Goal: Task Accomplishment & Management: Manage account settings

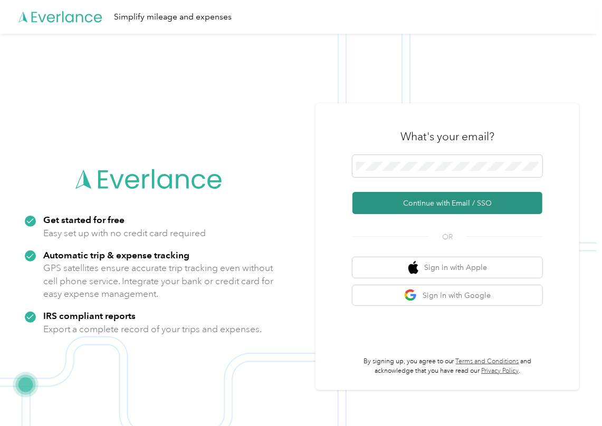
click at [389, 195] on button "Continue with Email / SSO" at bounding box center [447, 203] width 190 height 22
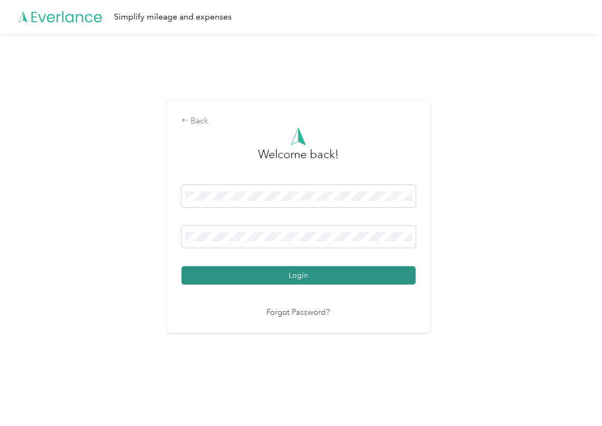
click at [228, 277] on button "Login" at bounding box center [298, 275] width 234 height 18
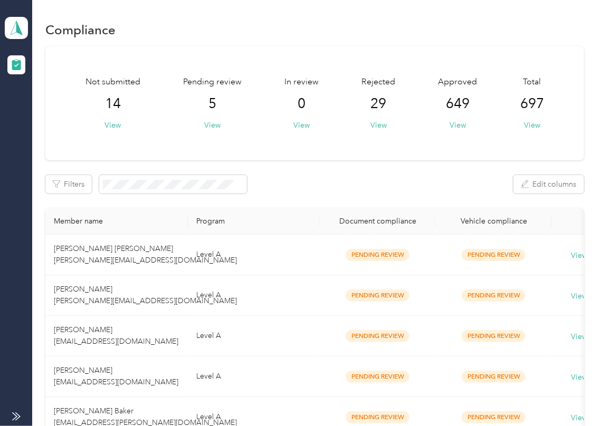
click at [325, 182] on div "Filters Edit columns" at bounding box center [314, 184] width 538 height 18
click at [205, 123] on button "View" at bounding box center [212, 125] width 16 height 11
click at [294, 203] on div "Not submitted 14 View Pending review 5 View In review 0 View Rejected 29 View A…" at bounding box center [314, 259] width 538 height 426
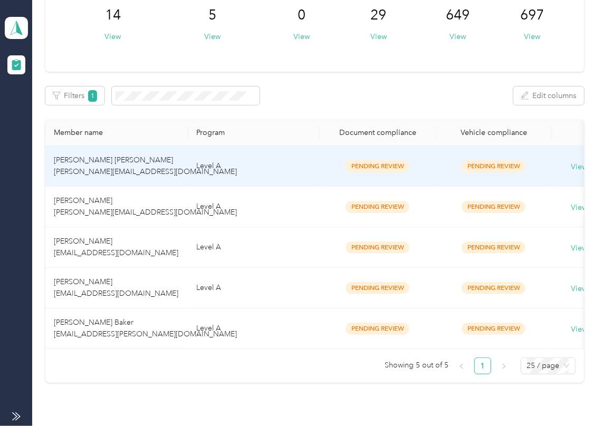
scroll to position [166, 0]
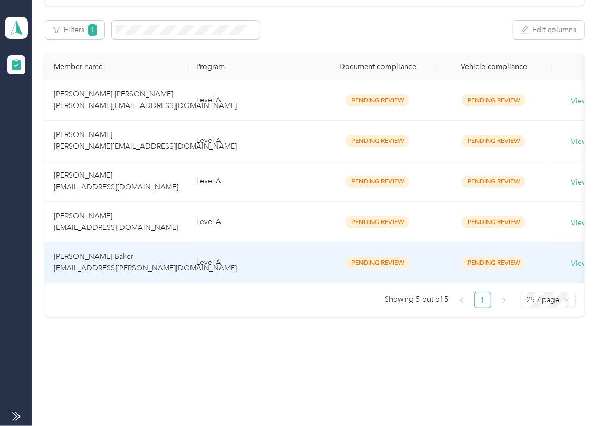
click at [106, 251] on td "[PERSON_NAME] Baker [EMAIL_ADDRESS][PERSON_NAME][DOMAIN_NAME]" at bounding box center [116, 263] width 142 height 41
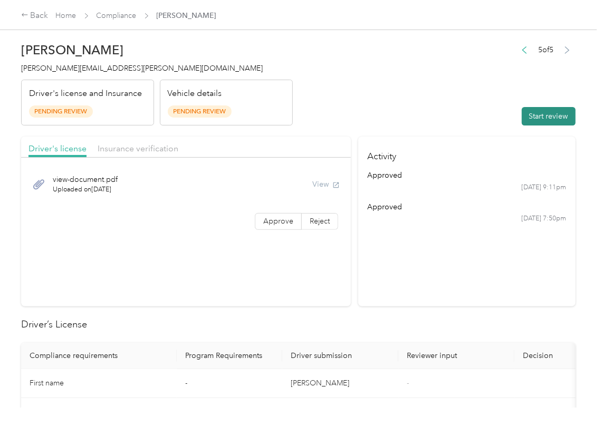
click at [524, 108] on button "Start review" at bounding box center [549, 116] width 54 height 18
click at [285, 220] on span "Approve" at bounding box center [278, 221] width 30 height 9
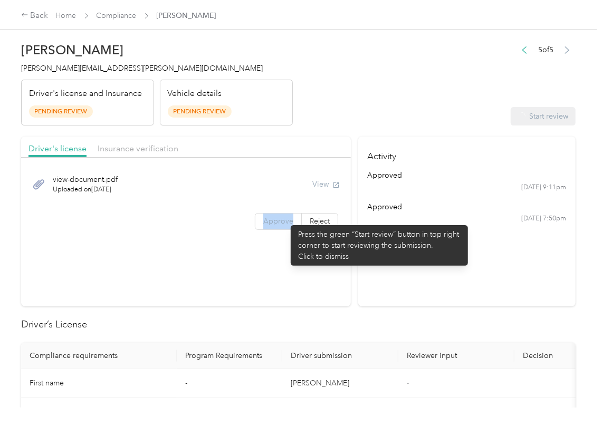
click at [285, 220] on span "Approve" at bounding box center [278, 221] width 30 height 9
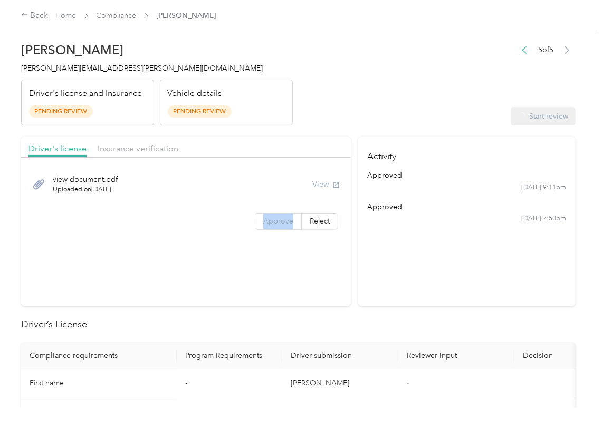
click at [285, 220] on span "Approve" at bounding box center [278, 221] width 30 height 9
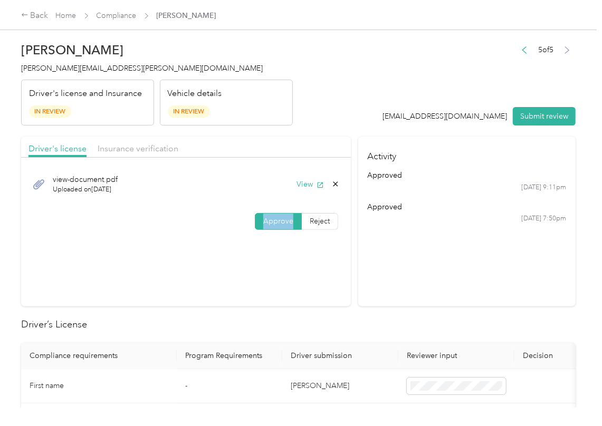
click at [285, 220] on span "Approve" at bounding box center [278, 221] width 30 height 9
click at [345, 104] on header "[PERSON_NAME] Baker [EMAIL_ADDRESS][PERSON_NAME][DOMAIN_NAME] Driver's license …" at bounding box center [298, 81] width 554 height 89
click at [309, 180] on button "View" at bounding box center [309, 184] width 27 height 11
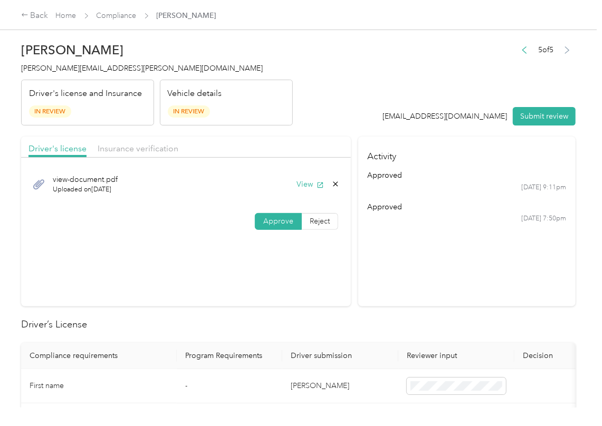
click at [140, 157] on div "Driver's license Insurance verification" at bounding box center [186, 147] width 330 height 21
click at [140, 142] on div "Insurance verification" at bounding box center [138, 148] width 81 height 13
click at [140, 141] on div "Driver's license Insurance verification" at bounding box center [186, 147] width 330 height 21
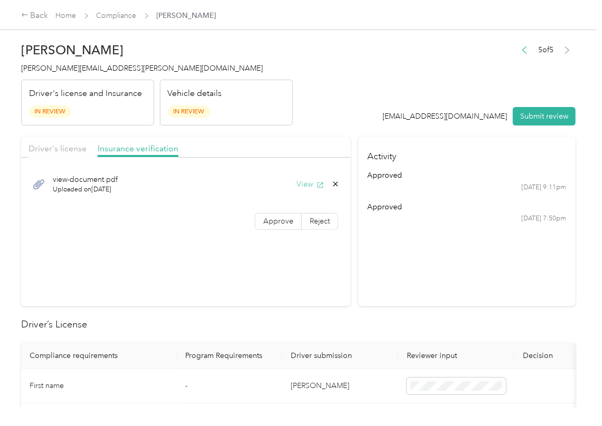
click at [307, 188] on button "View" at bounding box center [309, 184] width 27 height 11
click at [284, 218] on span "Approve" at bounding box center [278, 221] width 30 height 9
click at [334, 93] on header "[PERSON_NAME] Baker [EMAIL_ADDRESS][PERSON_NAME][DOMAIN_NAME] Driver's license …" at bounding box center [298, 81] width 554 height 89
click at [325, 106] on header "[PERSON_NAME] Baker [EMAIL_ADDRESS][PERSON_NAME][DOMAIN_NAME] Driver's license …" at bounding box center [298, 81] width 554 height 89
click at [55, 151] on span "Driver's license" at bounding box center [57, 148] width 58 height 10
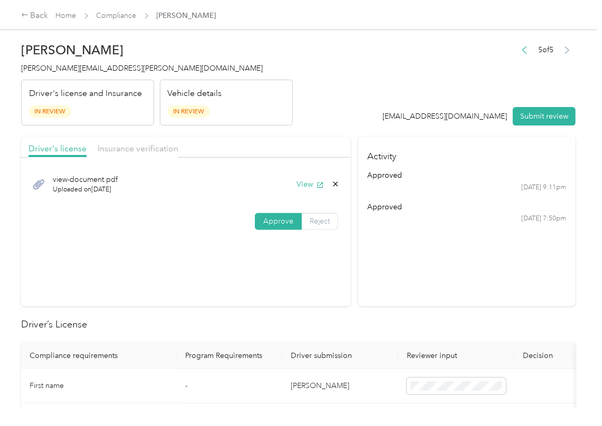
click at [310, 218] on span "Reject" at bounding box center [320, 221] width 20 height 9
click at [199, 340] on div "No Driver's License Upload" at bounding box center [198, 329] width 75 height 22
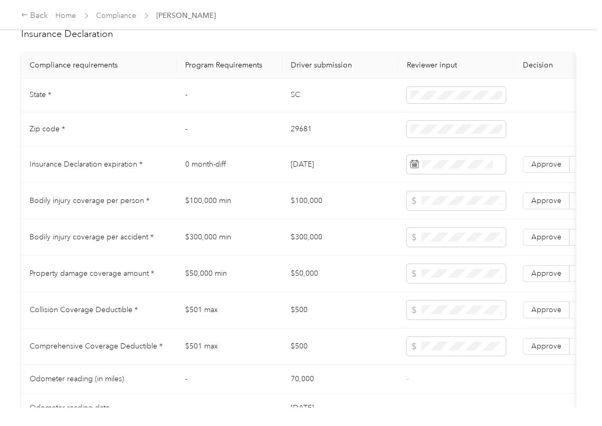
scroll to position [984, 0]
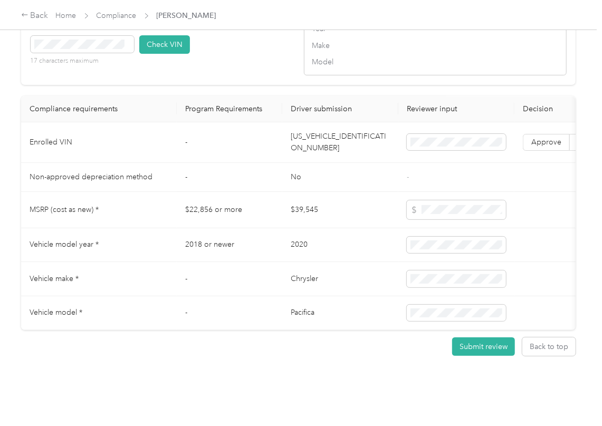
click at [315, 157] on td "[US_VEHICLE_IDENTIFICATION_NUMBER]" at bounding box center [340, 142] width 116 height 41
drag, startPoint x: 315, startPoint y: 157, endPoint x: 41, endPoint y: 169, distance: 274.5
click at [304, 157] on td "[US_VEHICLE_IDENTIFICATION_NUMBER]" at bounding box center [340, 142] width 116 height 41
click at [317, 155] on td "[US_VEHICLE_IDENTIFICATION_NUMBER]" at bounding box center [340, 142] width 116 height 41
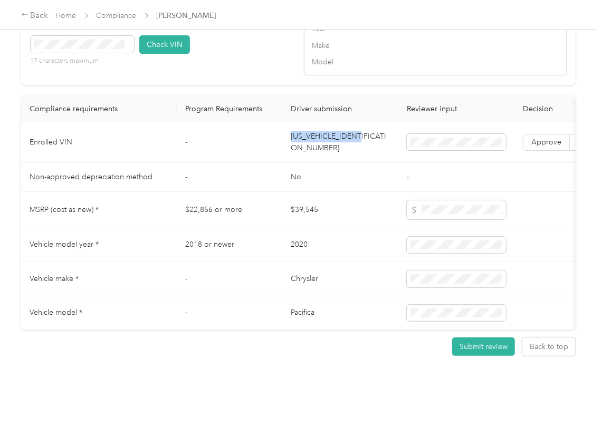
click at [317, 155] on td "[US_VEHICLE_IDENTIFICATION_NUMBER]" at bounding box center [340, 142] width 116 height 41
click at [319, 155] on td "[US_VEHICLE_IDENTIFICATION_NUMBER]" at bounding box center [340, 142] width 116 height 41
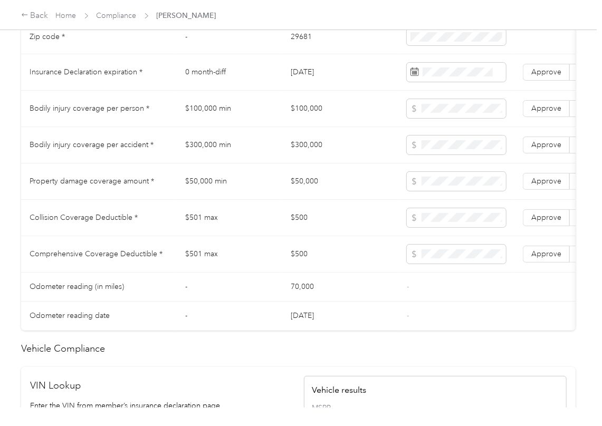
scroll to position [562, 0]
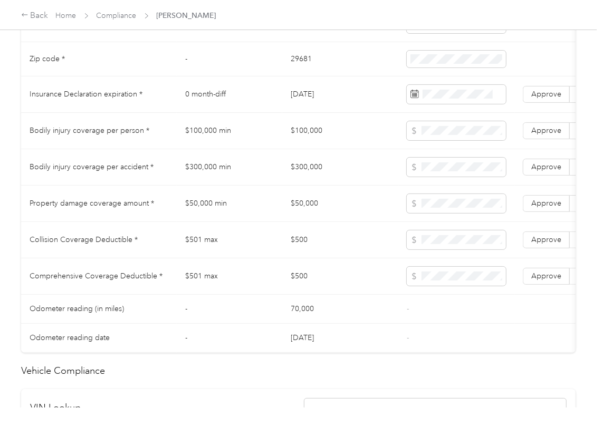
click at [342, 171] on td "$300,000" at bounding box center [340, 167] width 116 height 36
click at [207, 148] on td "$100,000 min" at bounding box center [229, 131] width 105 height 36
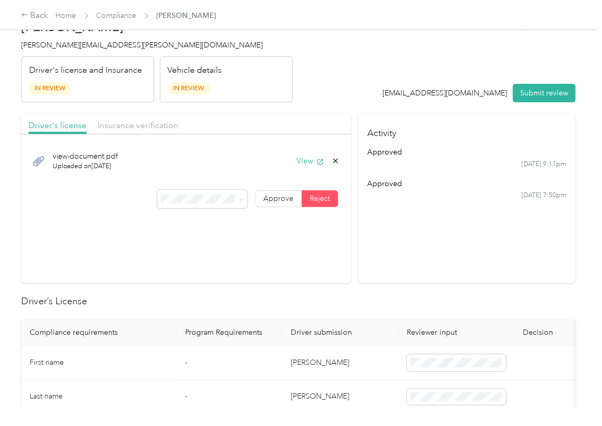
scroll to position [0, 0]
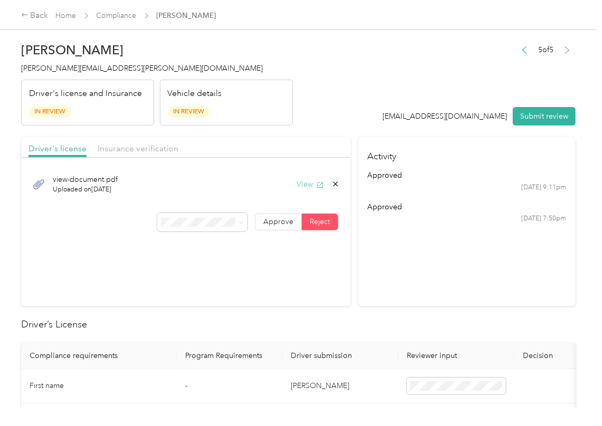
click at [307, 190] on button "View" at bounding box center [309, 184] width 27 height 11
click at [251, 277] on section "Driver's license Insurance verification view-document.pdf Uploaded on [DATE] Vi…" at bounding box center [186, 222] width 330 height 170
click at [524, 111] on button "Submit review" at bounding box center [544, 116] width 63 height 18
click at [55, 76] on div "[PERSON_NAME] Baker [EMAIL_ADDRESS][PERSON_NAME][DOMAIN_NAME] Driver's license …" at bounding box center [157, 81] width 272 height 89
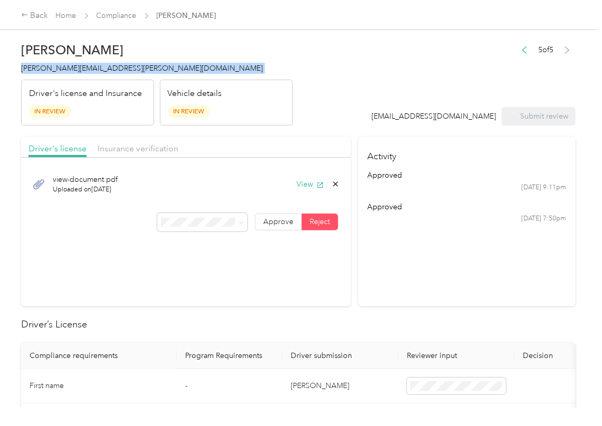
click at [55, 76] on div "[PERSON_NAME] Baker [EMAIL_ADDRESS][PERSON_NAME][DOMAIN_NAME] Driver's license …" at bounding box center [157, 81] width 272 height 89
copy span "[PERSON_NAME][EMAIL_ADDRESS][PERSON_NAME][DOMAIN_NAME]"
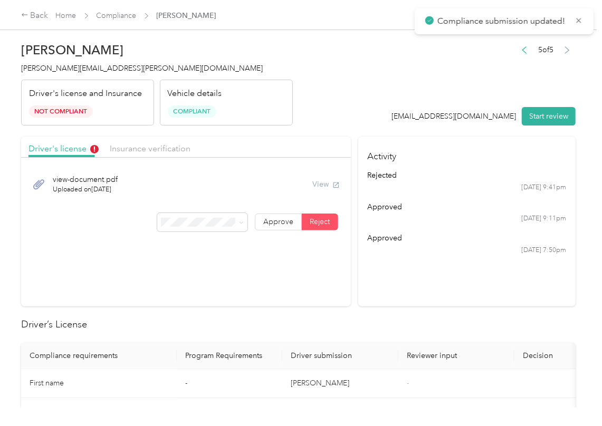
click at [389, 283] on section "Activity rejected [DATE] 9:41pm approved [DATE] 9:11pm approved [DATE] 7:50pm" at bounding box center [466, 222] width 217 height 170
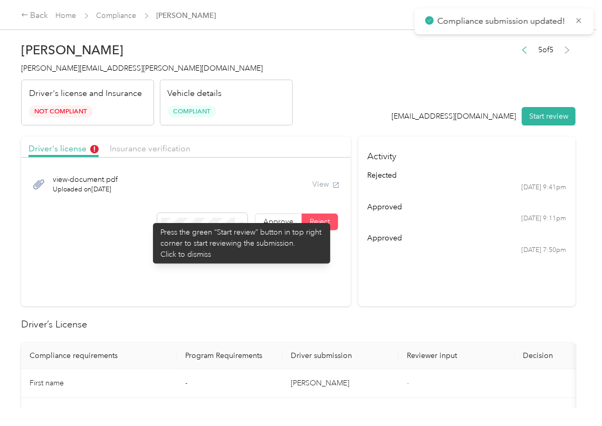
click at [148, 218] on div "Approve Reject" at bounding box center [186, 222] width 330 height 18
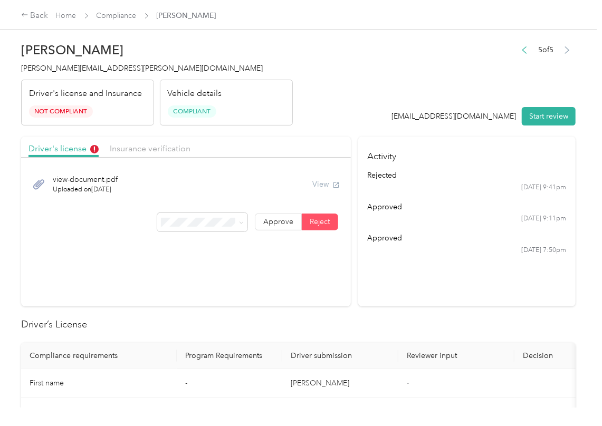
drag, startPoint x: 317, startPoint y: 283, endPoint x: 228, endPoint y: 176, distance: 138.9
click at [317, 283] on section "Driver's license Insurance verification view-document.pdf Uploaded on [DATE] Vi…" at bounding box center [186, 222] width 330 height 170
click at [120, 13] on link "Compliance" at bounding box center [117, 15] width 40 height 9
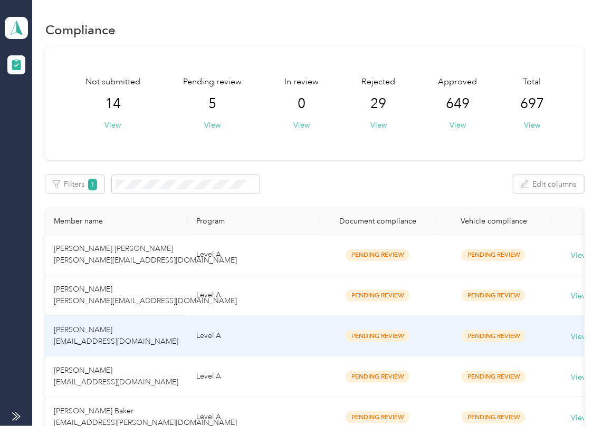
click at [102, 344] on span "[PERSON_NAME] [EMAIL_ADDRESS][DOMAIN_NAME]" at bounding box center [116, 335] width 124 height 21
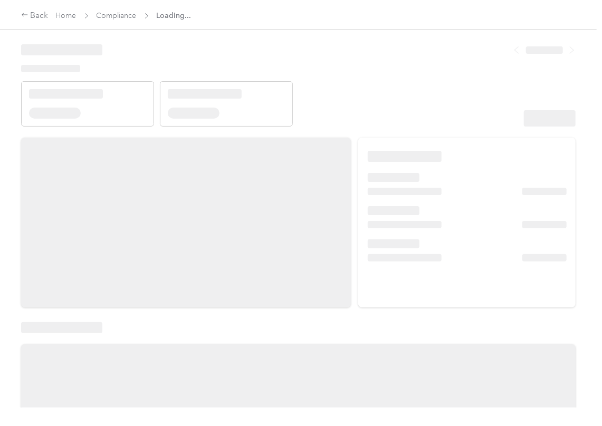
click at [429, 130] on div at bounding box center [298, 204] width 596 height 408
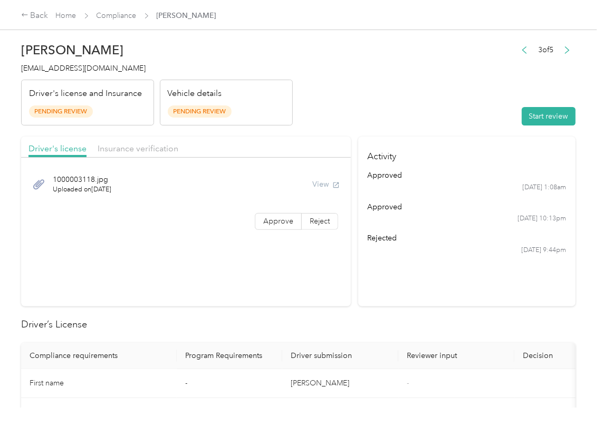
drag, startPoint x: 543, startPoint y: 110, endPoint x: 534, endPoint y: 105, distance: 10.1
click at [544, 110] on button "Start review" at bounding box center [549, 116] width 54 height 18
click at [418, 101] on header "[PERSON_NAME] [EMAIL_ADDRESS][DOMAIN_NAME] Driver's license and Insurance Pendi…" at bounding box center [298, 81] width 554 height 89
click at [266, 229] on label "Approve" at bounding box center [278, 221] width 47 height 17
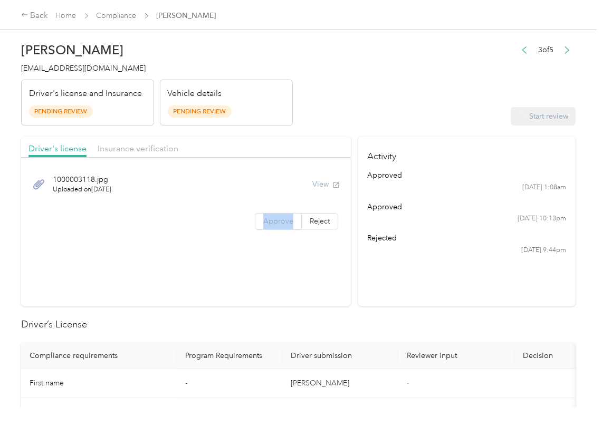
click at [266, 229] on label "Approve" at bounding box center [278, 221] width 47 height 17
click at [221, 252] on section "Driver's license Insurance verification [DRIVERS_LICENSE_NUMBER].jpg Uploaded o…" at bounding box center [186, 222] width 330 height 170
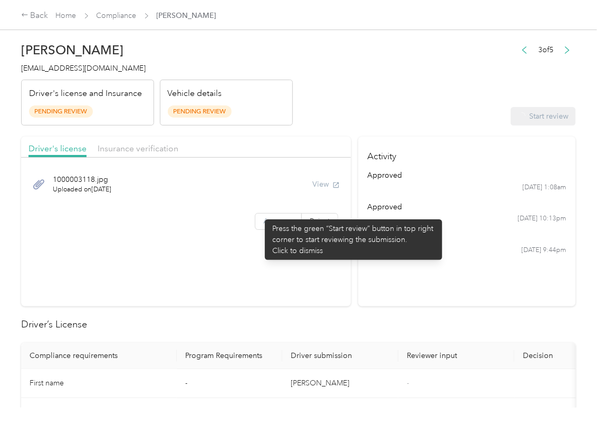
click at [259, 214] on label "Approve" at bounding box center [278, 221] width 47 height 17
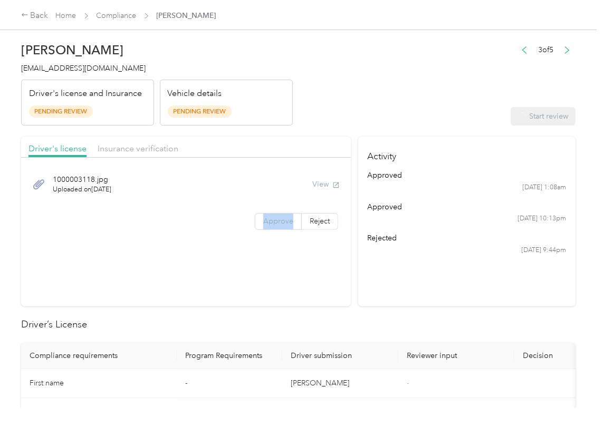
click at [259, 214] on label "Approve" at bounding box center [278, 221] width 47 height 17
click at [260, 214] on label "Approve" at bounding box center [278, 221] width 47 height 17
click at [305, 185] on button "View" at bounding box center [309, 184] width 27 height 11
click at [329, 140] on div "Driver's license Insurance verification" at bounding box center [186, 147] width 330 height 21
click at [134, 147] on span "Insurance verification" at bounding box center [138, 148] width 81 height 10
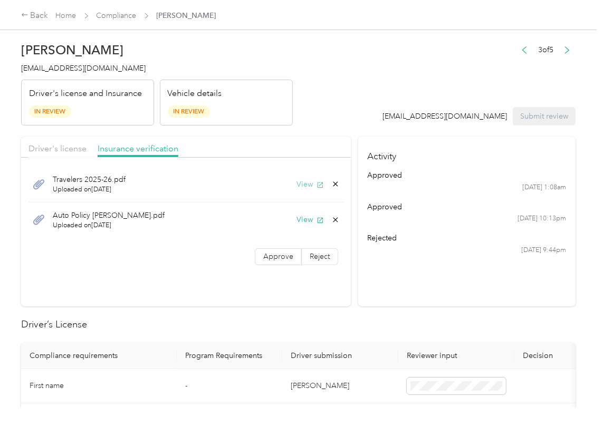
click at [297, 182] on button "View" at bounding box center [309, 184] width 27 height 11
click at [302, 220] on button "View" at bounding box center [309, 219] width 27 height 11
click at [274, 257] on span "Approve" at bounding box center [278, 256] width 30 height 9
click at [66, 142] on div "Driver's license" at bounding box center [57, 148] width 58 height 13
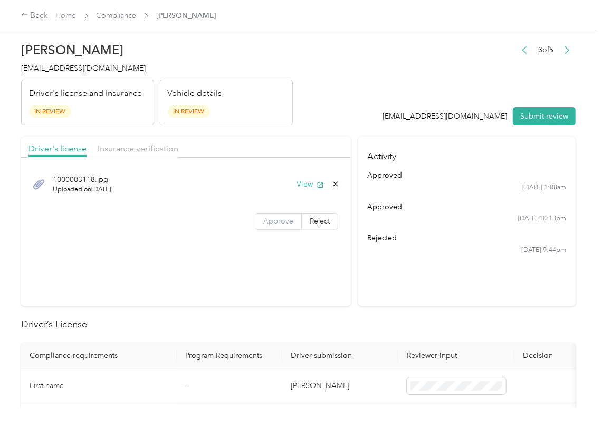
click at [277, 222] on span "Approve" at bounding box center [278, 221] width 30 height 9
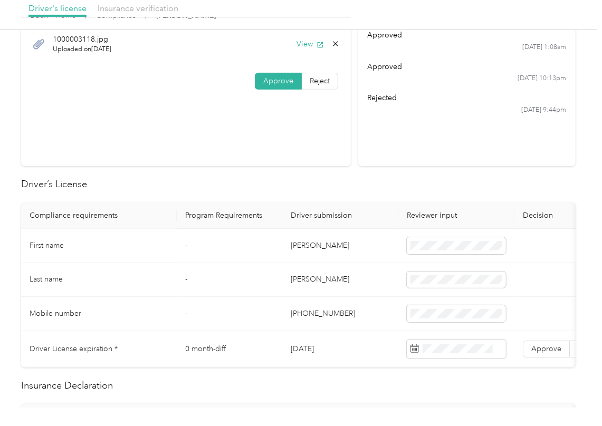
scroll to position [211, 0]
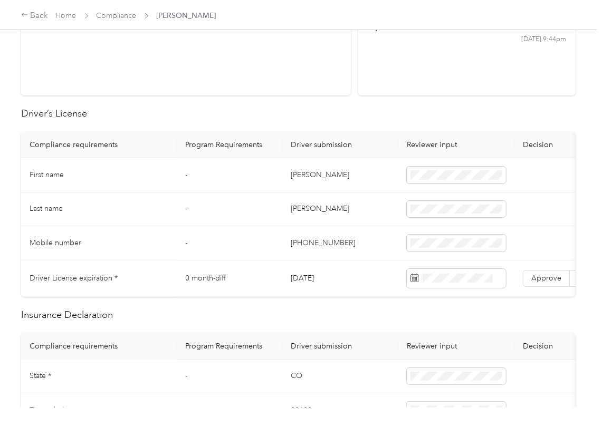
click at [303, 275] on td "[DATE]" at bounding box center [340, 279] width 116 height 36
copy td "30"
click at [304, 277] on td "[DATE]" at bounding box center [340, 279] width 116 height 36
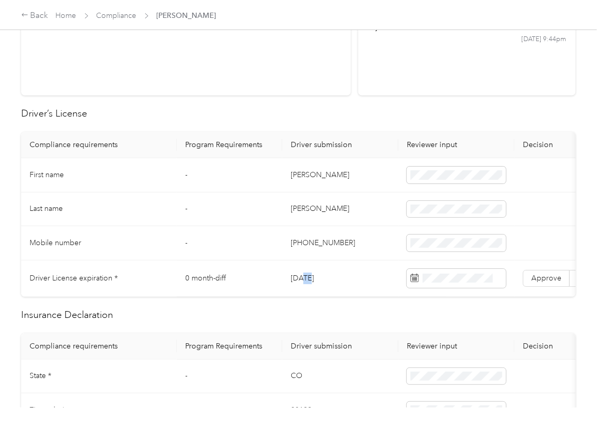
click at [304, 277] on td "[DATE]" at bounding box center [340, 279] width 116 height 36
click at [344, 114] on h2 "Driver’s License" at bounding box center [298, 114] width 554 height 14
click at [530, 266] on td "Approve Reject" at bounding box center [569, 279] width 111 height 36
drag, startPoint x: 536, startPoint y: 274, endPoint x: 348, endPoint y: 291, distance: 188.5
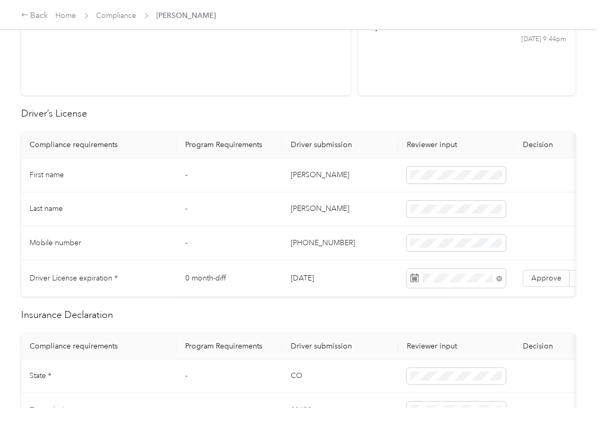
click at [536, 276] on span "Approve" at bounding box center [546, 278] width 30 height 9
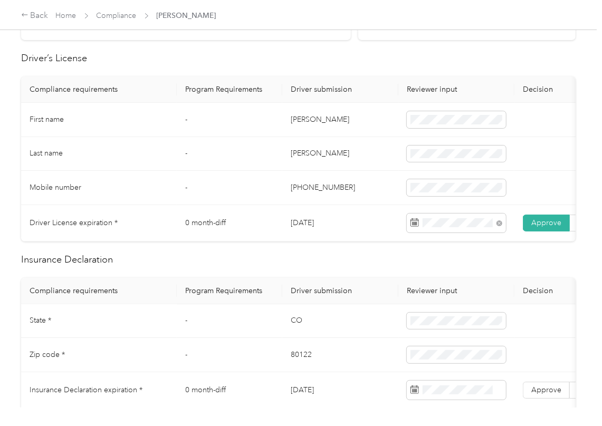
scroll to position [351, 0]
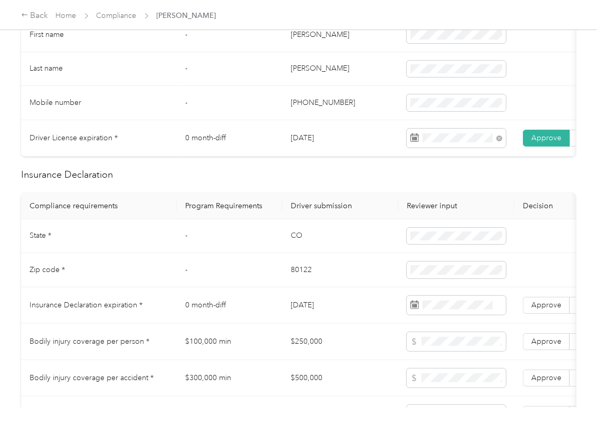
click at [303, 249] on td "CO" at bounding box center [340, 236] width 116 height 34
copy td "CO"
click at [303, 287] on td "80122" at bounding box center [340, 270] width 116 height 34
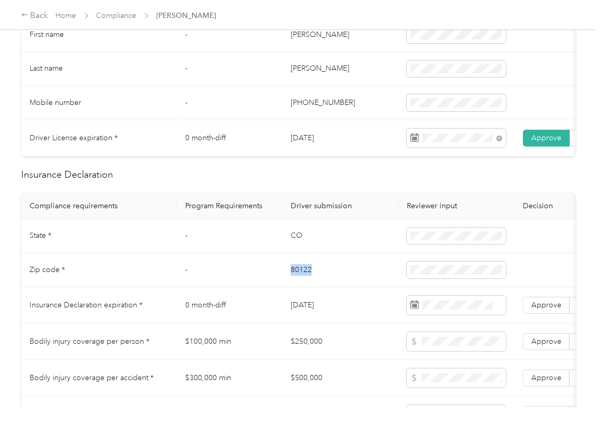
click at [302, 287] on td "80122" at bounding box center [340, 270] width 116 height 34
copy td "80122"
click at [440, 315] on span at bounding box center [456, 305] width 99 height 19
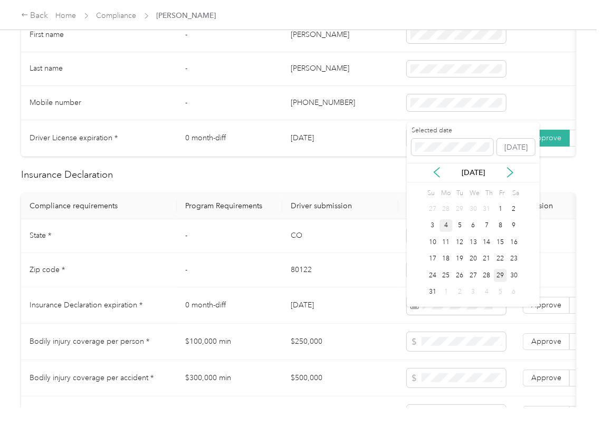
drag, startPoint x: 446, startPoint y: 226, endPoint x: 443, endPoint y: 309, distance: 83.4
click at [445, 226] on div "4" at bounding box center [446, 225] width 14 height 13
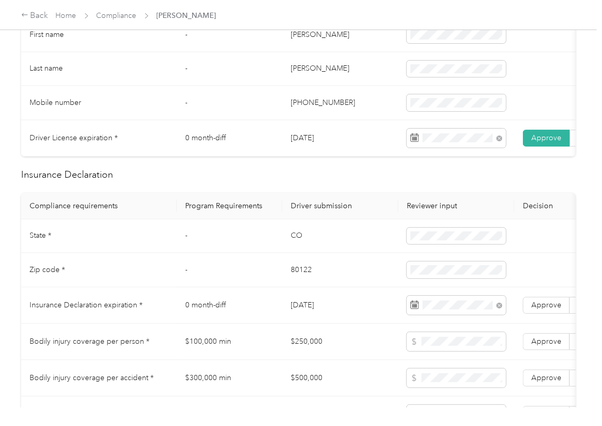
click at [169, 273] on td "Zip code *" at bounding box center [99, 270] width 156 height 34
click at [545, 310] on span "Approve" at bounding box center [546, 305] width 30 height 9
drag, startPoint x: 309, startPoint y: 312, endPoint x: 309, endPoint y: 304, distance: 7.9
click at [309, 311] on td "[DATE]" at bounding box center [340, 305] width 116 height 36
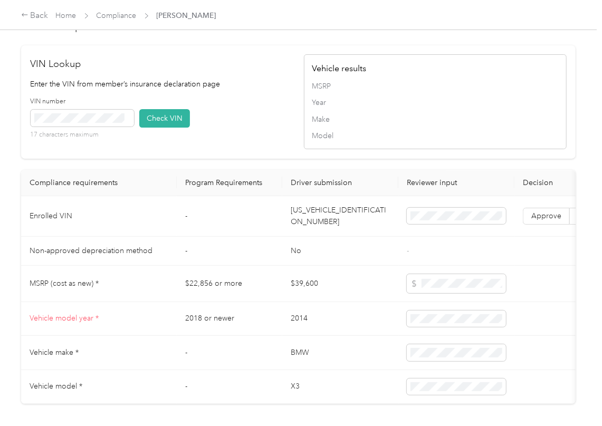
scroll to position [914, 0]
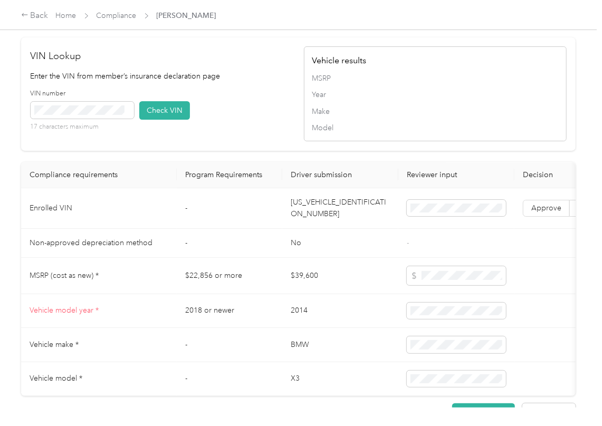
click at [317, 229] on td "[US_VEHICLE_IDENTIFICATION_NUMBER]" at bounding box center [340, 208] width 116 height 41
copy td "[US_VEHICLE_IDENTIFICATION_NUMBER]"
click at [237, 131] on div "VIN number 17 characters maximum Check VIN" at bounding box center [162, 114] width 263 height 50
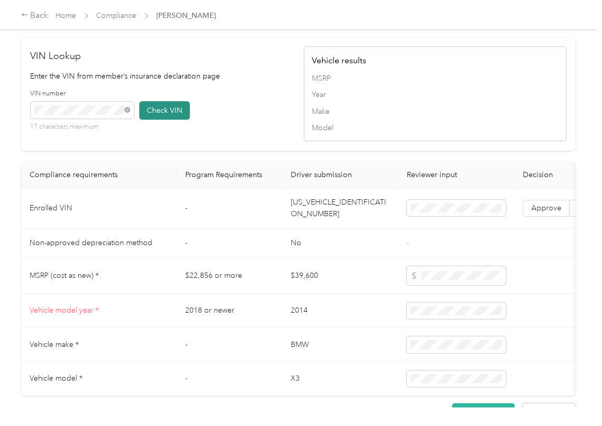
click at [182, 120] on button "Check VIN" at bounding box center [164, 110] width 51 height 18
click at [553, 217] on label "Approve" at bounding box center [546, 208] width 47 height 17
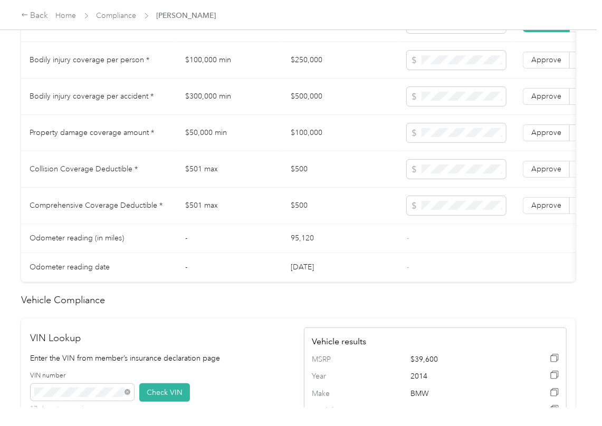
scroll to position [562, 0]
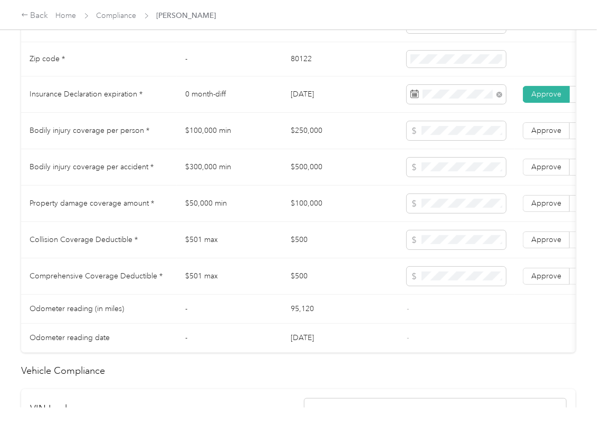
click at [314, 148] on td "$250,000" at bounding box center [340, 131] width 116 height 36
copy td "$250,000"
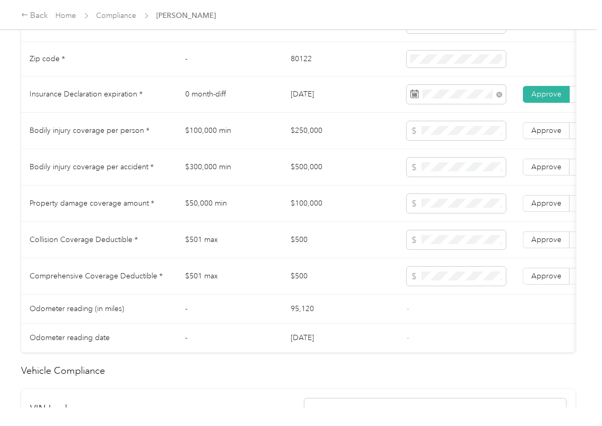
click at [303, 185] on td "$500,000" at bounding box center [340, 167] width 116 height 36
copy td "$500,000"
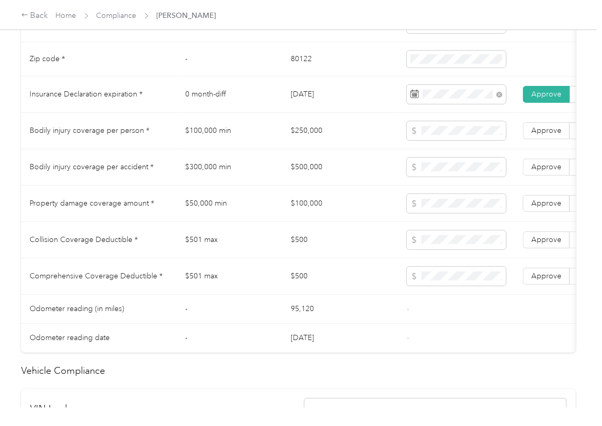
click at [301, 214] on td "$100,000" at bounding box center [340, 204] width 116 height 36
copy td "$100,000"
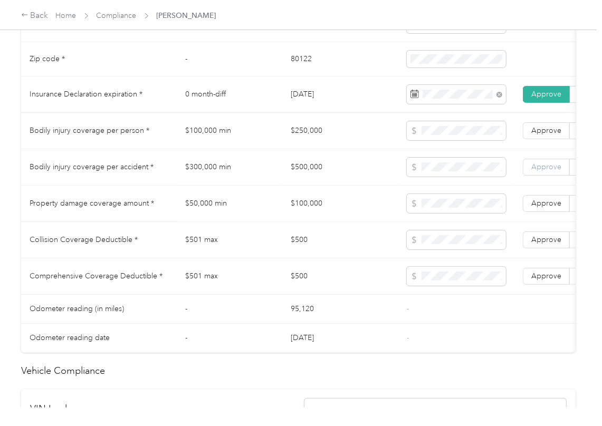
drag, startPoint x: 543, startPoint y: 215, endPoint x: 545, endPoint y: 184, distance: 31.2
click at [543, 208] on span "Approve" at bounding box center [546, 203] width 30 height 9
click at [545, 176] on label "Approve" at bounding box center [546, 167] width 47 height 17
click at [539, 135] on span "Approve" at bounding box center [546, 130] width 30 height 9
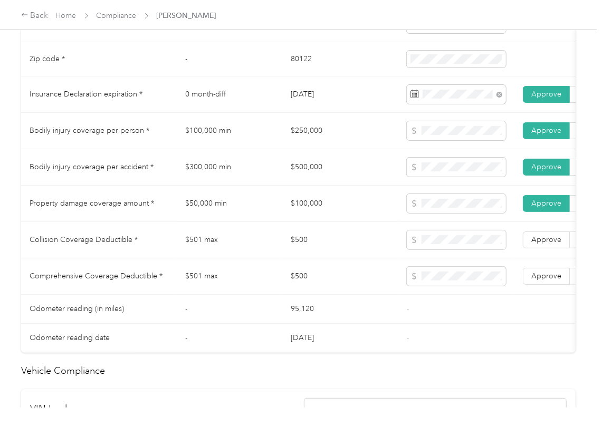
click at [301, 249] on td "$500" at bounding box center [340, 240] width 116 height 36
copy td "$500"
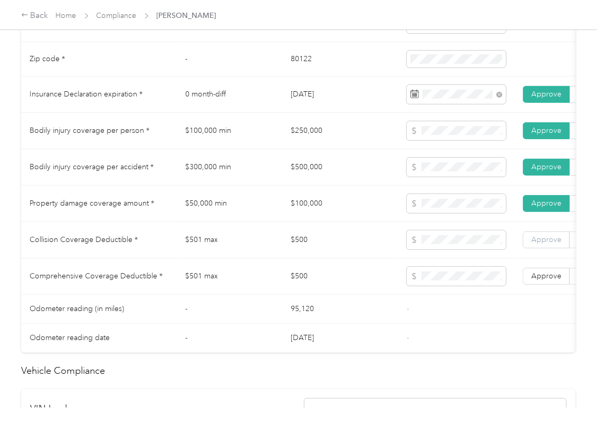
click at [544, 244] on span "Approve" at bounding box center [546, 239] width 30 height 9
click at [543, 281] on span "Approve" at bounding box center [546, 276] width 30 height 9
click at [346, 292] on td "$500" at bounding box center [340, 276] width 116 height 36
click at [315, 218] on td "$100,000" at bounding box center [340, 204] width 116 height 36
click at [397, 222] on td "$100,000" at bounding box center [340, 204] width 116 height 36
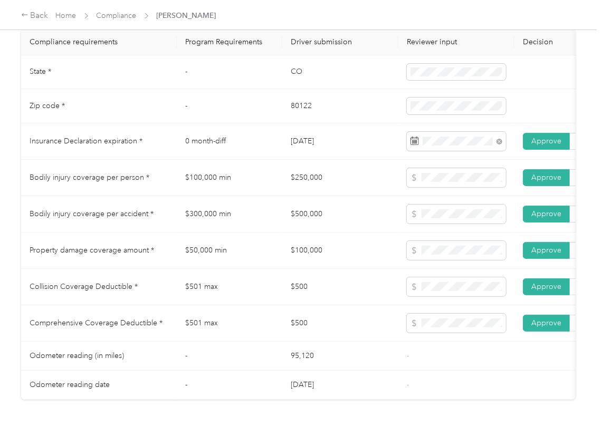
scroll to position [492, 0]
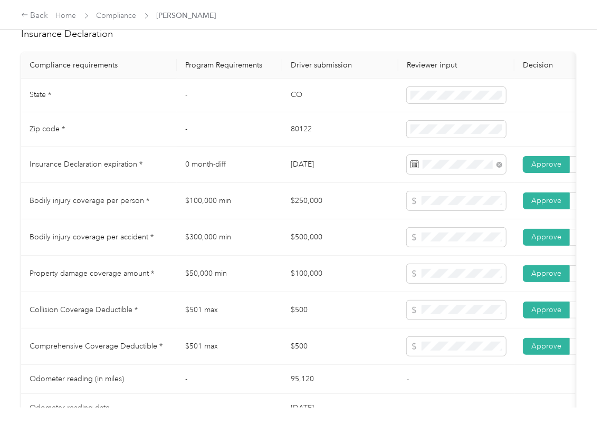
click at [184, 179] on td "0 month-diff" at bounding box center [229, 165] width 105 height 36
click at [225, 183] on td "0 month-diff" at bounding box center [229, 165] width 105 height 36
click at [214, 207] on td "$100,000 min" at bounding box center [229, 201] width 105 height 36
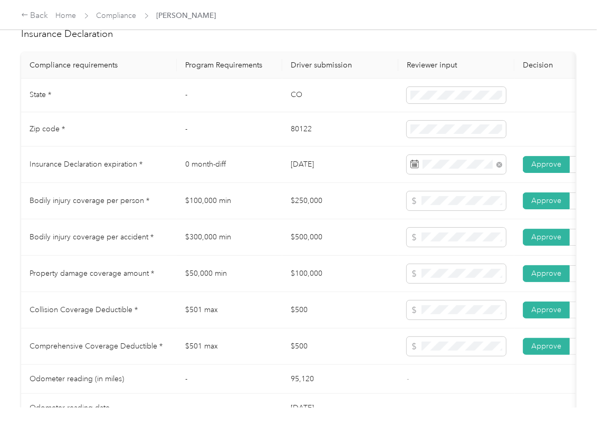
click at [250, 245] on td "$300,000 min" at bounding box center [229, 237] width 105 height 36
drag, startPoint x: 348, startPoint y: 290, endPoint x: 78, endPoint y: 254, distance: 272.3
click at [348, 290] on td "$100,000" at bounding box center [340, 274] width 116 height 36
click at [233, 219] on td "$100,000 min" at bounding box center [229, 201] width 105 height 36
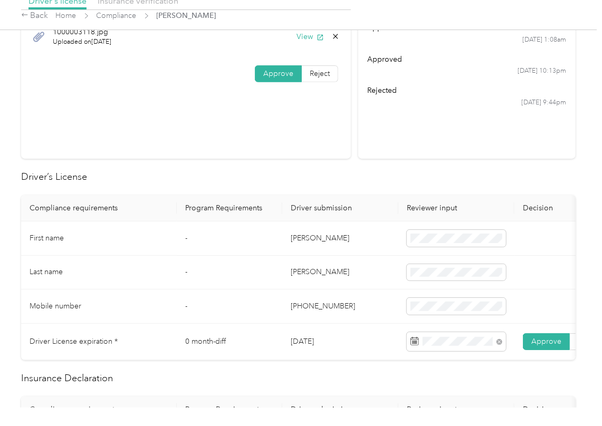
scroll to position [0, 0]
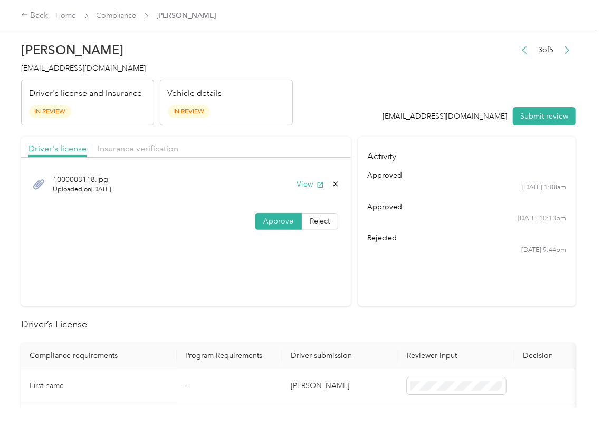
click at [137, 138] on div "Driver's license Insurance verification" at bounding box center [186, 147] width 330 height 21
click at [137, 152] on span "Insurance verification" at bounding box center [138, 148] width 81 height 10
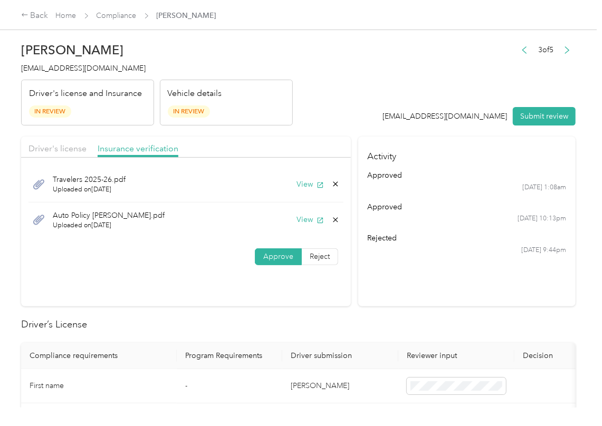
click at [333, 220] on icon at bounding box center [335, 220] width 8 height 8
click at [302, 229] on button "Yes" at bounding box center [305, 228] width 21 height 17
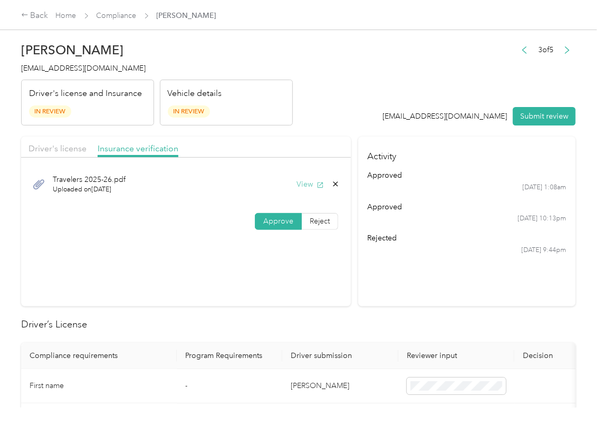
click at [304, 184] on button "View" at bounding box center [309, 184] width 27 height 11
drag, startPoint x: 530, startPoint y: 117, endPoint x: 72, endPoint y: 72, distance: 460.4
click at [526, 117] on button "Submit review" at bounding box center [544, 116] width 63 height 18
click at [37, 66] on span "[EMAIL_ADDRESS][DOMAIN_NAME]" at bounding box center [83, 68] width 124 height 9
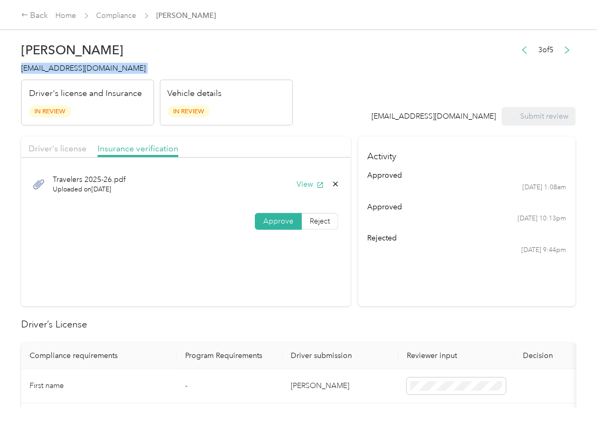
click at [37, 66] on span "[EMAIL_ADDRESS][DOMAIN_NAME]" at bounding box center [83, 68] width 124 height 9
copy span "[EMAIL_ADDRESS][DOMAIN_NAME]"
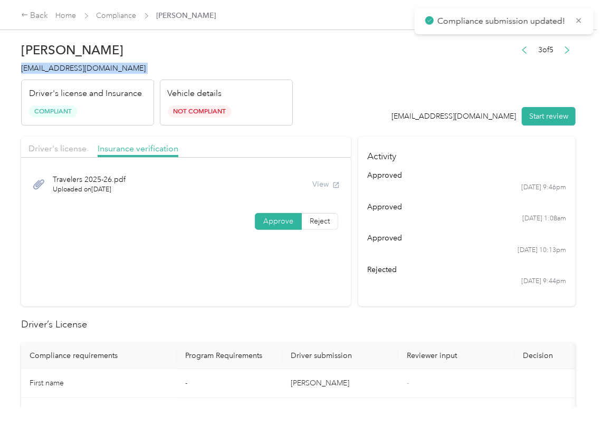
click at [372, 279] on div "[DATE] 9:44pm" at bounding box center [467, 281] width 199 height 9
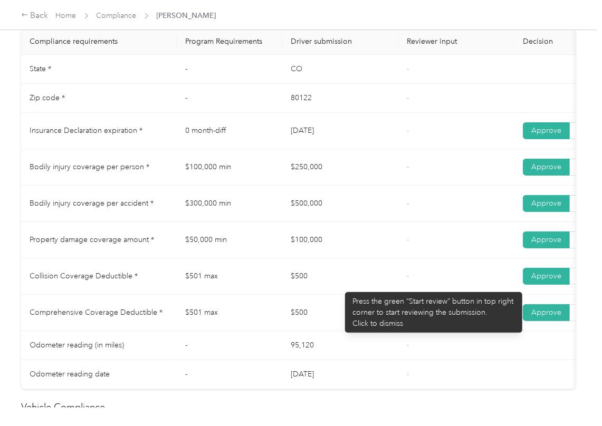
scroll to position [486, 0]
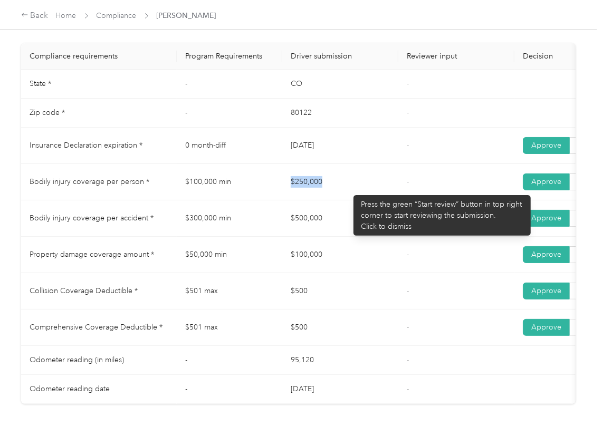
drag, startPoint x: 313, startPoint y: 190, endPoint x: 351, endPoint y: 207, distance: 41.1
click at [359, 192] on tr "Bodily injury coverage per person * $100,000 min $250,000 - Approve Reject" at bounding box center [393, 182] width 744 height 36
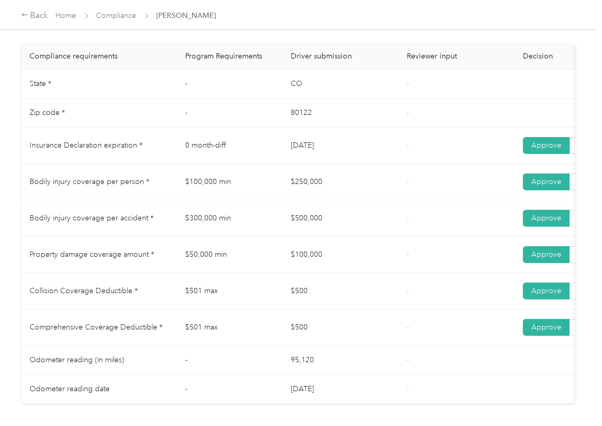
click at [316, 229] on td "$500,000" at bounding box center [340, 218] width 116 height 36
drag, startPoint x: 316, startPoint y: 229, endPoint x: 306, endPoint y: 256, distance: 28.9
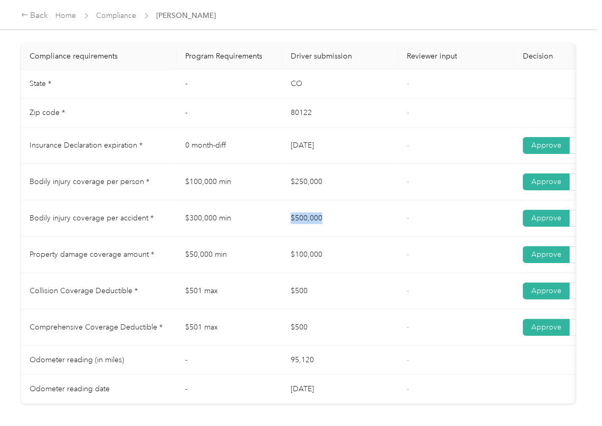
click at [317, 229] on td "$500,000" at bounding box center [340, 218] width 116 height 36
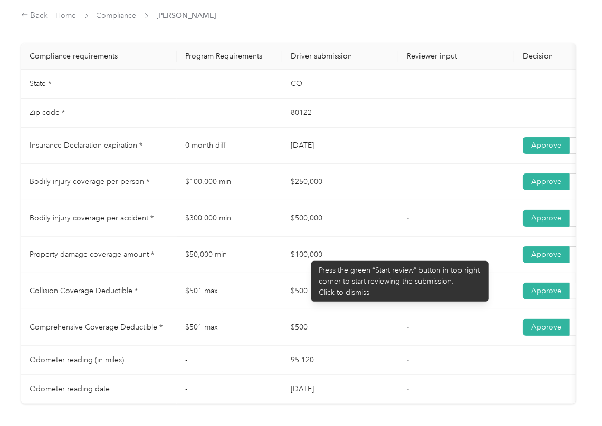
click at [305, 258] on td "$100,000" at bounding box center [340, 255] width 116 height 36
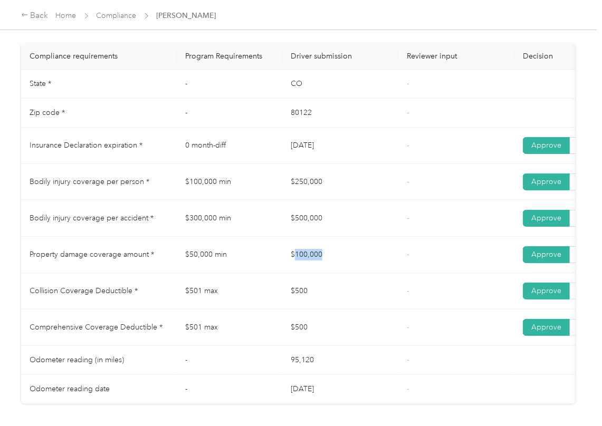
click at [305, 259] on td "$100,000" at bounding box center [340, 255] width 116 height 36
drag, startPoint x: 305, startPoint y: 259, endPoint x: 309, endPoint y: 226, distance: 33.5
click at [304, 260] on td "$100,000" at bounding box center [340, 255] width 116 height 36
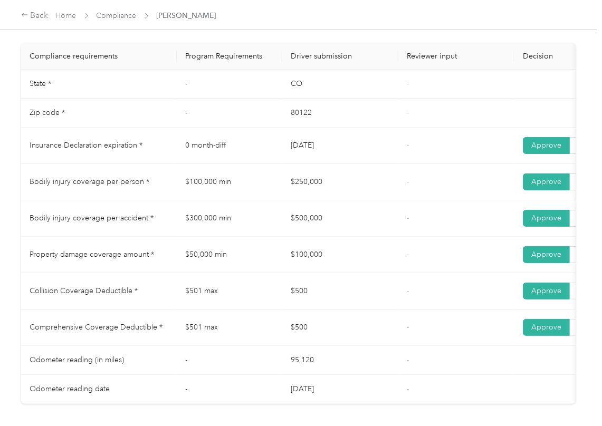
click at [303, 186] on td "$250,000" at bounding box center [340, 182] width 116 height 36
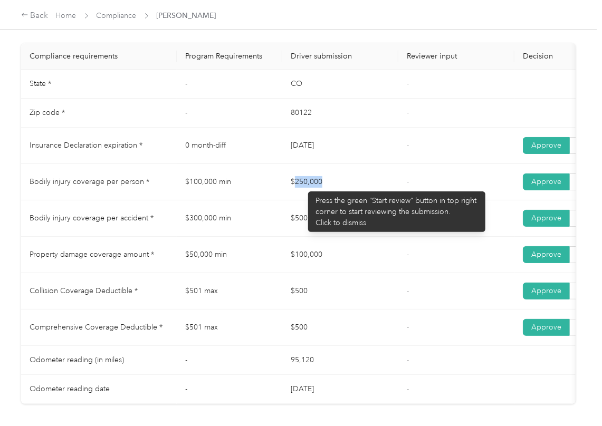
click at [303, 186] on td "$250,000" at bounding box center [340, 182] width 116 height 36
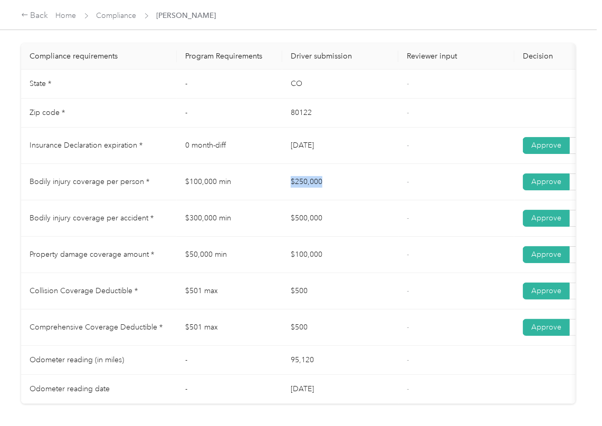
click at [303, 186] on td "$250,000" at bounding box center [340, 182] width 116 height 36
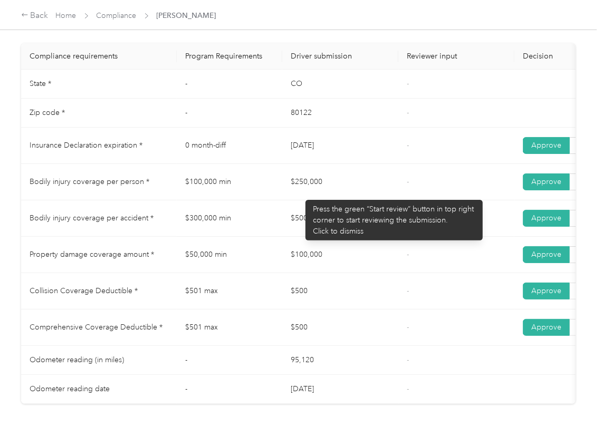
click at [300, 230] on td "$500,000" at bounding box center [340, 218] width 116 height 36
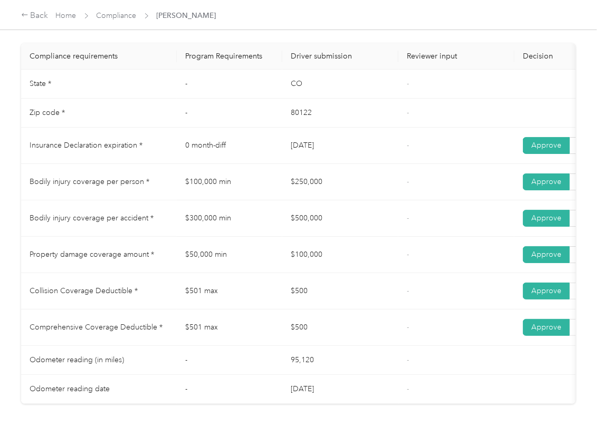
click at [308, 258] on td "$100,000" at bounding box center [340, 255] width 116 height 36
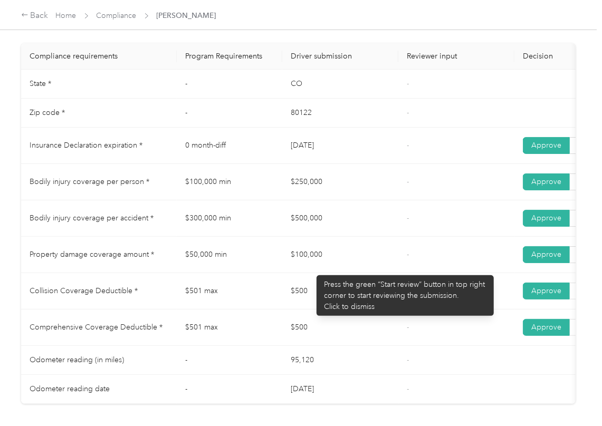
click at [313, 273] on td "$100,000" at bounding box center [340, 255] width 116 height 36
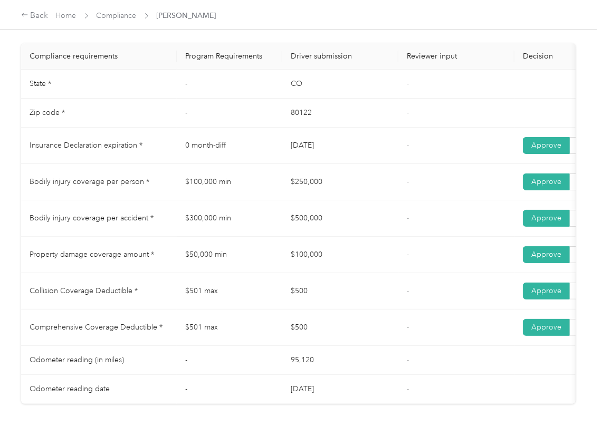
drag, startPoint x: 309, startPoint y: 289, endPoint x: 308, endPoint y: 301, distance: 11.7
click at [309, 290] on td "$500" at bounding box center [340, 291] width 116 height 36
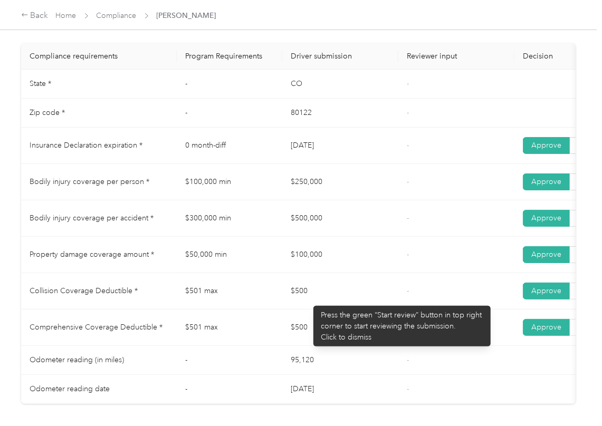
click at [307, 304] on td "$500" at bounding box center [340, 291] width 116 height 36
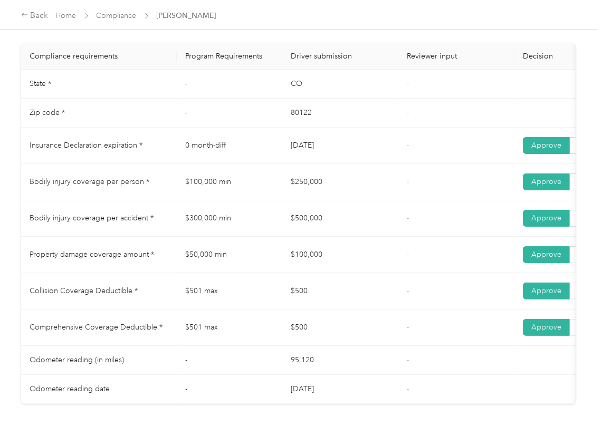
click at [307, 304] on td "$500" at bounding box center [340, 291] width 116 height 36
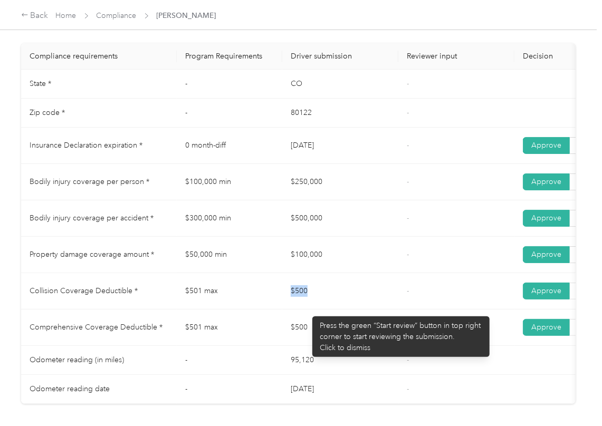
click at [307, 310] on td "$500" at bounding box center [340, 291] width 116 height 36
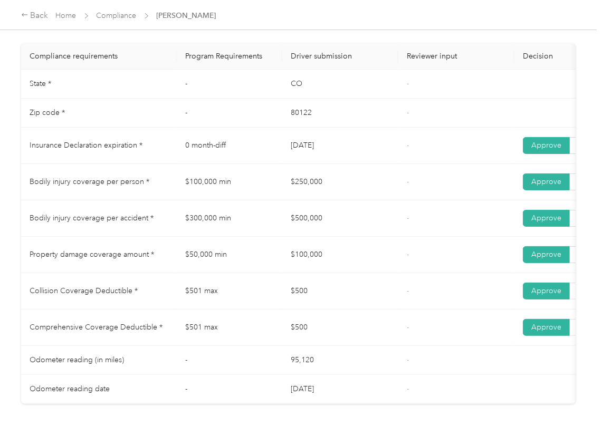
scroll to position [0, 0]
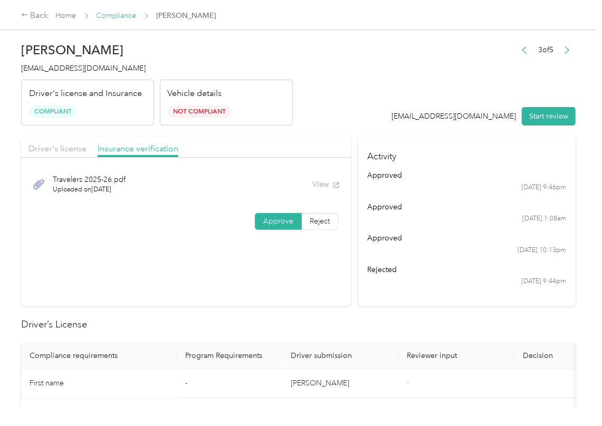
click at [120, 18] on link "Compliance" at bounding box center [117, 15] width 40 height 9
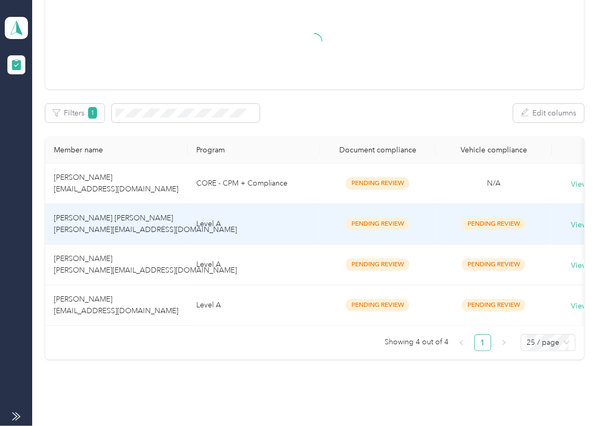
scroll to position [107, 0]
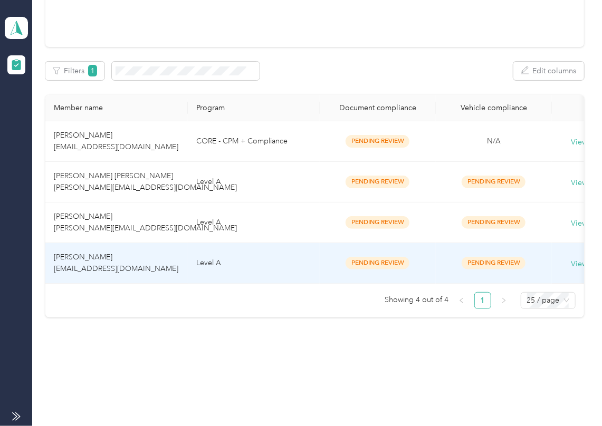
click at [90, 253] on span "[PERSON_NAME] [EMAIL_ADDRESS][DOMAIN_NAME]" at bounding box center [116, 263] width 124 height 21
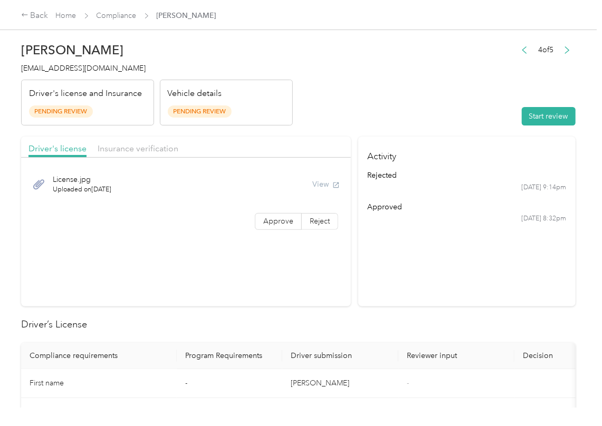
click at [375, 137] on h4 "Activity" at bounding box center [466, 153] width 217 height 33
click at [536, 107] on button "Start review" at bounding box center [549, 116] width 54 height 18
drag, startPoint x: 437, startPoint y: 82, endPoint x: 302, endPoint y: 196, distance: 176.6
click at [434, 82] on header "[PERSON_NAME] [EMAIL_ADDRESS][DOMAIN_NAME] Driver's license and Insurance Pendi…" at bounding box center [298, 81] width 554 height 89
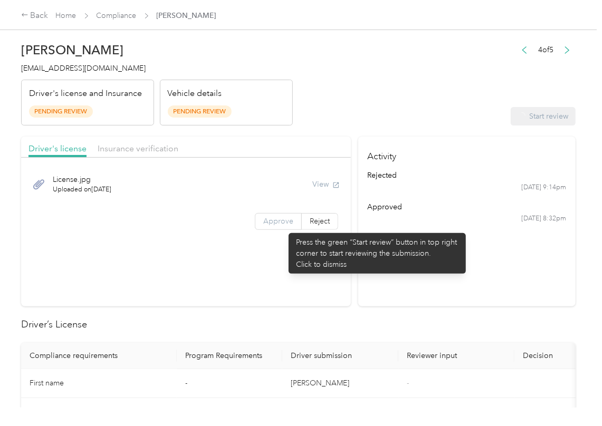
click at [283, 228] on label "Approve" at bounding box center [278, 221] width 47 height 17
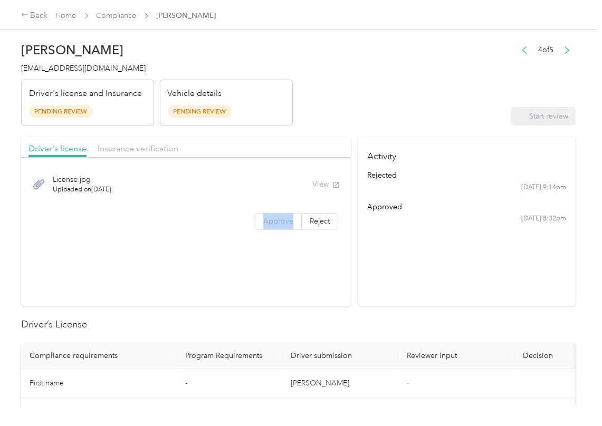
click at [283, 228] on label "Approve" at bounding box center [278, 221] width 47 height 17
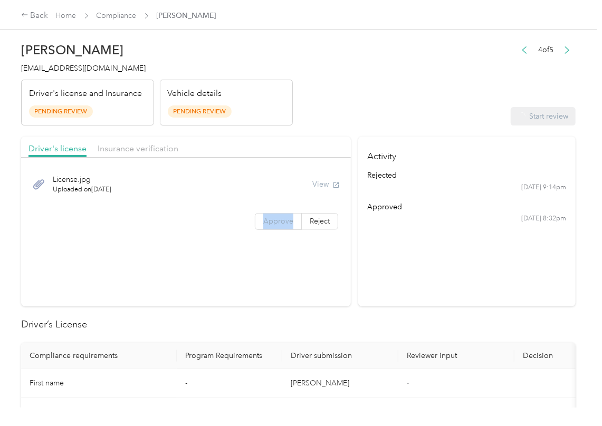
click at [283, 228] on label "Approve" at bounding box center [278, 221] width 47 height 17
click at [269, 248] on section "Driver's license Insurance verification License.jpg Uploaded on [DATE] View App…" at bounding box center [186, 222] width 330 height 170
click at [269, 233] on div "License.jpg Uploaded on [DATE] View Approve Reject" at bounding box center [186, 200] width 330 height 74
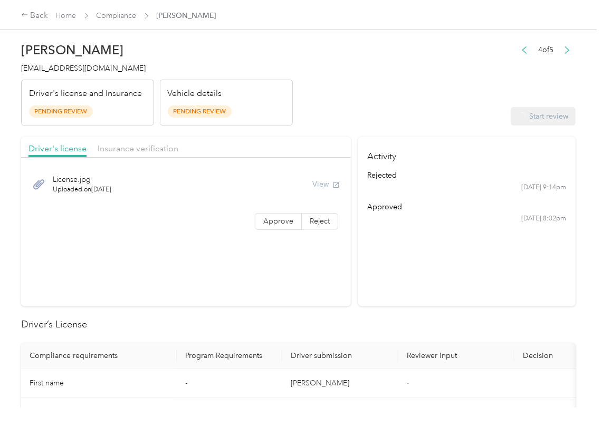
click at [269, 233] on div "License.jpg Uploaded on [DATE] View Approve Reject" at bounding box center [186, 200] width 330 height 74
click at [269, 226] on span "Approve" at bounding box center [278, 221] width 30 height 9
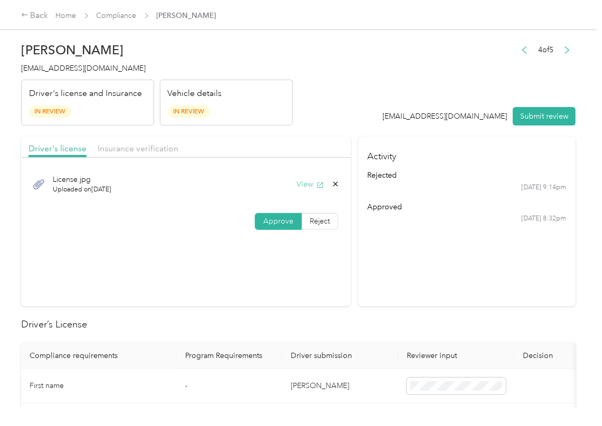
click at [298, 184] on button "View" at bounding box center [309, 184] width 27 height 11
click at [312, 118] on header "[PERSON_NAME] [EMAIL_ADDRESS][DOMAIN_NAME] Driver's license and Insurance In Re…" at bounding box center [298, 81] width 554 height 89
click at [159, 149] on span "Insurance verification" at bounding box center [138, 148] width 81 height 10
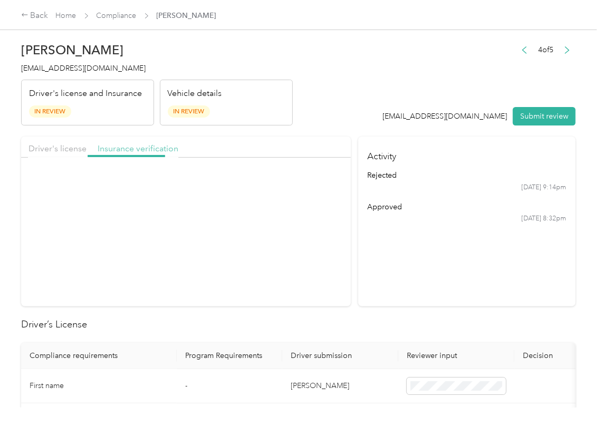
click at [159, 149] on span "Insurance verification" at bounding box center [138, 148] width 81 height 10
drag, startPoint x: 159, startPoint y: 149, endPoint x: 243, endPoint y: 186, distance: 91.4
click at [159, 149] on span "Insurance verification" at bounding box center [138, 148] width 81 height 10
click at [308, 184] on button "View" at bounding box center [309, 184] width 27 height 11
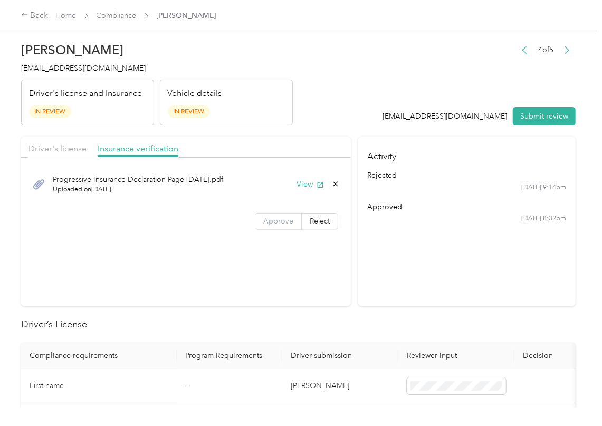
click at [290, 222] on label "Approve" at bounding box center [278, 221] width 47 height 17
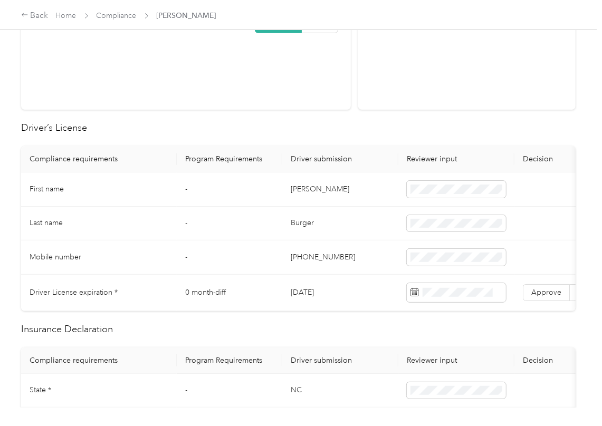
scroll to position [211, 0]
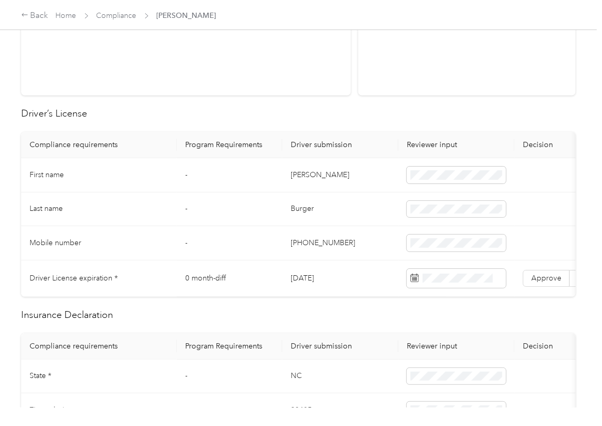
click at [298, 281] on td "[DATE]" at bounding box center [340, 279] width 116 height 36
click at [460, 273] on span at bounding box center [456, 278] width 99 height 19
drag, startPoint x: 352, startPoint y: 115, endPoint x: 563, endPoint y: 256, distance: 253.9
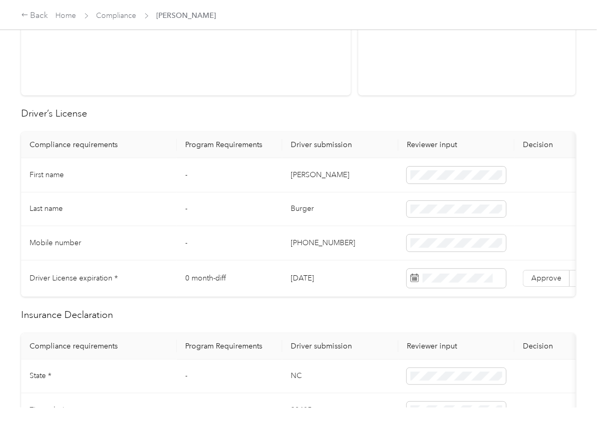
click at [352, 119] on h2 "Driver’s License" at bounding box center [298, 114] width 554 height 14
drag, startPoint x: 557, startPoint y: 283, endPoint x: 456, endPoint y: 292, distance: 101.7
click at [557, 283] on span "Approve" at bounding box center [546, 278] width 30 height 9
drag, startPoint x: 393, startPoint y: 138, endPoint x: 313, endPoint y: 172, distance: 87.2
click at [392, 138] on th "Driver submission" at bounding box center [340, 145] width 116 height 26
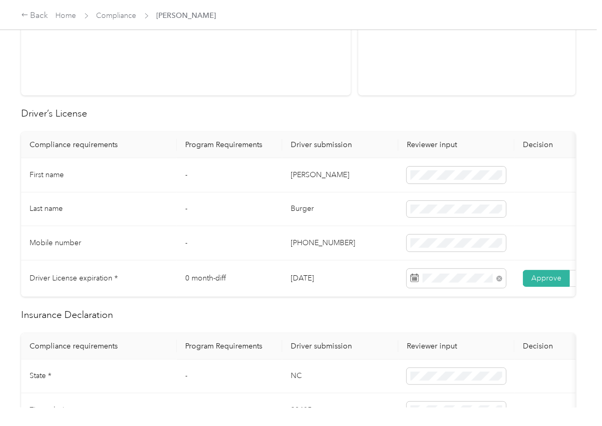
click at [289, 200] on td "Burger" at bounding box center [340, 209] width 116 height 34
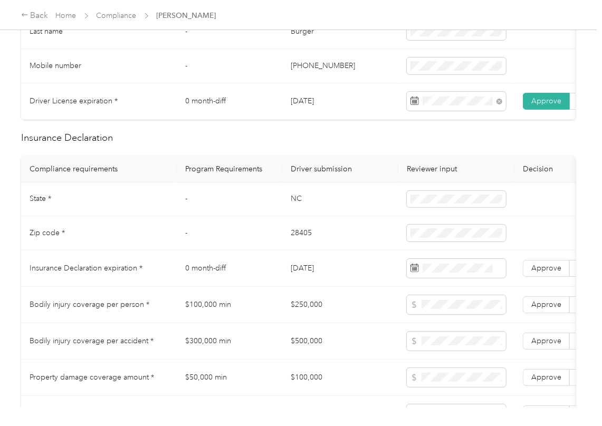
scroll to position [422, 0]
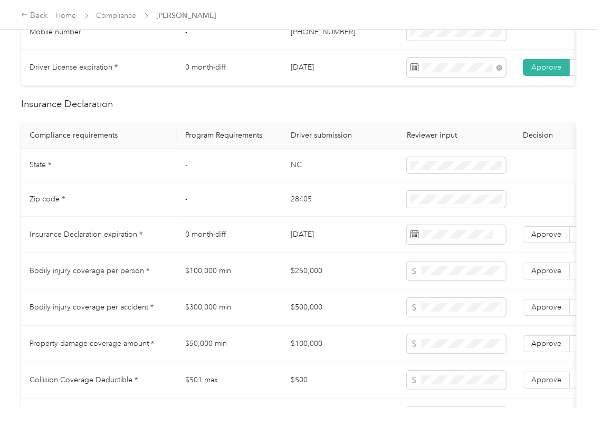
click at [302, 178] on td "NC" at bounding box center [340, 166] width 116 height 34
click at [302, 177] on td "NC" at bounding box center [340, 166] width 116 height 34
click at [297, 210] on td "28405" at bounding box center [340, 199] width 116 height 34
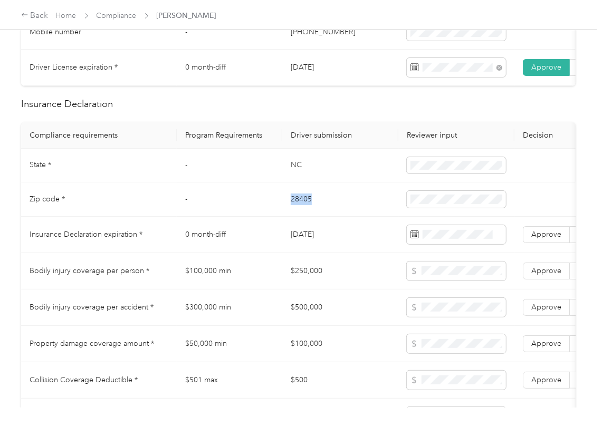
click at [297, 210] on td "28405" at bounding box center [340, 199] width 116 height 34
click at [426, 200] on td at bounding box center [456, 199] width 116 height 34
drag, startPoint x: 403, startPoint y: 250, endPoint x: 409, endPoint y: 248, distance: 6.2
click at [408, 249] on td at bounding box center [456, 235] width 116 height 36
click at [321, 253] on td "[DATE]" at bounding box center [340, 235] width 116 height 36
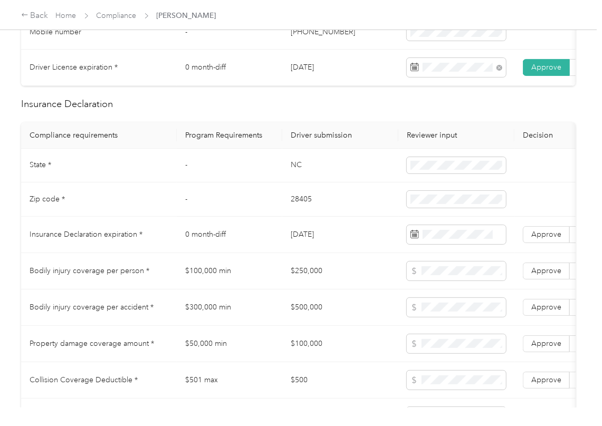
click at [321, 253] on td "[DATE]" at bounding box center [340, 235] width 116 height 36
click at [319, 265] on td "$250,000" at bounding box center [340, 271] width 116 height 36
click at [315, 253] on td "[DATE]" at bounding box center [340, 235] width 116 height 36
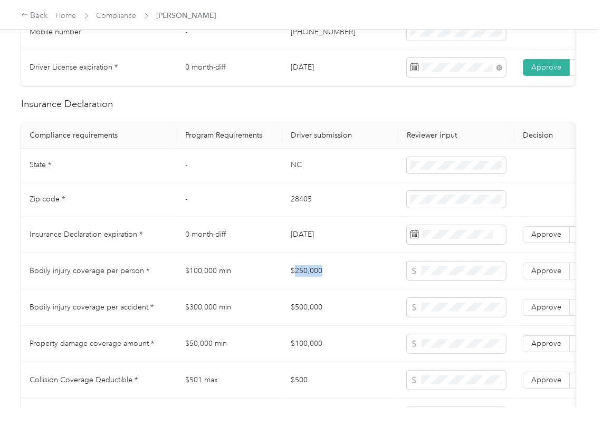
click at [315, 253] on td "[DATE]" at bounding box center [340, 235] width 116 height 36
click at [305, 205] on td "28405" at bounding box center [340, 199] width 116 height 34
click at [548, 239] on span "Approve" at bounding box center [546, 234] width 30 height 9
click at [357, 244] on td "[DATE]" at bounding box center [340, 235] width 116 height 36
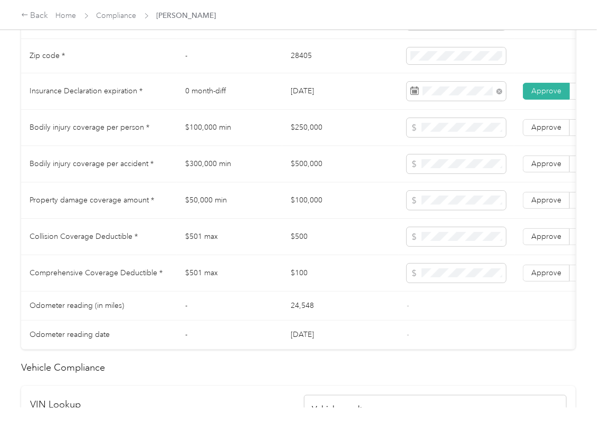
scroll to position [844, 0]
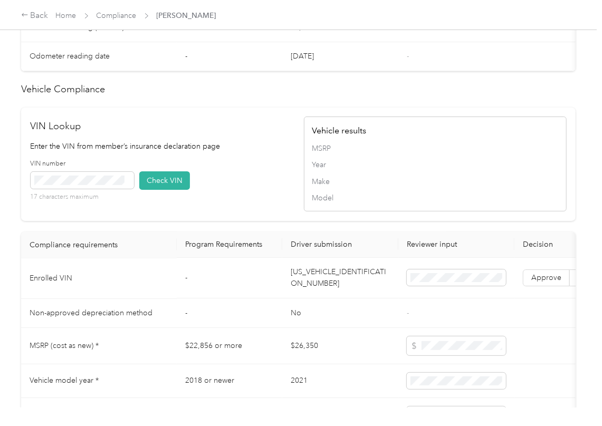
click at [311, 299] on td "[US_VEHICLE_IDENTIFICATION_NUMBER]" at bounding box center [340, 278] width 116 height 41
click at [205, 201] on div "VIN number 17 characters maximum Check VIN" at bounding box center [162, 184] width 263 height 50
click at [157, 190] on button "Check VIN" at bounding box center [164, 180] width 51 height 18
click at [545, 283] on span "Approve" at bounding box center [546, 278] width 30 height 9
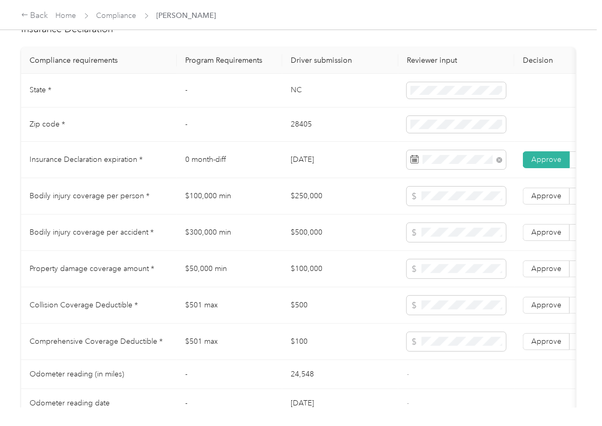
scroll to position [492, 0]
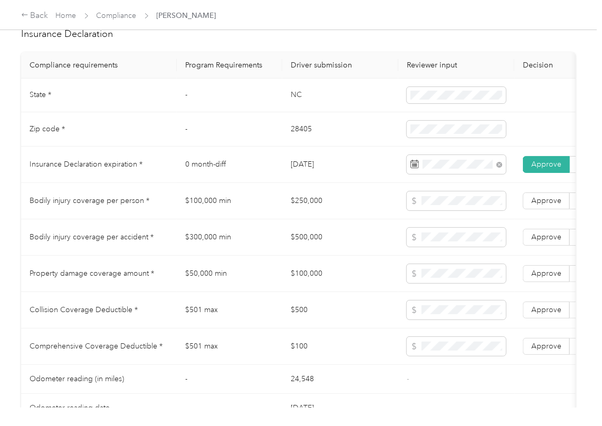
click at [296, 208] on td "$250,000" at bounding box center [340, 201] width 116 height 36
click at [436, 209] on span at bounding box center [456, 200] width 99 height 19
click at [338, 249] on td "$500,000" at bounding box center [340, 237] width 116 height 36
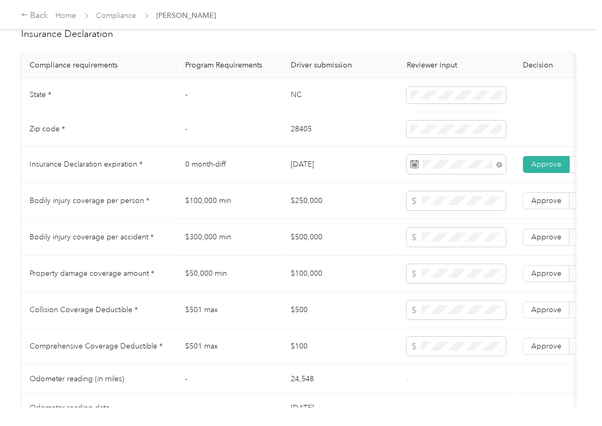
click at [338, 249] on td "$500,000" at bounding box center [340, 237] width 116 height 36
click at [302, 289] on td "$100,000" at bounding box center [340, 274] width 116 height 36
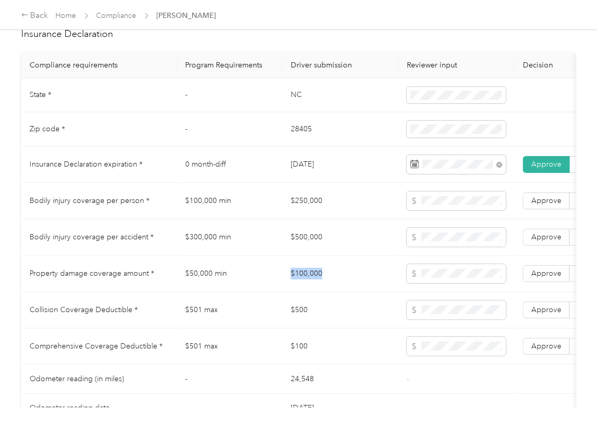
click at [302, 289] on td "$100,000" at bounding box center [340, 274] width 116 height 36
drag, startPoint x: 530, startPoint y: 280, endPoint x: 534, endPoint y: 243, distance: 36.6
click at [531, 280] on label "Approve" at bounding box center [546, 273] width 47 height 17
click at [534, 243] on label "Approve" at bounding box center [546, 237] width 47 height 17
click at [547, 205] on span "Approve" at bounding box center [546, 200] width 30 height 9
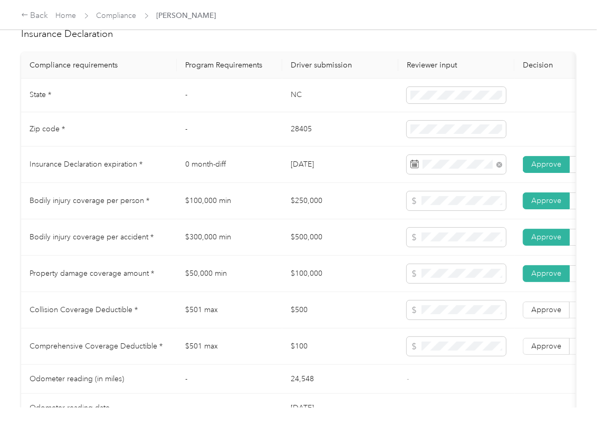
click at [311, 317] on td "$500" at bounding box center [340, 310] width 116 height 36
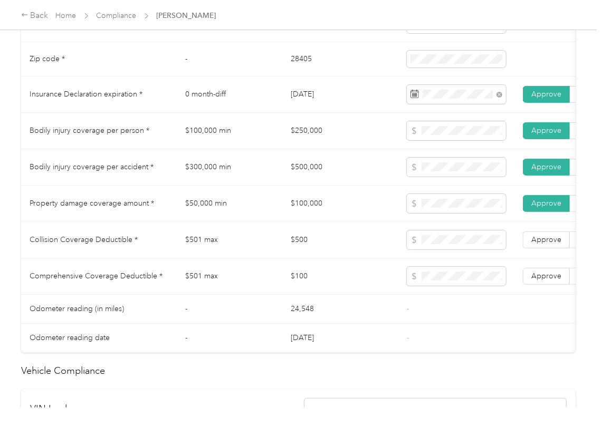
click at [306, 284] on td "$100" at bounding box center [340, 276] width 116 height 36
click at [535, 281] on span "Approve" at bounding box center [546, 276] width 30 height 9
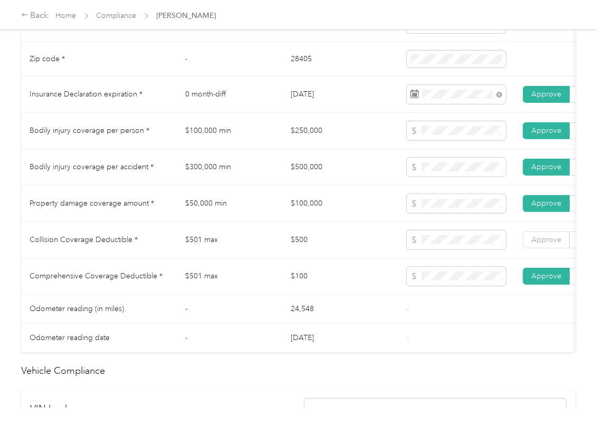
click at [545, 244] on span "Approve" at bounding box center [546, 239] width 30 height 9
click at [245, 295] on td "$501 max" at bounding box center [229, 276] width 105 height 36
click at [296, 287] on td "$100" at bounding box center [340, 276] width 116 height 36
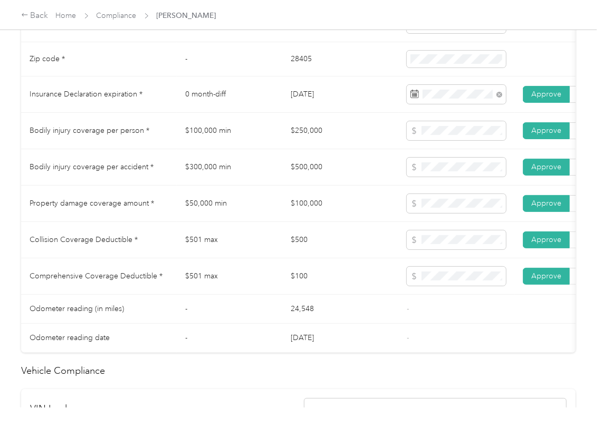
click at [270, 281] on td "$501 max" at bounding box center [229, 276] width 105 height 36
click at [233, 285] on td "$501 max" at bounding box center [229, 276] width 105 height 36
click at [287, 250] on td "$500" at bounding box center [340, 240] width 116 height 36
drag, startPoint x: 257, startPoint y: 201, endPoint x: 262, endPoint y: 215, distance: 14.9
click at [258, 201] on td "$50,000 min" at bounding box center [229, 204] width 105 height 36
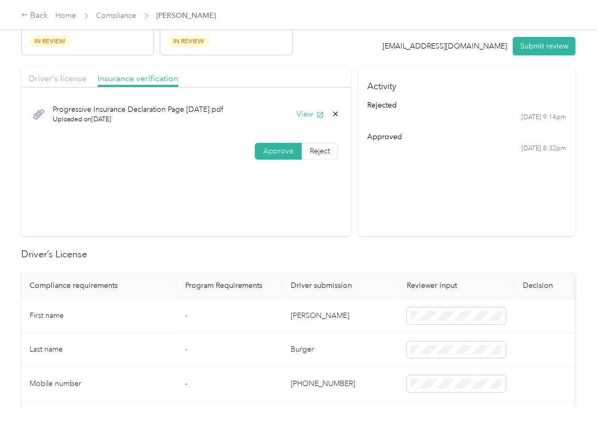
scroll to position [0, 0]
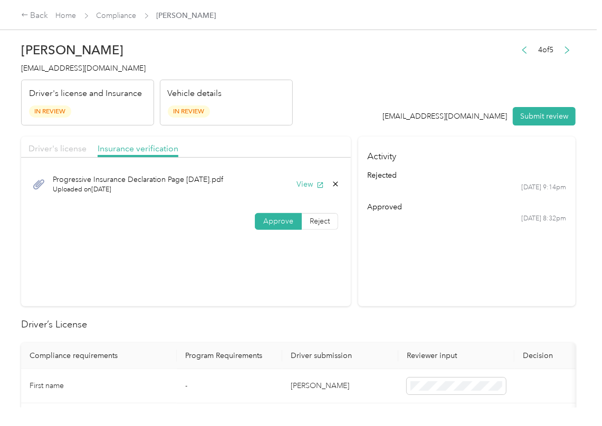
click at [64, 150] on span "Driver's license" at bounding box center [57, 148] width 58 height 10
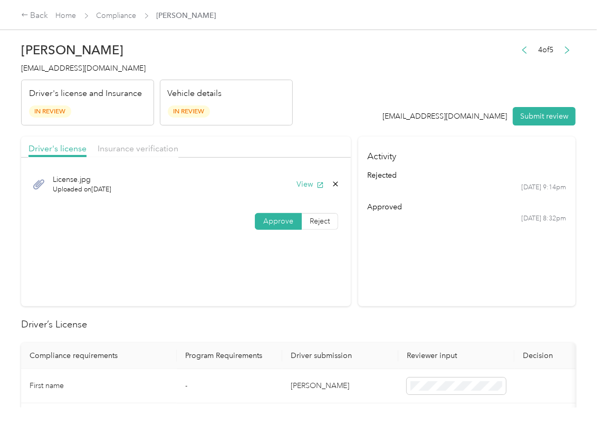
click at [534, 117] on button "Submit review" at bounding box center [544, 116] width 63 height 18
click at [113, 69] on span "[EMAIL_ADDRESS][DOMAIN_NAME]" at bounding box center [83, 68] width 124 height 9
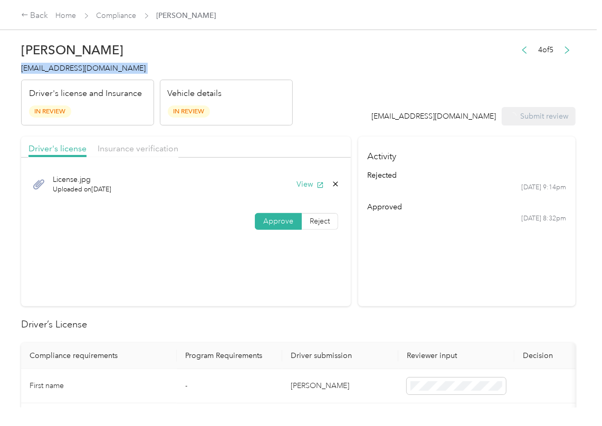
click at [113, 69] on span "[EMAIL_ADDRESS][DOMAIN_NAME]" at bounding box center [83, 68] width 124 height 9
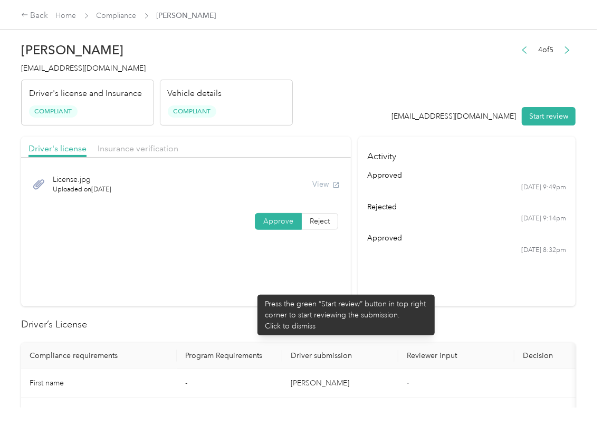
click at [252, 290] on section "Driver's license Insurance verification License.jpg Uploaded on [DATE] View App…" at bounding box center [186, 222] width 330 height 170
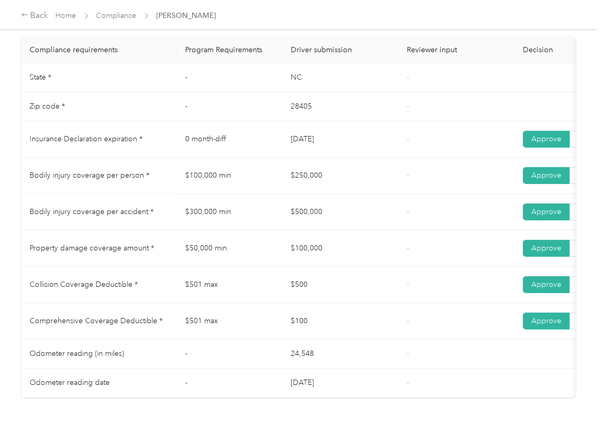
scroll to position [562, 0]
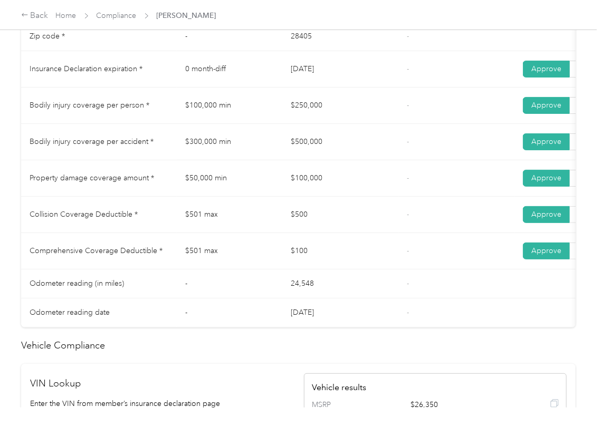
click at [349, 124] on td "$250,000" at bounding box center [340, 106] width 116 height 36
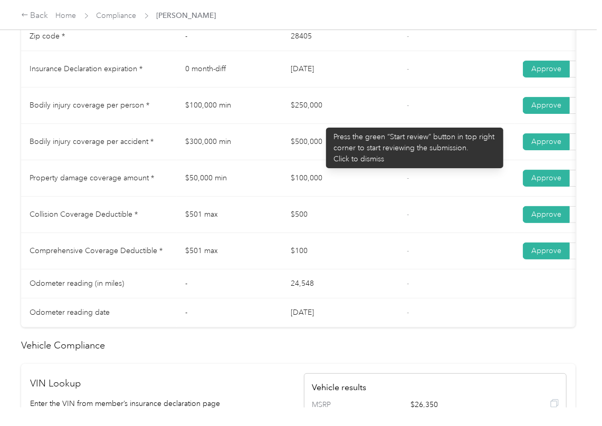
drag, startPoint x: 285, startPoint y: 118, endPoint x: 291, endPoint y: 152, distance: 34.9
click at [323, 116] on td "$250,000" at bounding box center [340, 106] width 116 height 36
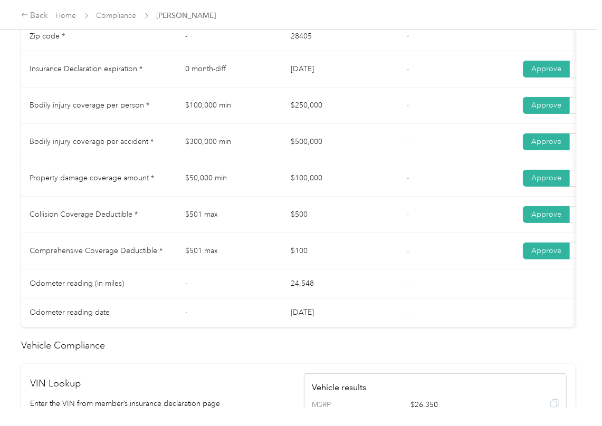
click at [315, 159] on td "$500,000" at bounding box center [340, 142] width 116 height 36
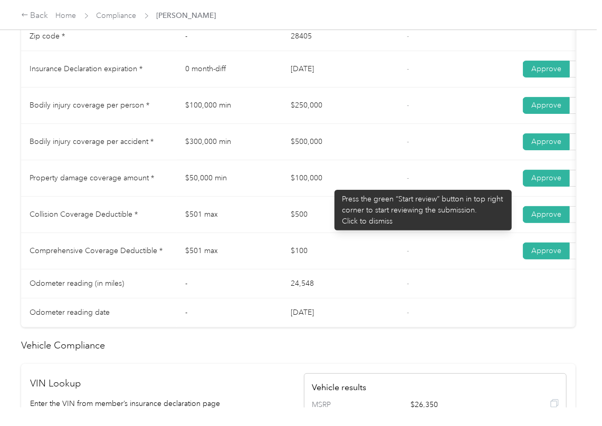
click at [332, 185] on td "$100,000" at bounding box center [340, 178] width 116 height 36
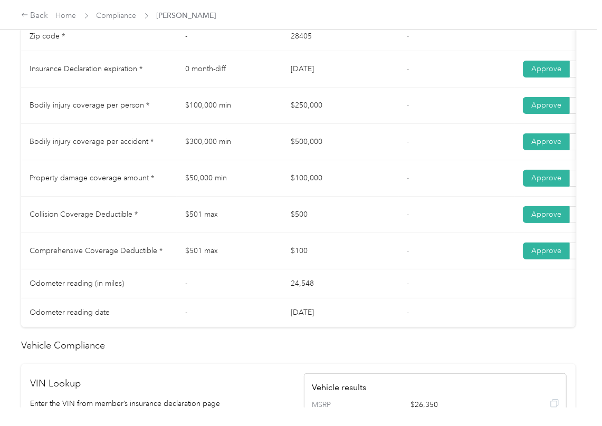
click at [334, 188] on td "$100,000" at bounding box center [340, 178] width 116 height 36
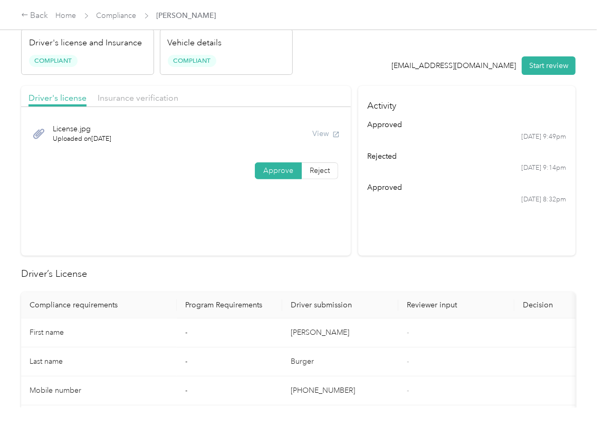
scroll to position [0, 0]
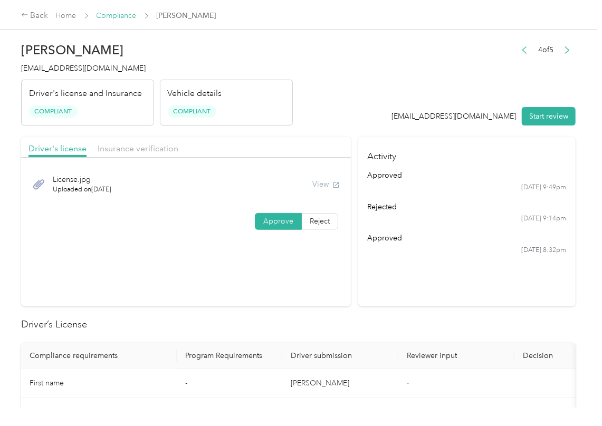
click at [113, 17] on link "Compliance" at bounding box center [117, 15] width 40 height 9
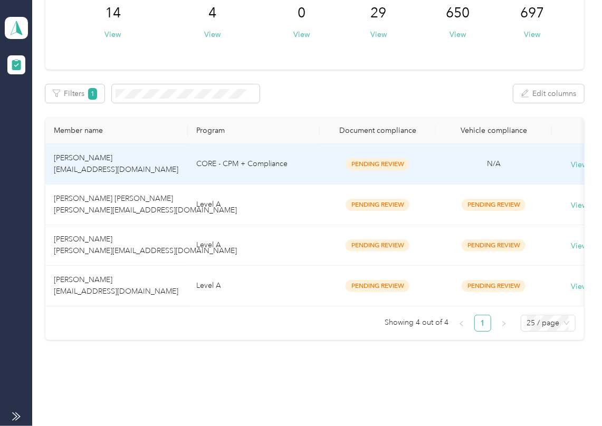
scroll to position [84, 0]
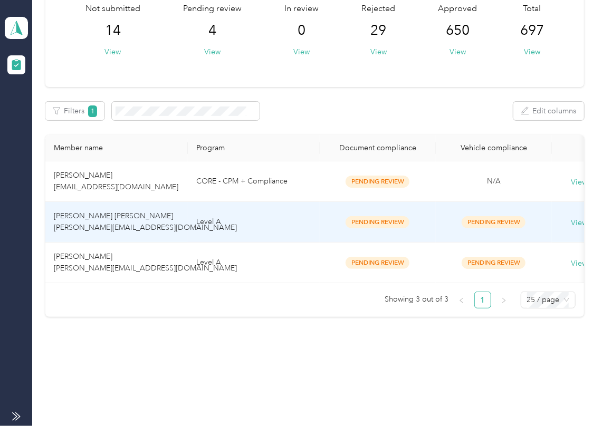
click at [108, 211] on span "[PERSON_NAME] [PERSON_NAME] [PERSON_NAME][EMAIL_ADDRESS][DOMAIN_NAME]" at bounding box center [145, 221] width 183 height 21
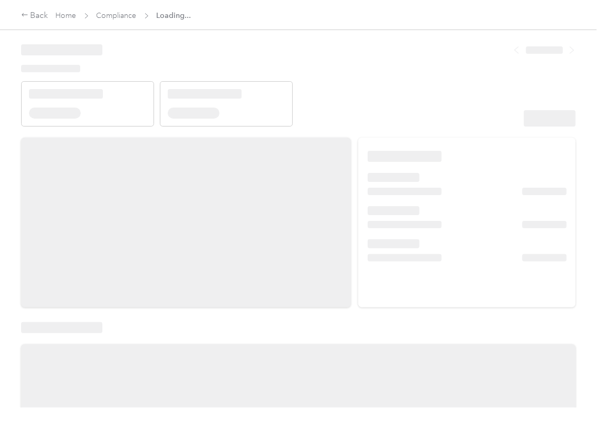
click at [416, 120] on header at bounding box center [298, 82] width 554 height 90
click at [385, 108] on header at bounding box center [298, 82] width 554 height 90
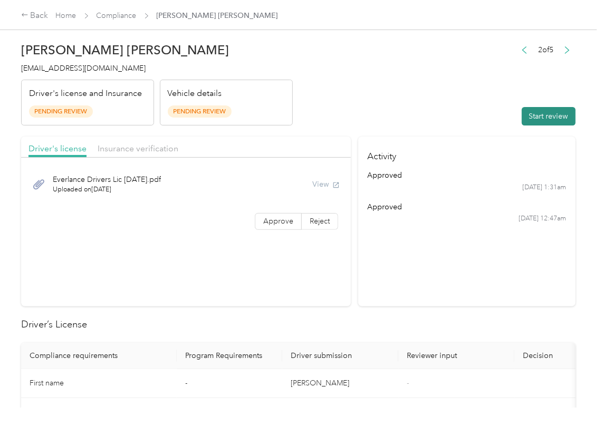
click at [542, 114] on button "Start review" at bounding box center [549, 116] width 54 height 18
drag, startPoint x: 406, startPoint y: 79, endPoint x: 296, endPoint y: 165, distance: 139.0
click at [406, 79] on header "[PERSON_NAME] [PERSON_NAME] [PERSON_NAME][EMAIL_ADDRESS][DOMAIN_NAME] Driver's …" at bounding box center [298, 81] width 554 height 89
click at [282, 216] on label "Approve" at bounding box center [278, 221] width 47 height 17
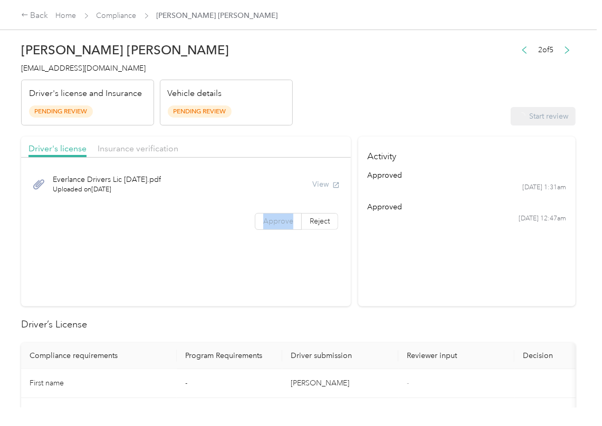
click at [282, 216] on label "Approve" at bounding box center [278, 221] width 47 height 17
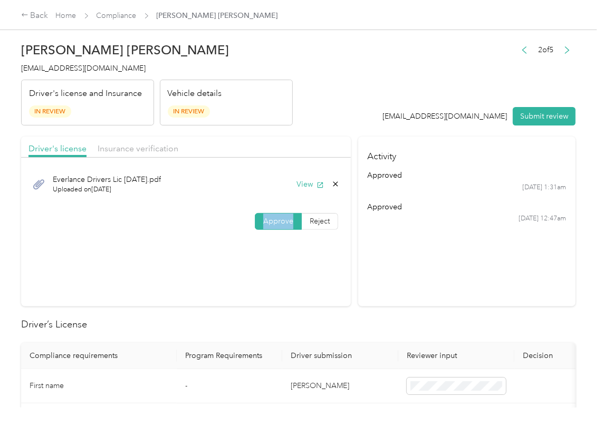
click at [282, 216] on label "Approve" at bounding box center [278, 221] width 47 height 17
click at [255, 254] on section "Driver's license Insurance verification Everlance Drivers Lic [DATE].pdf Upload…" at bounding box center [186, 222] width 330 height 170
click at [305, 184] on button "View" at bounding box center [309, 184] width 27 height 11
drag, startPoint x: 335, startPoint y: 104, endPoint x: 220, endPoint y: 137, distance: 120.2
click at [330, 104] on header "[PERSON_NAME] [PERSON_NAME] [PERSON_NAME][EMAIL_ADDRESS][DOMAIN_NAME] Driver's …" at bounding box center [298, 81] width 554 height 89
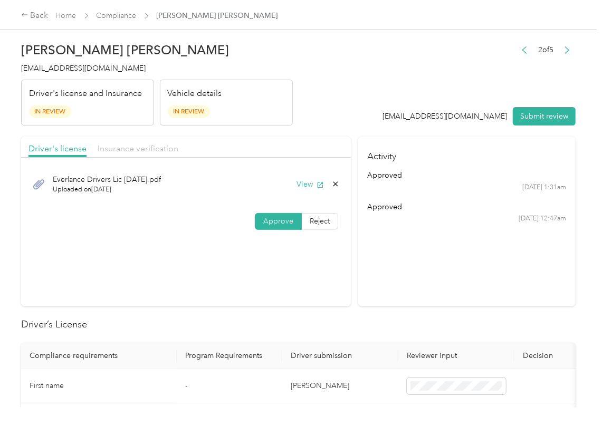
click at [157, 151] on span "Insurance verification" at bounding box center [138, 148] width 81 height 10
click at [156, 152] on span "Insurance verification" at bounding box center [138, 148] width 81 height 10
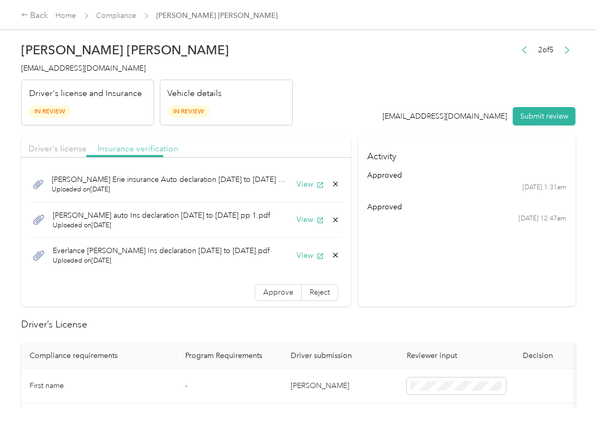
click at [156, 152] on span "Insurance verification" at bounding box center [138, 148] width 81 height 10
click at [300, 186] on button "View" at bounding box center [309, 184] width 27 height 11
click at [296, 214] on button "View" at bounding box center [309, 219] width 27 height 11
click at [296, 255] on button "View" at bounding box center [309, 255] width 27 height 11
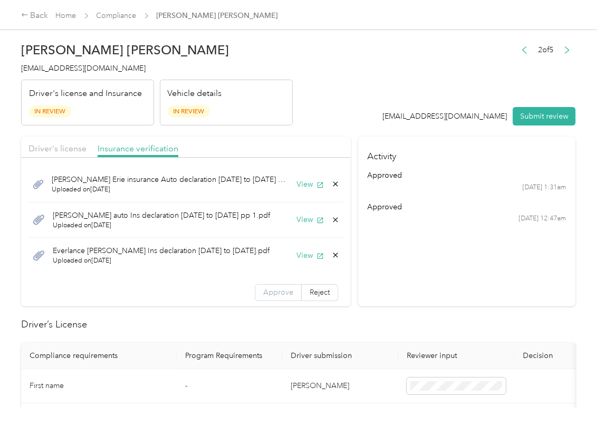
click at [263, 290] on span "Approve" at bounding box center [278, 292] width 30 height 9
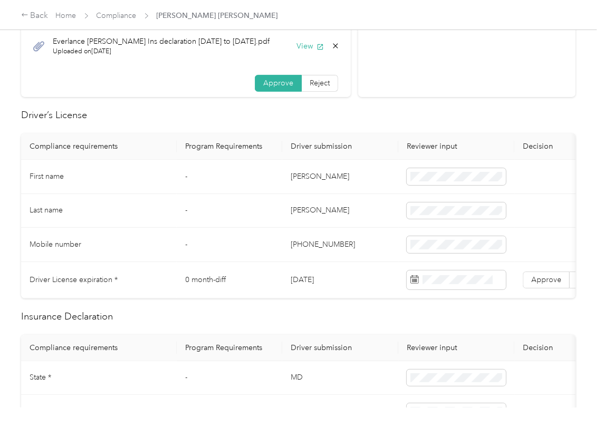
scroll to position [211, 0]
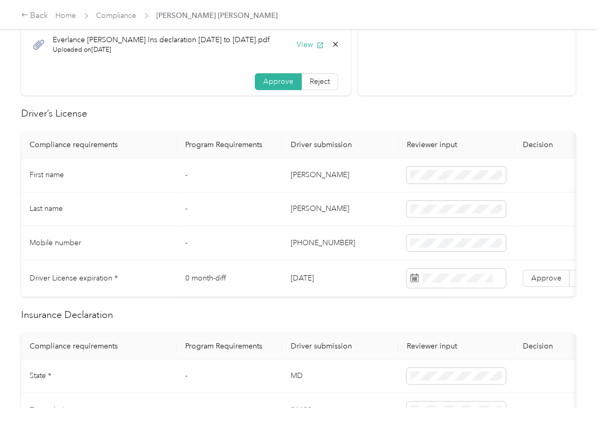
click at [313, 277] on td "[DATE]" at bounding box center [340, 279] width 116 height 36
click at [445, 285] on span at bounding box center [456, 278] width 99 height 19
click at [389, 133] on th "Driver submission" at bounding box center [340, 145] width 116 height 26
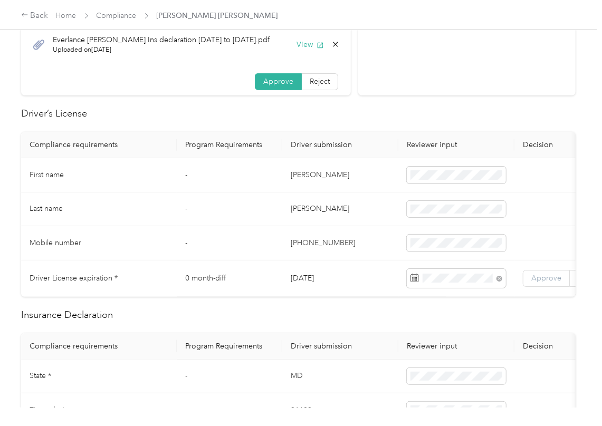
click at [552, 283] on span "Approve" at bounding box center [546, 278] width 30 height 9
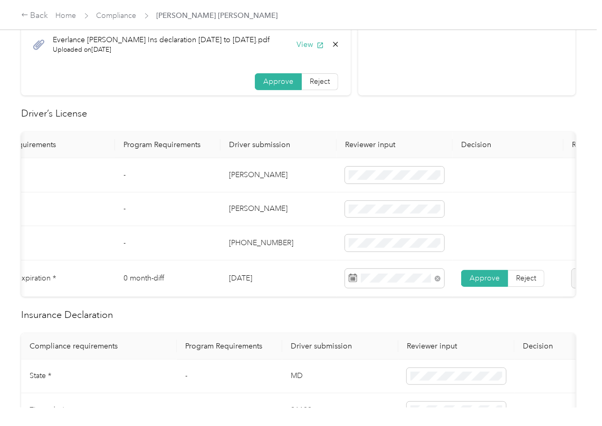
scroll to position [0, 56]
click at [224, 260] on td "-" at bounding box center [173, 243] width 105 height 34
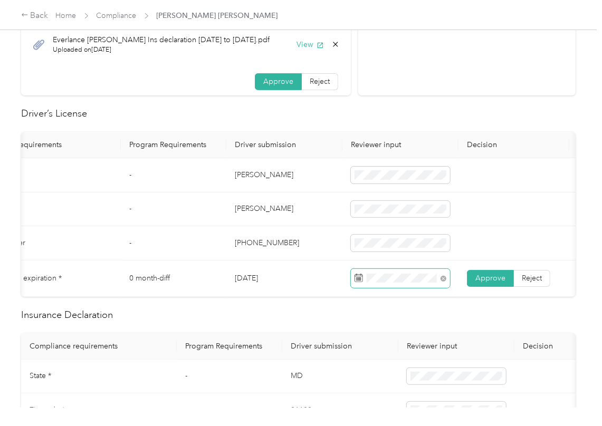
scroll to position [492, 0]
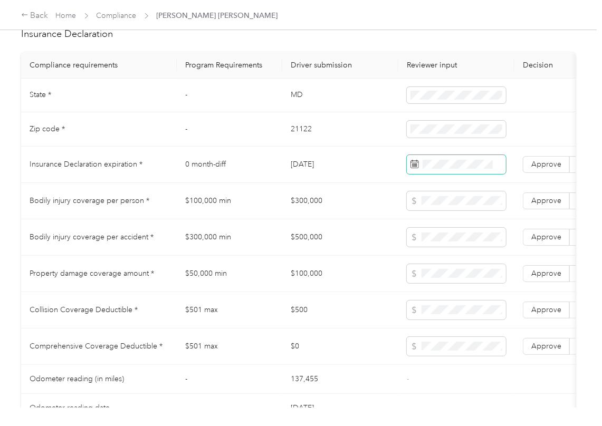
click at [460, 174] on span at bounding box center [456, 164] width 99 height 19
click at [534, 171] on label "Approve" at bounding box center [546, 164] width 47 height 17
click at [330, 245] on td "$500,000" at bounding box center [340, 237] width 116 height 36
click at [297, 107] on td "MD" at bounding box center [340, 96] width 116 height 34
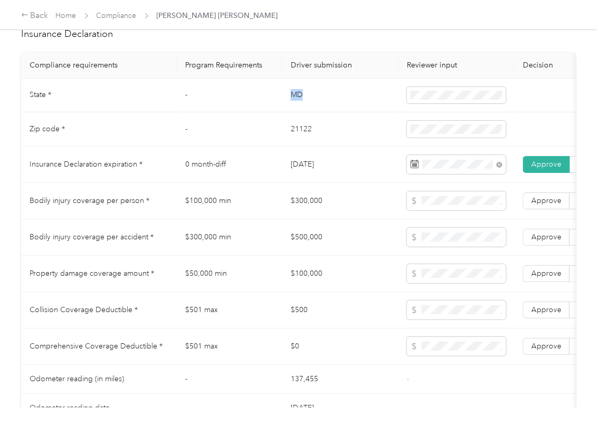
click at [297, 107] on td "MD" at bounding box center [340, 96] width 116 height 34
click at [291, 147] on td "21122" at bounding box center [340, 129] width 116 height 34
click at [448, 138] on span at bounding box center [456, 129] width 99 height 17
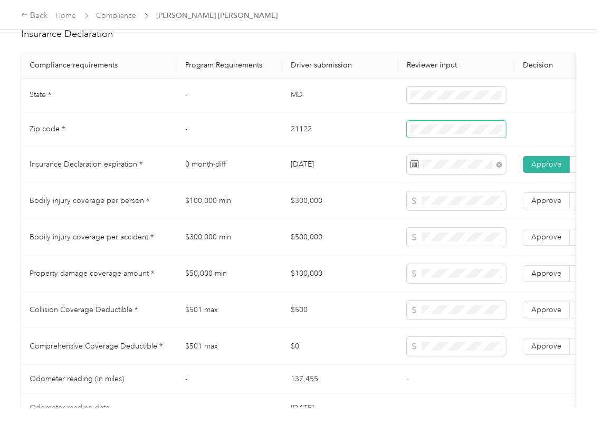
click at [449, 138] on span at bounding box center [456, 129] width 99 height 17
click at [286, 219] on td "$300,000" at bounding box center [340, 201] width 116 height 36
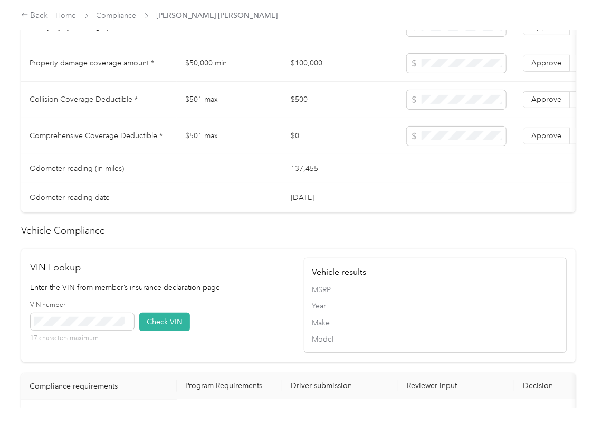
scroll to position [984, 0]
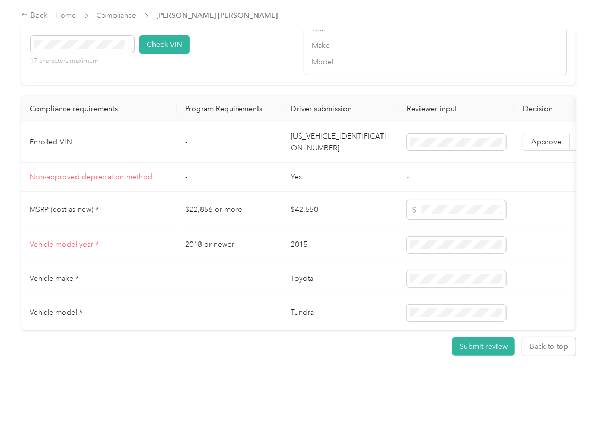
click at [317, 163] on td "[US_VEHICLE_IDENTIFICATION_NUMBER]" at bounding box center [340, 142] width 116 height 41
click at [216, 59] on div "VIN number 17 characters maximum Check VIN" at bounding box center [162, 48] width 263 height 50
click at [168, 54] on button "Check VIN" at bounding box center [164, 44] width 51 height 18
click at [528, 151] on label "Approve" at bounding box center [546, 142] width 47 height 17
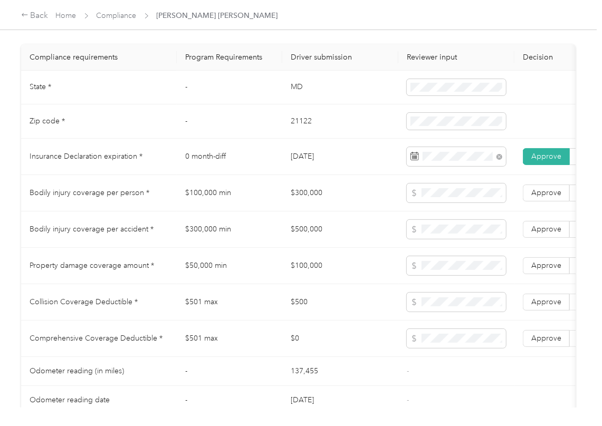
scroll to position [494, 0]
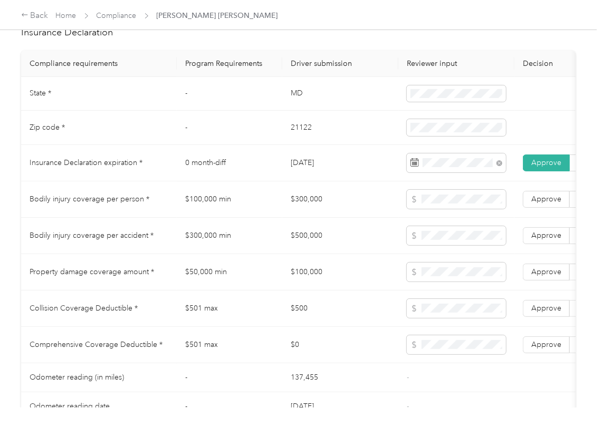
click at [300, 218] on td "$300,000" at bounding box center [340, 199] width 116 height 36
click at [291, 244] on td "$500,000" at bounding box center [340, 236] width 116 height 36
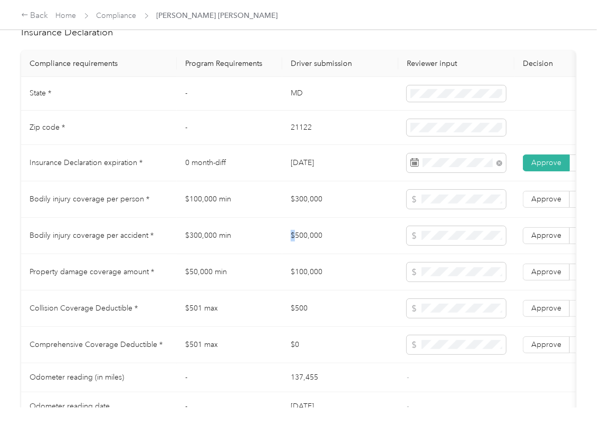
click at [291, 244] on td "$500,000" at bounding box center [340, 236] width 116 height 36
click at [312, 277] on td "$100,000" at bounding box center [340, 272] width 116 height 36
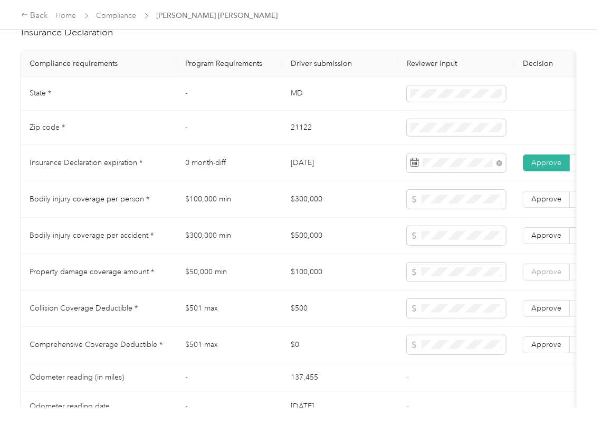
click at [546, 276] on span "Approve" at bounding box center [546, 271] width 30 height 9
click at [551, 244] on label "Approve" at bounding box center [546, 235] width 47 height 17
click at [545, 204] on span "Approve" at bounding box center [546, 199] width 30 height 9
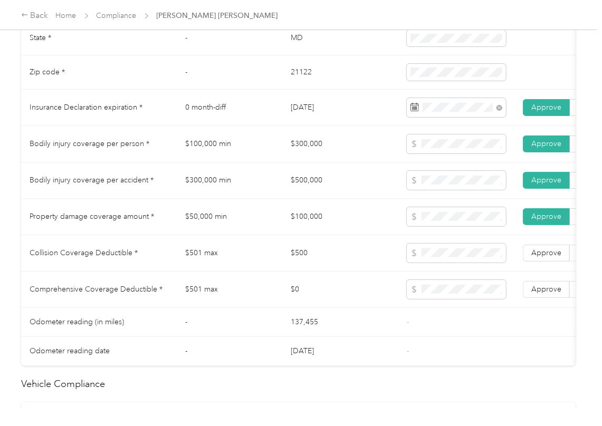
scroll to position [634, 0]
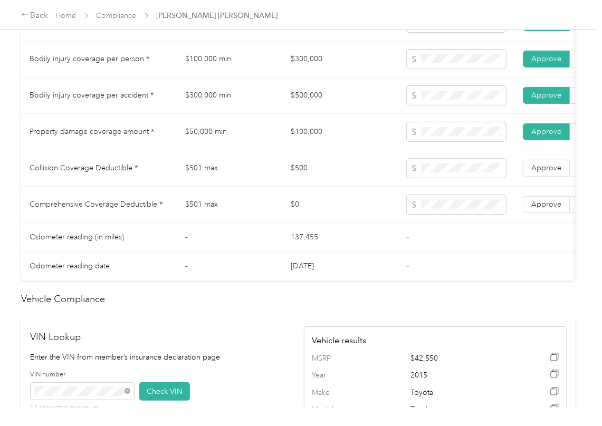
click at [302, 187] on td "$500" at bounding box center [340, 168] width 116 height 36
drag, startPoint x: 302, startPoint y: 188, endPoint x: 439, endPoint y: 205, distance: 137.6
click at [302, 187] on td "$500" at bounding box center [340, 168] width 116 height 36
click at [540, 209] on span "Approve" at bounding box center [546, 204] width 30 height 9
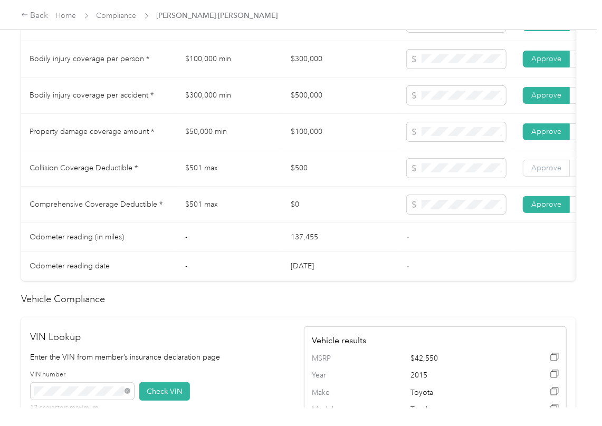
drag, startPoint x: 541, startPoint y: 192, endPoint x: 541, endPoint y: 186, distance: 6.3
click at [541, 187] on td "Approve Reject" at bounding box center [569, 168] width 111 height 36
click at [541, 172] on span "Approve" at bounding box center [546, 167] width 30 height 9
click at [325, 204] on td "$0" at bounding box center [340, 205] width 116 height 36
click at [441, 104] on td at bounding box center [456, 96] width 116 height 36
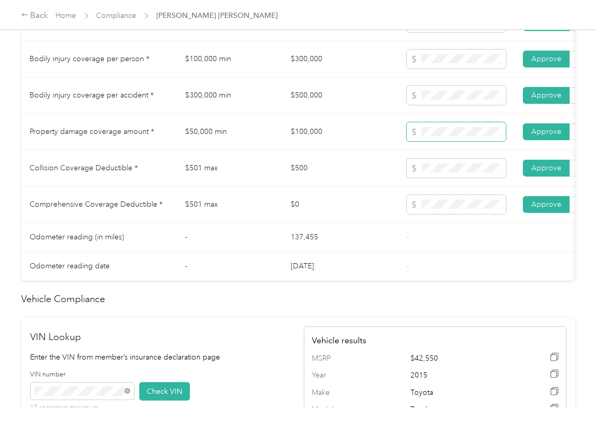
click at [440, 138] on span at bounding box center [456, 131] width 99 height 19
click at [308, 207] on td "$0" at bounding box center [340, 205] width 116 height 36
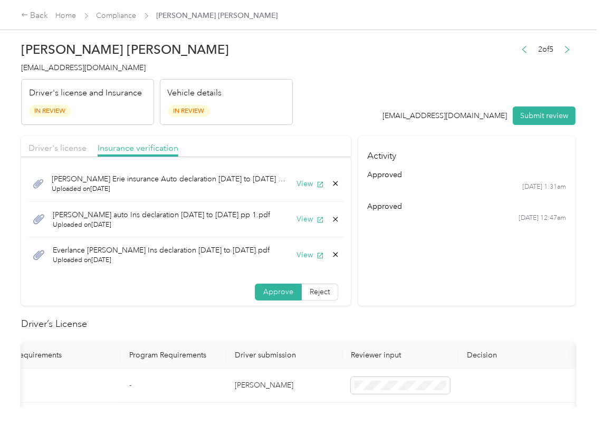
scroll to position [0, 0]
click at [331, 255] on icon at bounding box center [335, 255] width 8 height 8
drag, startPoint x: 292, startPoint y: 262, endPoint x: 275, endPoint y: 262, distance: 16.9
click at [292, 262] on button "Yes" at bounding box center [295, 263] width 21 height 17
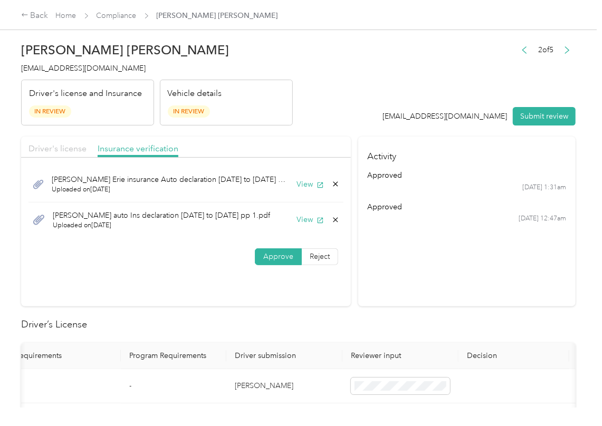
click at [34, 150] on span "Driver's license" at bounding box center [57, 148] width 58 height 10
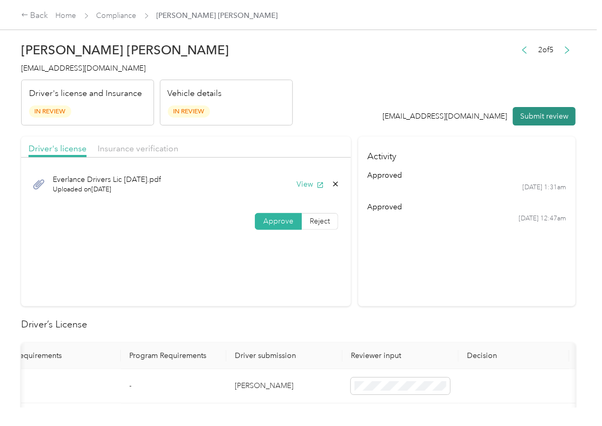
click at [535, 109] on button "Submit review" at bounding box center [544, 116] width 63 height 18
click at [45, 81] on div "Driver's license and Insurance In Review" at bounding box center [87, 103] width 133 height 46
click at [53, 69] on span "[EMAIL_ADDRESS][DOMAIN_NAME]" at bounding box center [83, 68] width 124 height 9
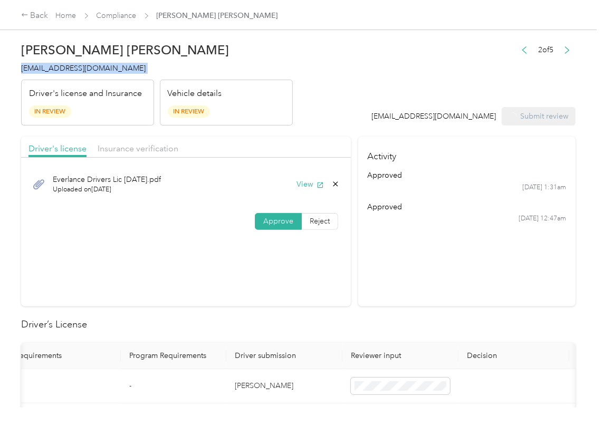
click at [53, 69] on span "[EMAIL_ADDRESS][DOMAIN_NAME]" at bounding box center [83, 68] width 124 height 9
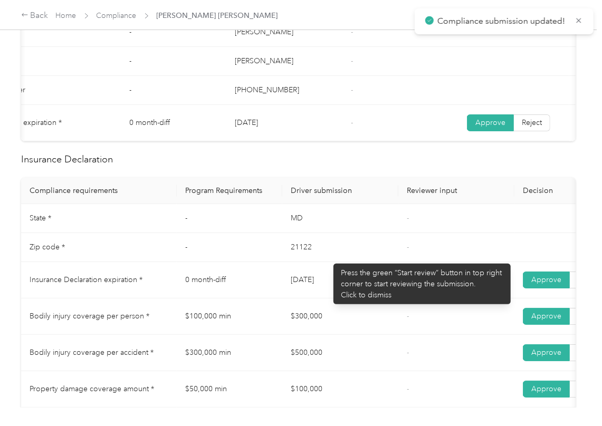
click at [328, 258] on td "21122" at bounding box center [340, 247] width 116 height 29
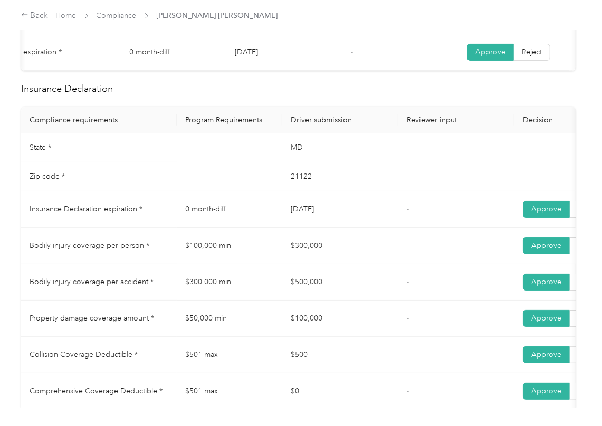
scroll to position [492, 0]
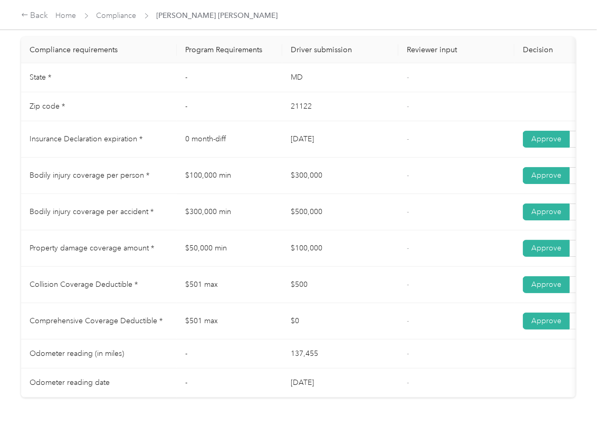
click at [361, 214] on td "$500,000" at bounding box center [340, 212] width 116 height 36
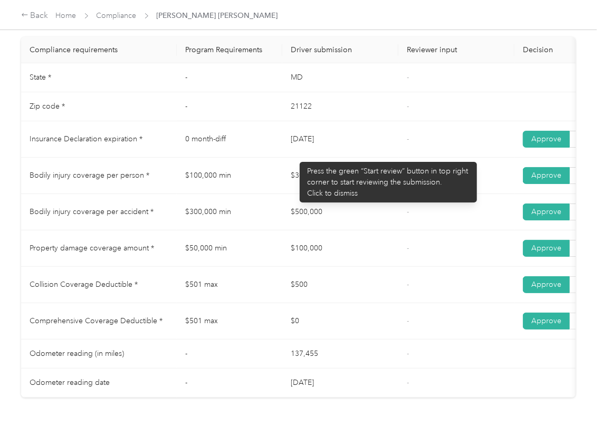
drag, startPoint x: 294, startPoint y: 157, endPoint x: 283, endPoint y: 185, distance: 30.3
click at [352, 155] on td "[DATE]" at bounding box center [340, 139] width 116 height 36
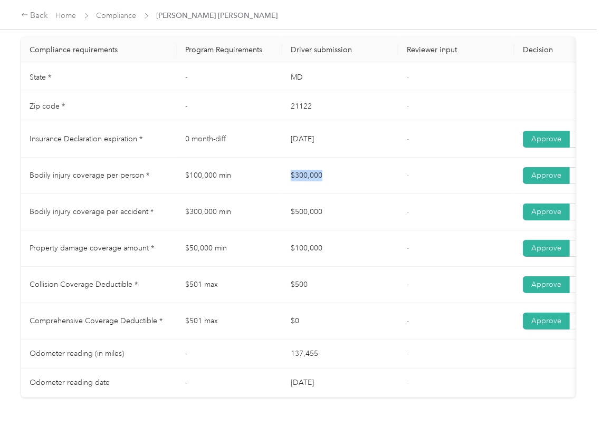
drag, startPoint x: 283, startPoint y: 185, endPoint x: 323, endPoint y: 209, distance: 47.3
click at [346, 194] on td "$300,000" at bounding box center [340, 176] width 116 height 36
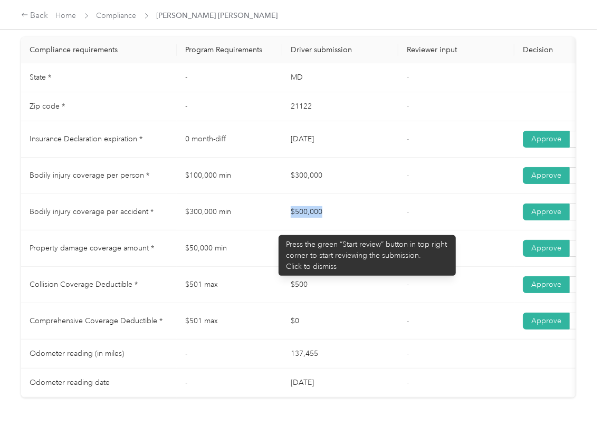
drag, startPoint x: 273, startPoint y: 230, endPoint x: 362, endPoint y: 236, distance: 88.8
click at [365, 230] on tr "Bodily injury coverage per accident * $300,000 min $500,000 - Approve Reject" at bounding box center [393, 212] width 744 height 36
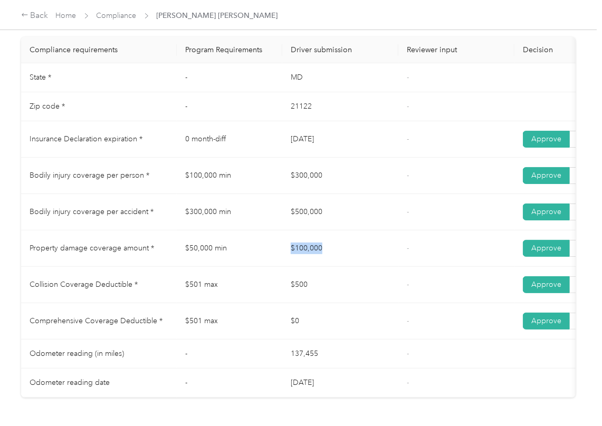
drag, startPoint x: 281, startPoint y: 262, endPoint x: 355, endPoint y: 271, distance: 74.4
click at [361, 267] on tr "Property damage coverage amount * $50,000 min $100,000 - Approve Reject" at bounding box center [393, 248] width 744 height 36
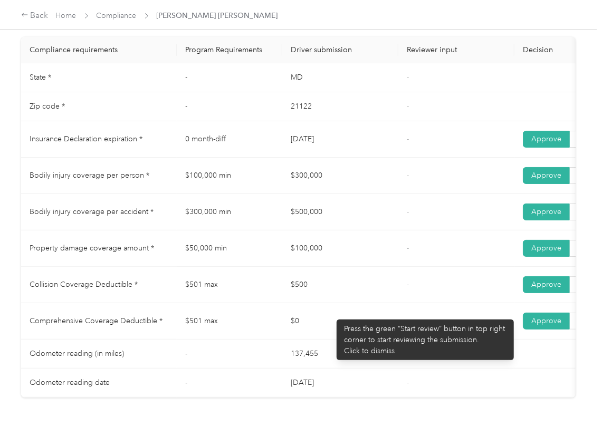
click at [334, 303] on td "$500" at bounding box center [340, 285] width 116 height 36
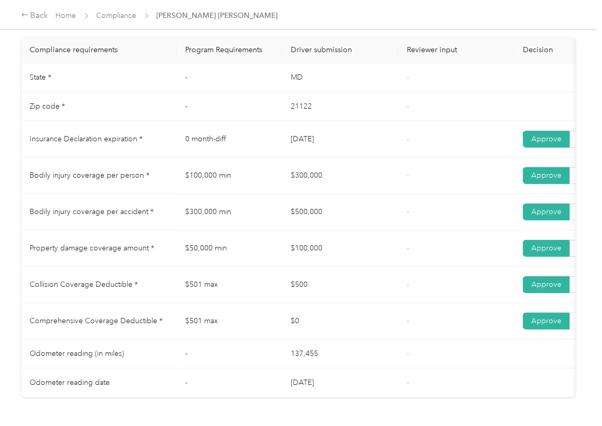
click at [296, 207] on td "$500,000" at bounding box center [340, 212] width 116 height 36
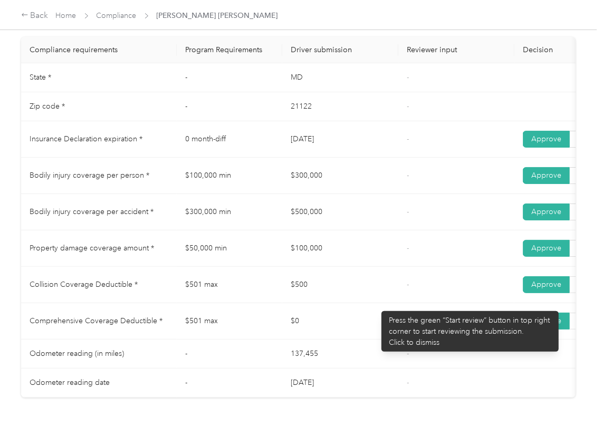
drag, startPoint x: 376, startPoint y: 294, endPoint x: 353, endPoint y: 245, distance: 54.7
click at [376, 292] on td "$500" at bounding box center [340, 285] width 116 height 36
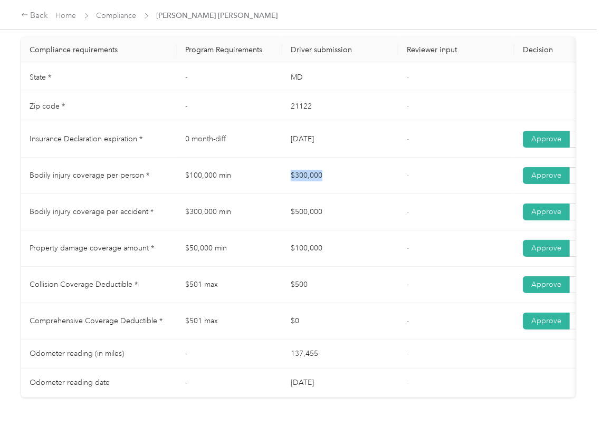
drag, startPoint x: 282, startPoint y: 184, endPoint x: 323, endPoint y: 191, distance: 42.3
click at [325, 184] on tr "Bodily injury coverage per person * $100,000 min $300,000 - Approve Reject" at bounding box center [393, 176] width 744 height 36
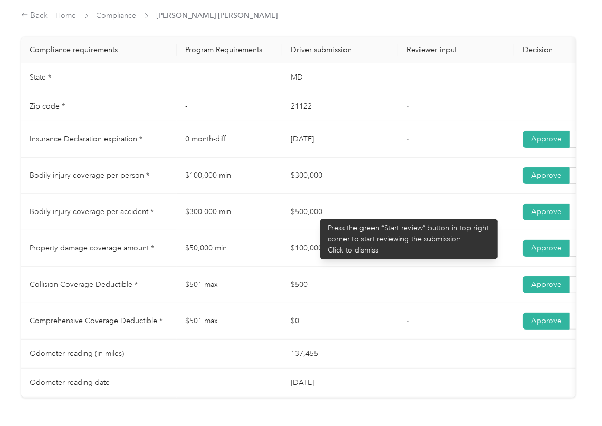
click at [315, 214] on td "$500,000" at bounding box center [340, 212] width 116 height 36
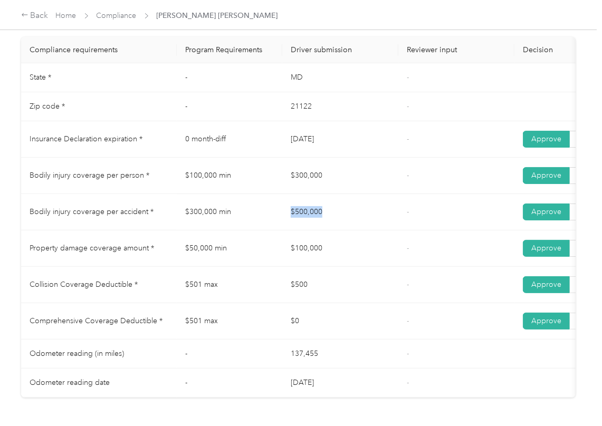
click at [315, 214] on td "$500,000" at bounding box center [340, 212] width 116 height 36
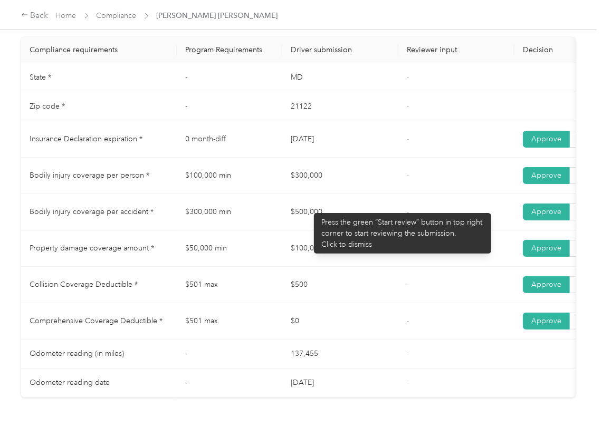
click at [303, 190] on td "$300,000" at bounding box center [340, 176] width 116 height 36
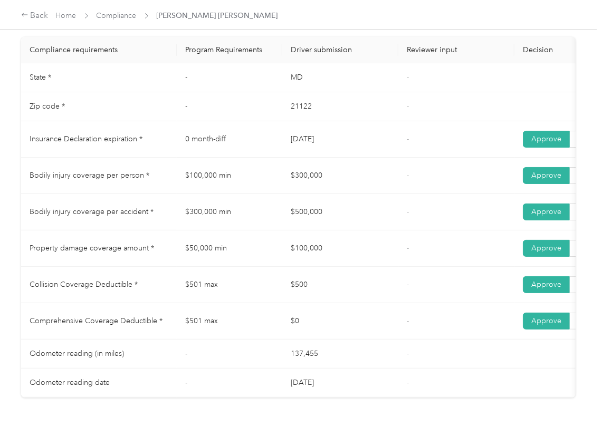
click at [315, 220] on td "$500,000" at bounding box center [340, 212] width 116 height 36
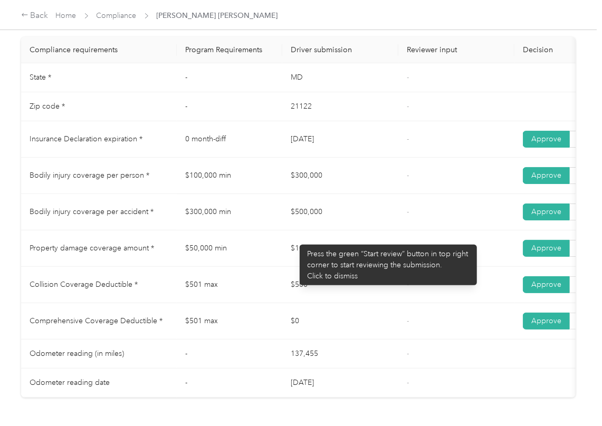
click at [289, 245] on td "$100,000" at bounding box center [340, 248] width 116 height 36
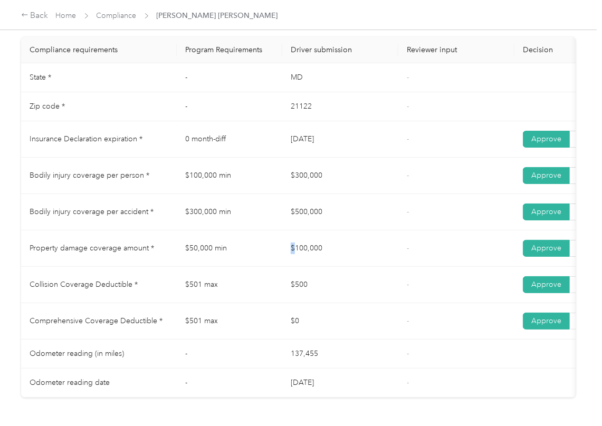
click at [289, 245] on td "$100,000" at bounding box center [340, 248] width 116 height 36
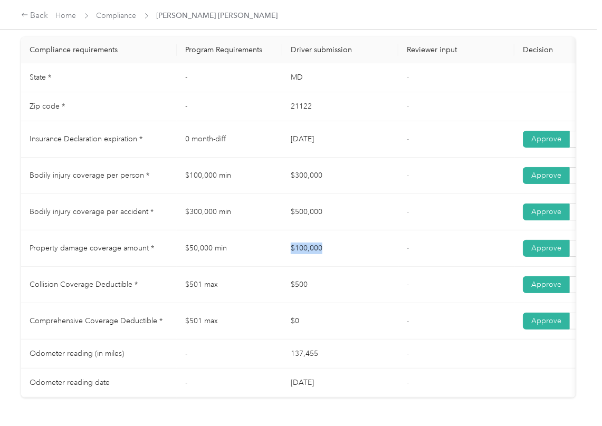
click at [289, 245] on td "$100,000" at bounding box center [340, 248] width 116 height 36
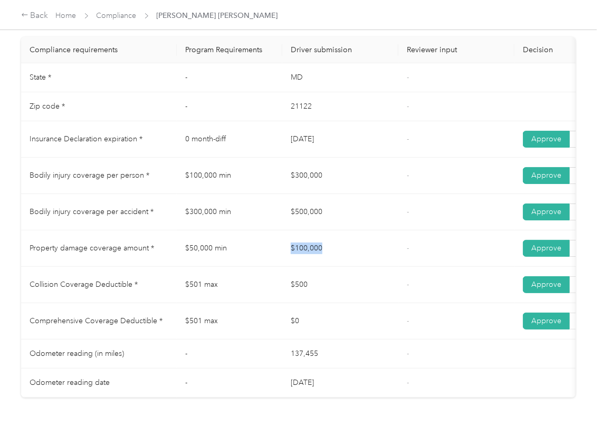
click at [289, 245] on td "$100,000" at bounding box center [340, 248] width 116 height 36
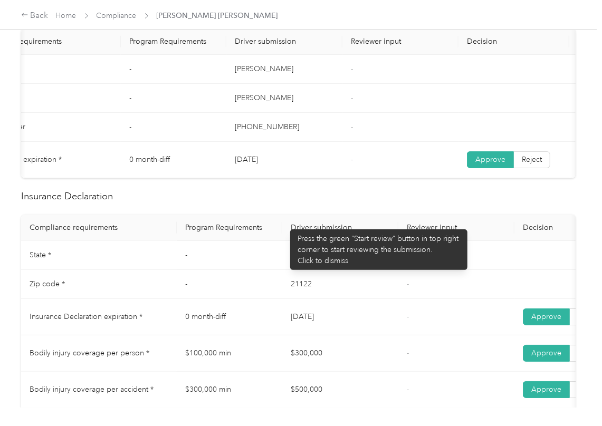
scroll to position [0, 0]
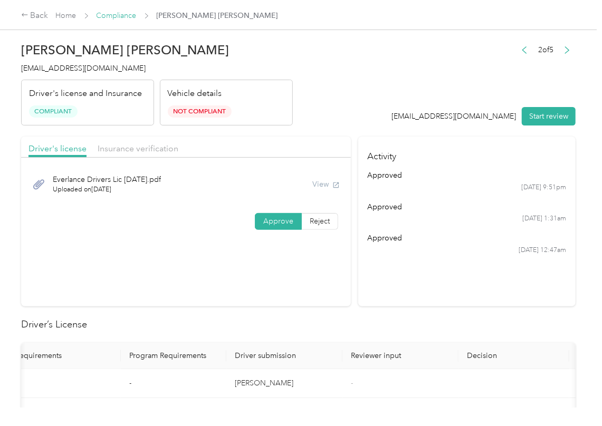
click at [112, 15] on link "Compliance" at bounding box center [117, 15] width 40 height 9
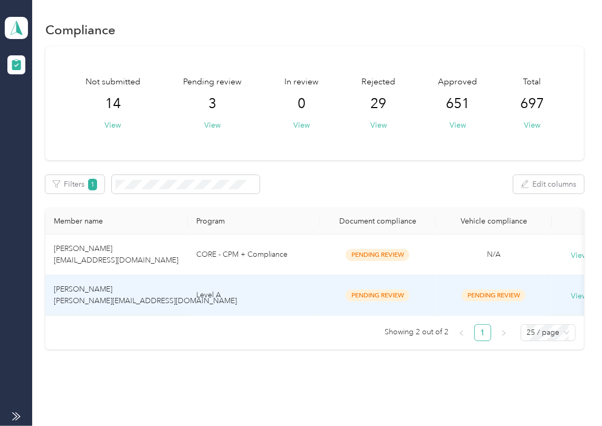
click at [63, 294] on span "[PERSON_NAME] [PERSON_NAME][EMAIL_ADDRESS][DOMAIN_NAME]" at bounding box center [145, 295] width 183 height 21
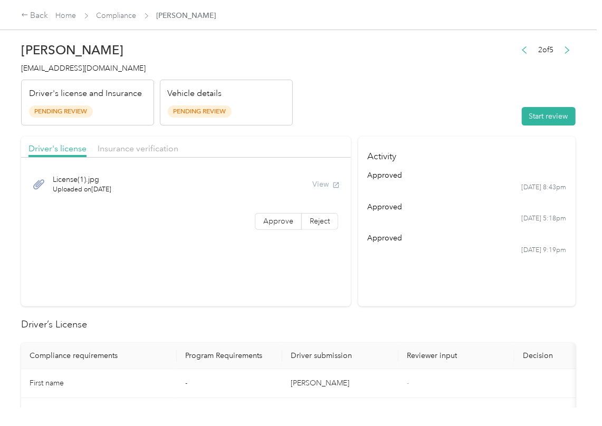
click at [346, 38] on header "[PERSON_NAME] [PERSON_NAME][EMAIL_ADDRESS][DOMAIN_NAME] Driver's license and In…" at bounding box center [298, 81] width 554 height 89
click at [532, 115] on button "Start review" at bounding box center [549, 116] width 54 height 18
drag, startPoint x: 422, startPoint y: 115, endPoint x: 287, endPoint y: 194, distance: 156.9
click at [420, 115] on header "[PERSON_NAME] [PERSON_NAME][EMAIL_ADDRESS][DOMAIN_NAME] Driver's license and In…" at bounding box center [298, 81] width 554 height 89
click at [276, 239] on section "Driver's license Insurance verification License(1).jpg Uploaded on [DATE] View …" at bounding box center [186, 222] width 330 height 170
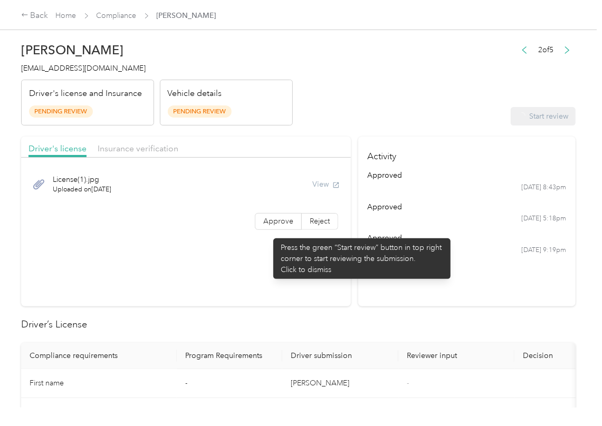
click at [268, 233] on div "License(1).jpg Uploaded on [DATE] View Approve Reject" at bounding box center [186, 200] width 330 height 74
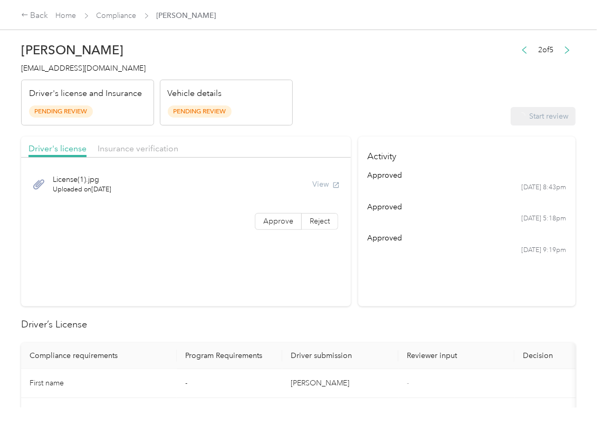
click at [268, 233] on div "License(1).jpg Uploaded on [DATE] View Approve Reject" at bounding box center [186, 200] width 330 height 74
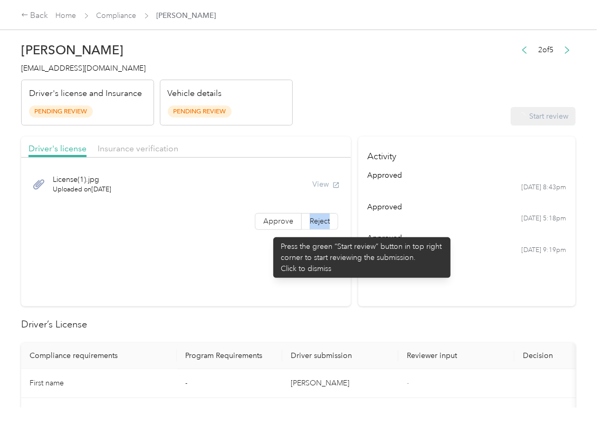
click at [268, 232] on div "License(1).jpg Uploaded on [DATE] View Approve Reject" at bounding box center [186, 200] width 330 height 74
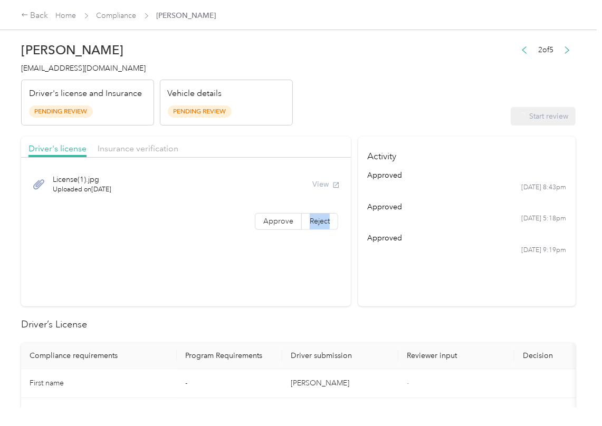
click at [268, 232] on div "License(1).jpg Uploaded on [DATE] View Approve Reject" at bounding box center [186, 200] width 330 height 74
click at [268, 230] on div "License(1).jpg Uploaded on [DATE] View Approve Reject" at bounding box center [186, 200] width 330 height 74
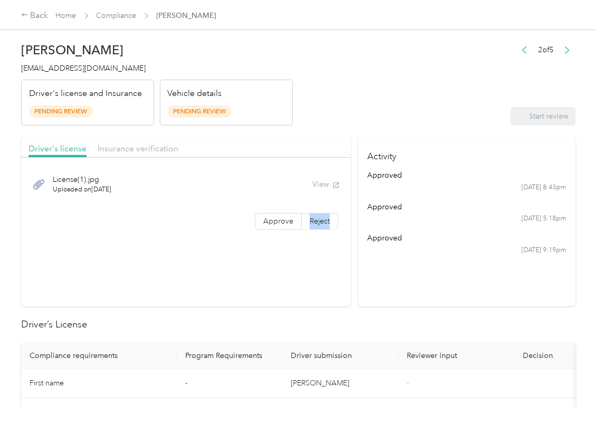
click at [268, 230] on div "License(1).jpg Uploaded on [DATE] View Approve Reject" at bounding box center [186, 200] width 330 height 74
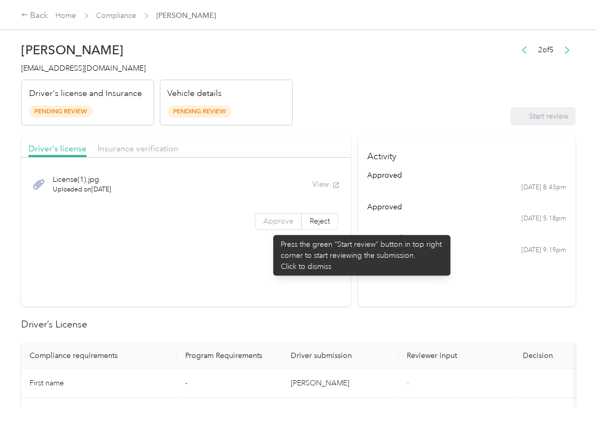
click at [271, 228] on label "Approve" at bounding box center [278, 221] width 47 height 17
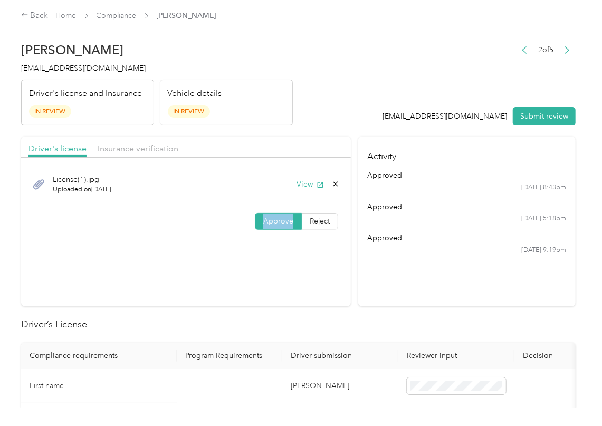
click at [271, 228] on label "Approve" at bounding box center [278, 221] width 47 height 17
click at [305, 184] on button "View" at bounding box center [309, 184] width 27 height 11
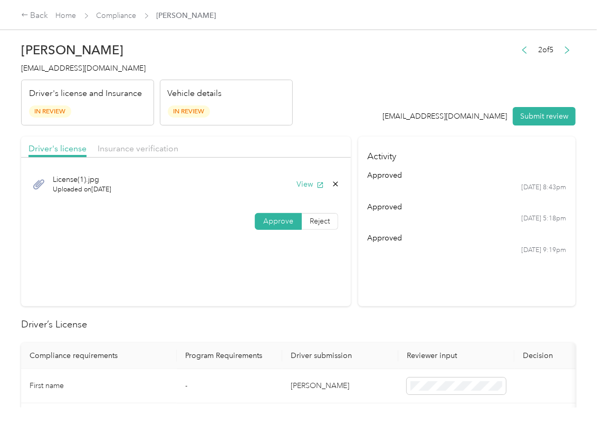
click at [177, 156] on div "Driver's license Insurance verification" at bounding box center [186, 147] width 330 height 21
click at [148, 157] on div "Driver's license Insurance verification" at bounding box center [186, 147] width 330 height 21
click at [141, 153] on span "Insurance verification" at bounding box center [138, 148] width 81 height 10
click at [132, 146] on span "Insurance verification" at bounding box center [138, 148] width 81 height 10
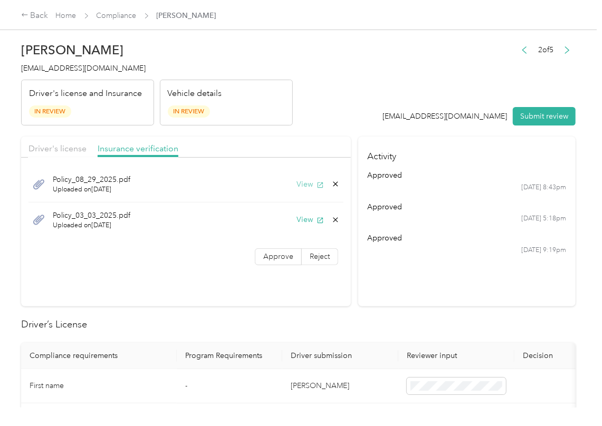
click at [300, 186] on button "View" at bounding box center [309, 184] width 27 height 11
click at [304, 223] on button "View" at bounding box center [309, 219] width 27 height 11
drag, startPoint x: 273, startPoint y: 256, endPoint x: 51, endPoint y: 390, distance: 259.3
click at [272, 256] on span "Approve" at bounding box center [278, 256] width 30 height 9
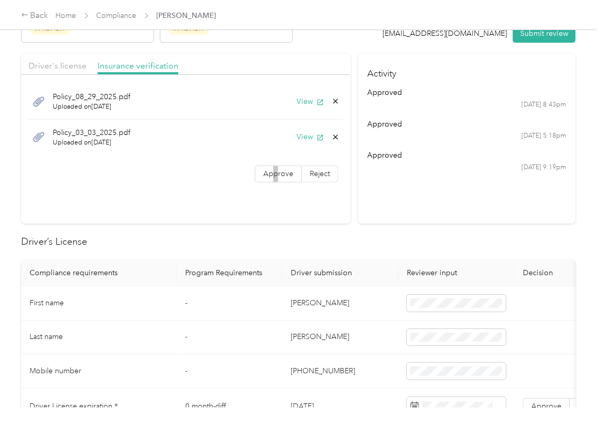
scroll to position [281, 0]
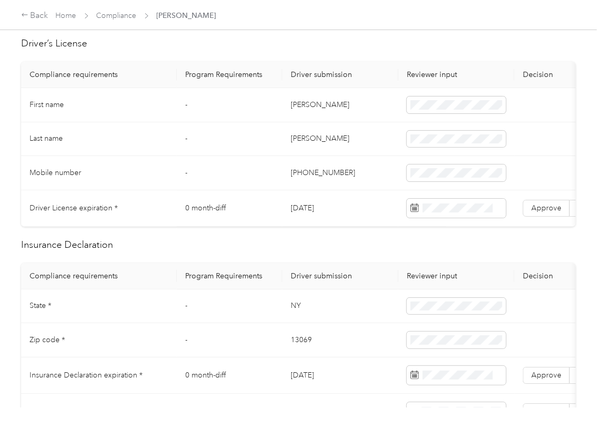
click at [309, 211] on td "[DATE]" at bounding box center [340, 208] width 116 height 36
click at [548, 211] on span "Approve" at bounding box center [546, 208] width 30 height 9
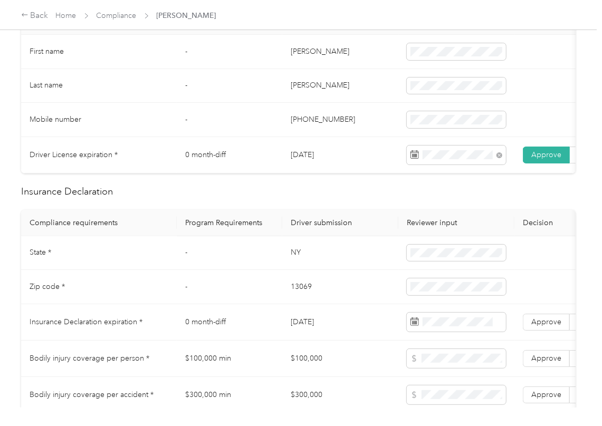
scroll to position [422, 0]
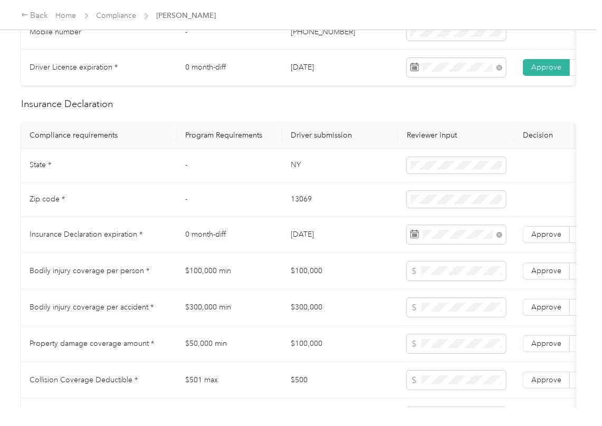
click at [344, 165] on td "NY" at bounding box center [340, 166] width 116 height 34
click at [536, 239] on span "Approve" at bounding box center [546, 234] width 30 height 9
click at [289, 265] on td "$100,000" at bounding box center [340, 271] width 116 height 36
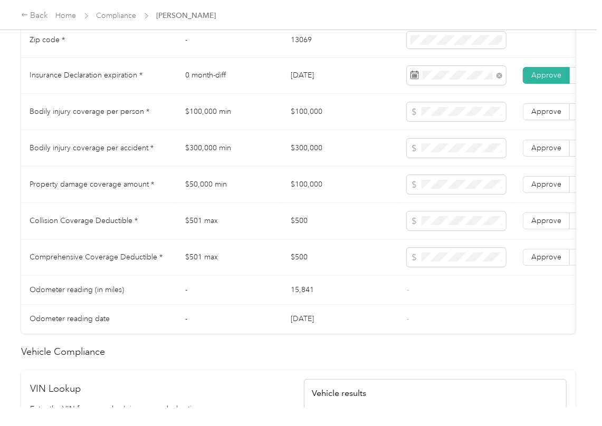
scroll to position [984, 0]
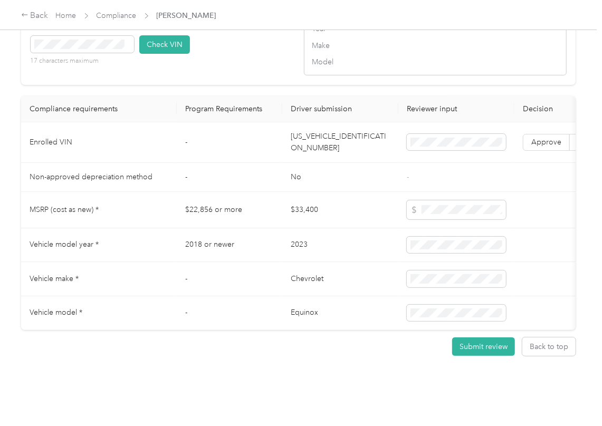
click at [322, 161] on td "[US_VEHICLE_IDENTIFICATION_NUMBER]" at bounding box center [340, 142] width 116 height 41
drag, startPoint x: 251, startPoint y: 93, endPoint x: 151, endPoint y: 85, distance: 100.5
click at [250, 73] on div "VIN number 17 characters maximum Check VIN" at bounding box center [162, 48] width 263 height 50
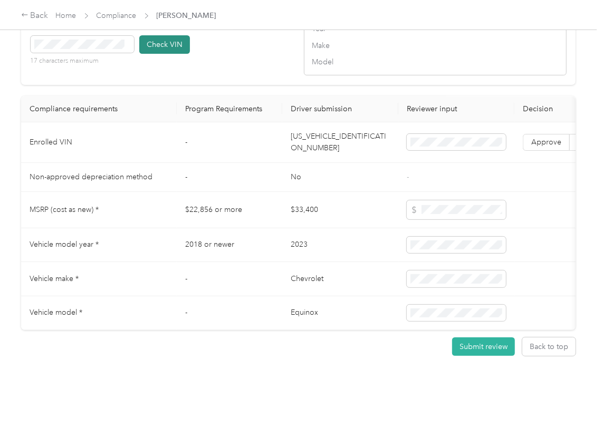
click at [174, 54] on button "Check VIN" at bounding box center [164, 44] width 51 height 18
click at [536, 147] on span "Approve" at bounding box center [546, 142] width 30 height 9
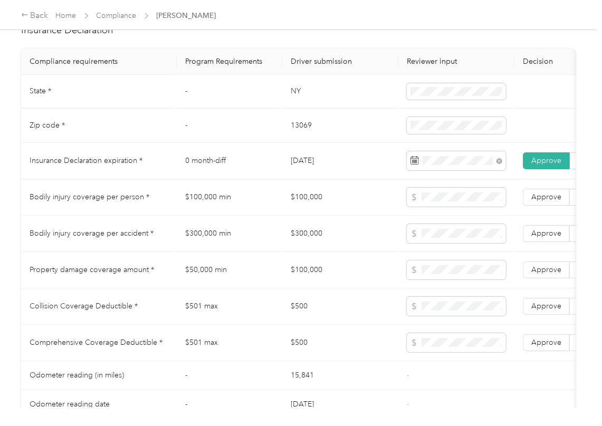
scroll to position [494, 0]
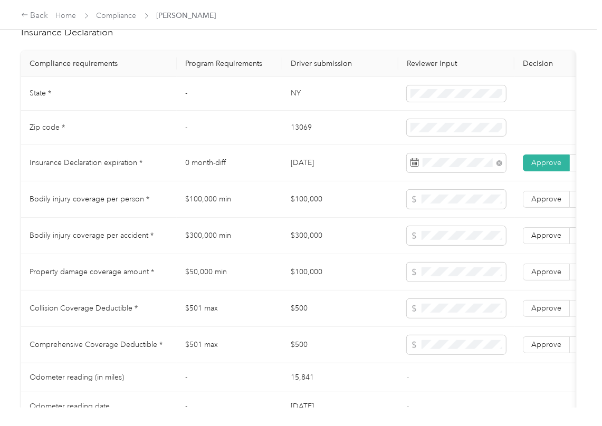
click at [311, 181] on td "[DATE]" at bounding box center [340, 163] width 116 height 36
click at [310, 211] on td "$100,000" at bounding box center [340, 199] width 116 height 36
click at [317, 252] on td "$300,000" at bounding box center [340, 236] width 116 height 36
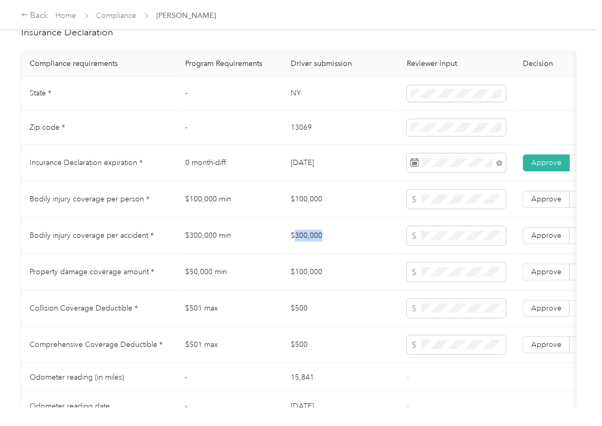
click at [317, 252] on td "$300,000" at bounding box center [340, 236] width 116 height 36
click at [547, 240] on span "Approve" at bounding box center [546, 235] width 30 height 9
click at [548, 204] on span "Approve" at bounding box center [546, 199] width 30 height 9
click at [546, 276] on span "Approve" at bounding box center [546, 271] width 30 height 9
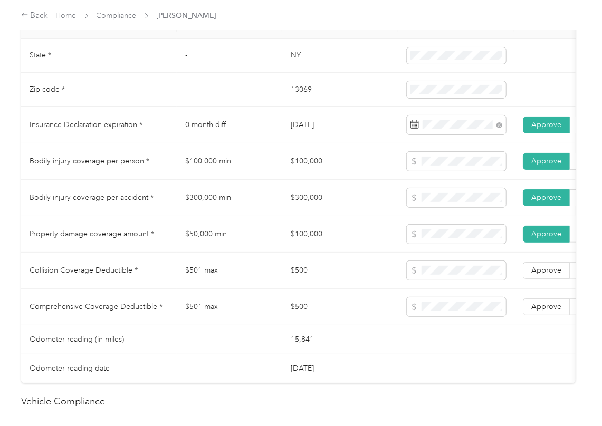
scroll to position [564, 0]
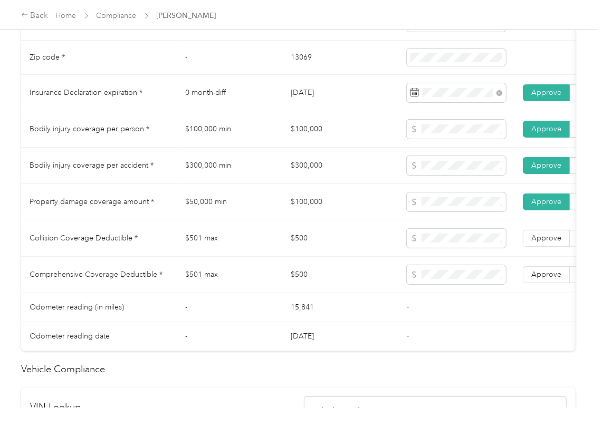
click at [292, 245] on td "$500" at bounding box center [340, 238] width 116 height 36
click at [454, 284] on span at bounding box center [456, 274] width 99 height 19
click at [474, 284] on span at bounding box center [456, 274] width 99 height 19
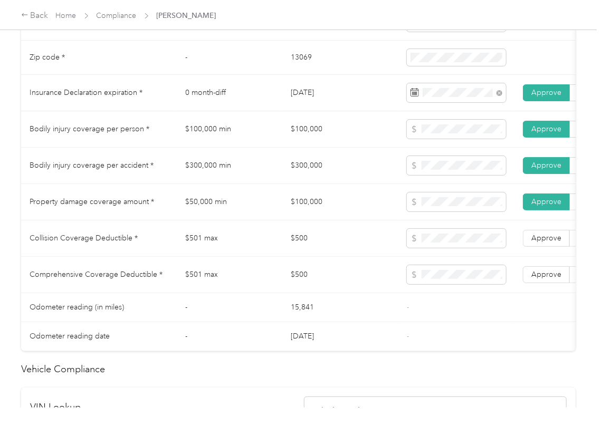
drag, startPoint x: 536, startPoint y: 256, endPoint x: 539, endPoint y: 273, distance: 17.2
click at [536, 247] on label "Approve" at bounding box center [546, 238] width 47 height 17
click at [541, 279] on span "Approve" at bounding box center [546, 274] width 30 height 9
drag, startPoint x: 348, startPoint y: 290, endPoint x: 276, endPoint y: 306, distance: 73.6
click at [347, 290] on td "$500" at bounding box center [340, 275] width 116 height 36
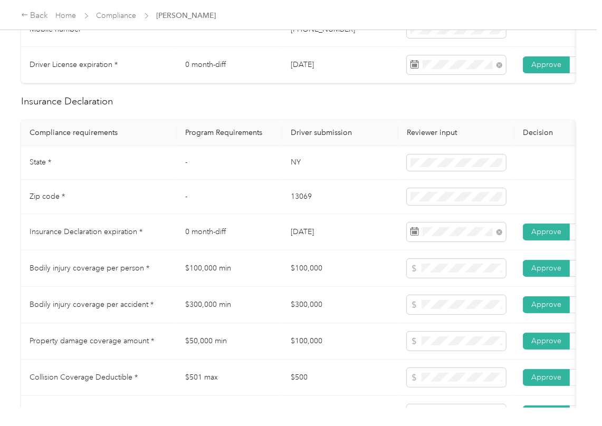
scroll to position [423, 0]
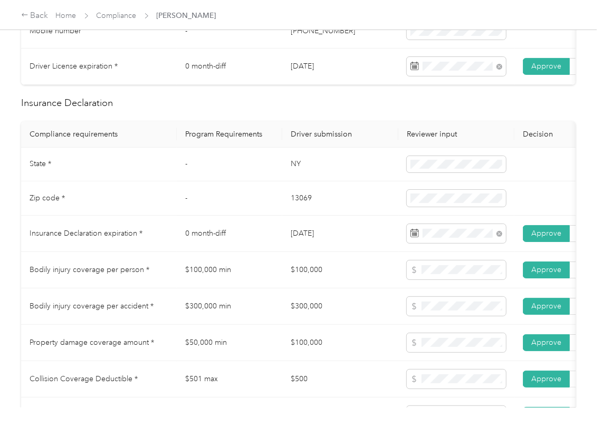
click at [315, 196] on td "13069" at bounding box center [340, 198] width 116 height 34
click at [293, 182] on td "NY" at bounding box center [340, 165] width 116 height 34
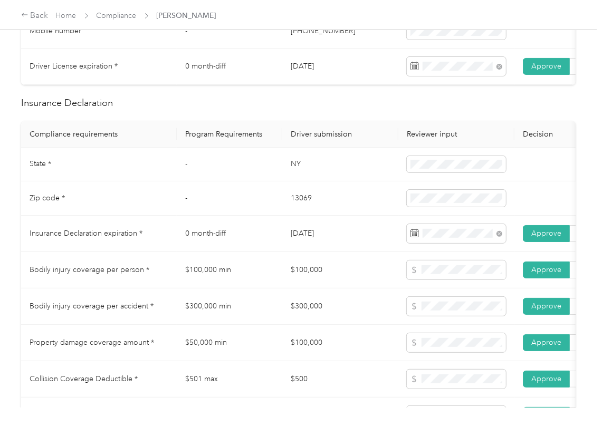
click at [280, 210] on td "-" at bounding box center [229, 198] width 105 height 34
click at [294, 205] on td "13069" at bounding box center [340, 198] width 116 height 34
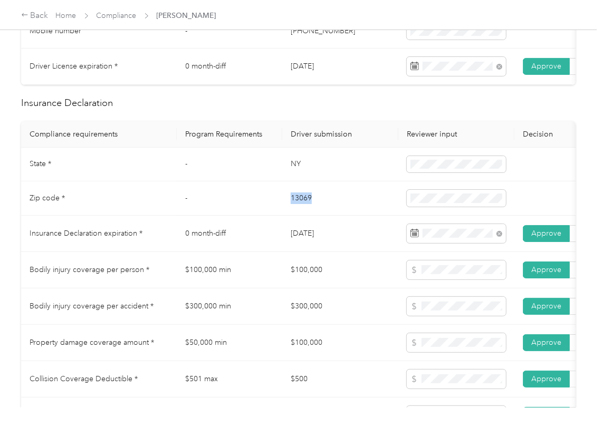
click at [293, 205] on td "13069" at bounding box center [340, 198] width 116 height 34
drag, startPoint x: 293, startPoint y: 205, endPoint x: 406, endPoint y: 225, distance: 114.1
click at [294, 209] on td "13069" at bounding box center [340, 198] width 116 height 34
click at [332, 246] on td "[DATE]" at bounding box center [340, 234] width 116 height 36
drag, startPoint x: 304, startPoint y: 250, endPoint x: 438, endPoint y: 374, distance: 182.9
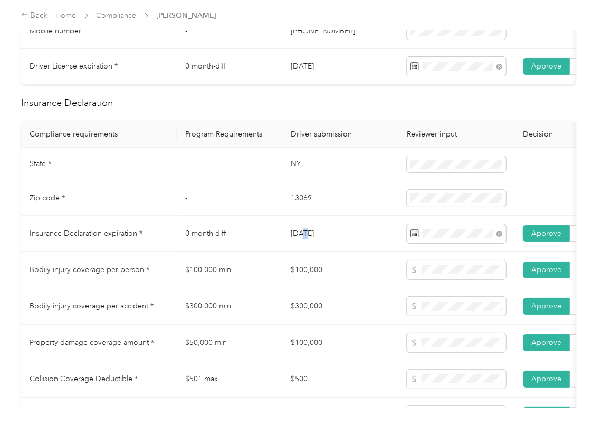
click at [304, 250] on td "[DATE]" at bounding box center [340, 234] width 116 height 36
click at [340, 325] on td "$300,000" at bounding box center [340, 306] width 116 height 36
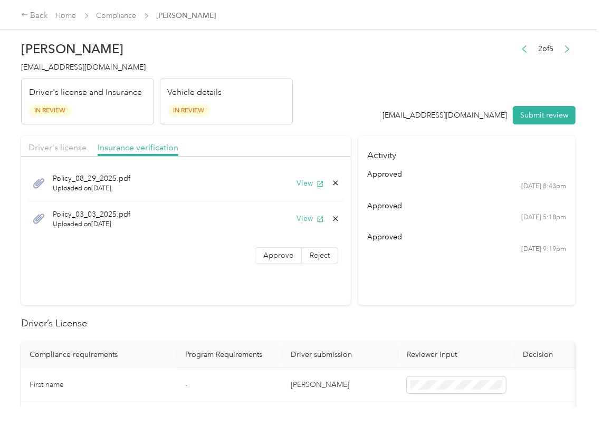
scroll to position [0, 0]
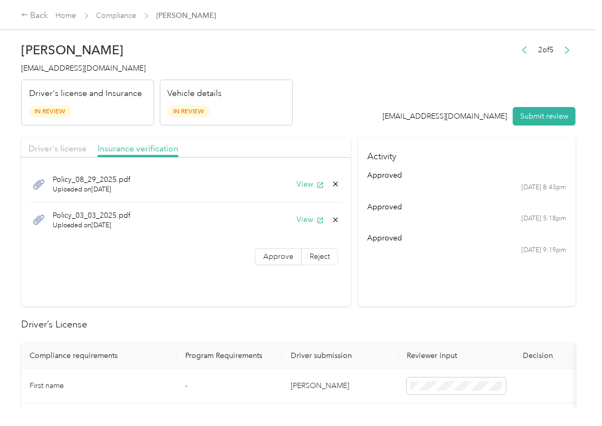
click at [329, 215] on div "View" at bounding box center [317, 219] width 43 height 11
click at [333, 218] on icon at bounding box center [335, 219] width 5 height 5
click at [315, 226] on button "Yes" at bounding box center [305, 227] width 21 height 17
click at [284, 228] on label "Approve" at bounding box center [278, 221] width 47 height 17
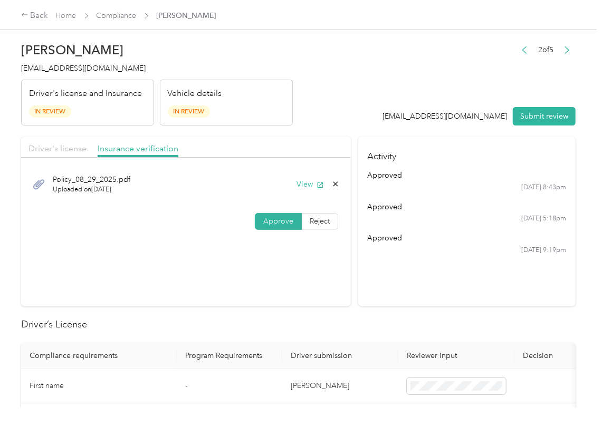
click at [64, 148] on span "Driver's license" at bounding box center [57, 148] width 58 height 10
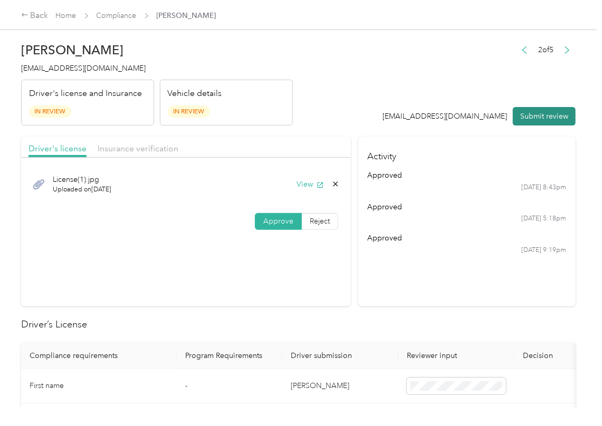
drag, startPoint x: 532, startPoint y: 110, endPoint x: 112, endPoint y: 94, distance: 419.6
click at [532, 110] on button "Submit review" at bounding box center [544, 116] width 63 height 18
click at [49, 71] on span "[EMAIL_ADDRESS][DOMAIN_NAME]" at bounding box center [83, 68] width 124 height 9
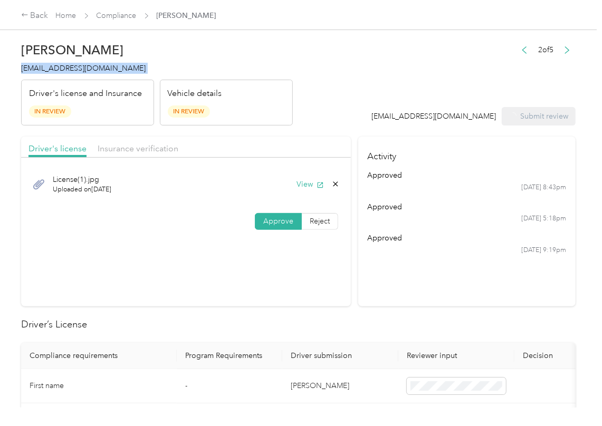
click at [49, 71] on span "[EMAIL_ADDRESS][DOMAIN_NAME]" at bounding box center [83, 68] width 124 height 9
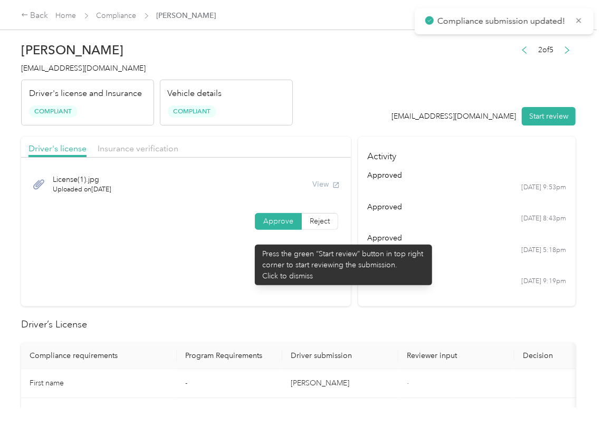
drag, startPoint x: 249, startPoint y: 239, endPoint x: 256, endPoint y: 245, distance: 8.6
click at [251, 240] on section "Driver's license Insurance verification License(1).jpg Uploaded on [DATE] View …" at bounding box center [186, 222] width 330 height 170
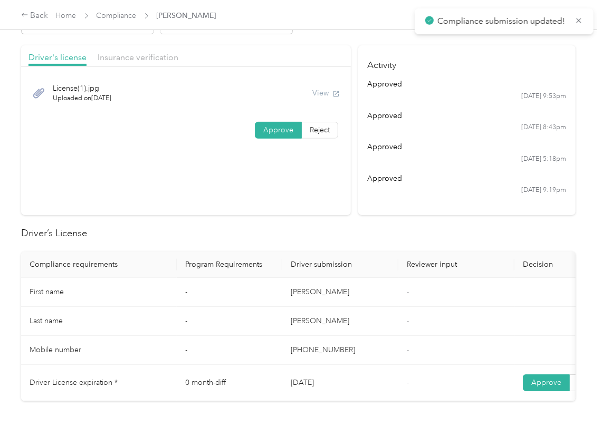
scroll to position [422, 0]
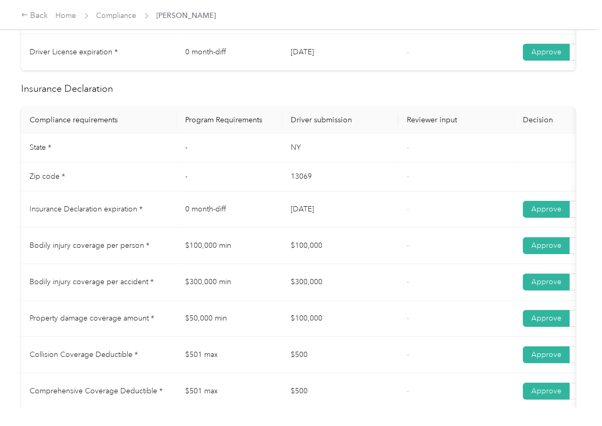
click at [391, 174] on td "13069" at bounding box center [340, 176] width 116 height 29
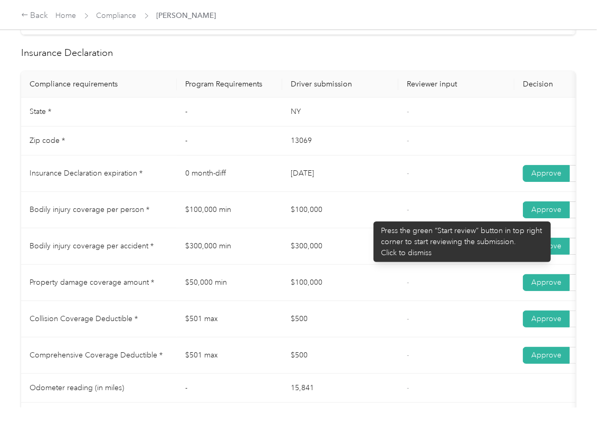
scroll to position [492, 0]
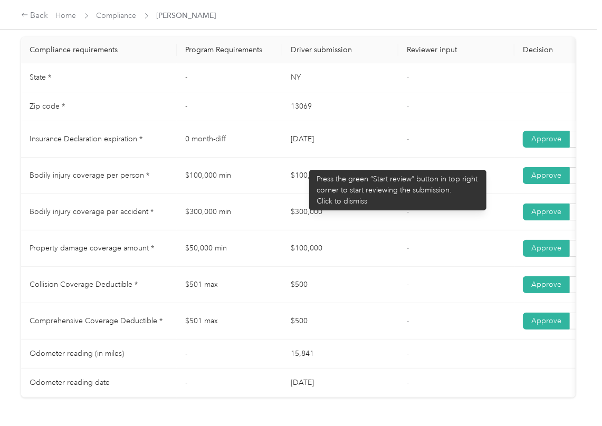
drag, startPoint x: 304, startPoint y: 165, endPoint x: 278, endPoint y: 205, distance: 47.4
click at [323, 171] on tbody "State * - [US_STATE] - Zip code * - 13069 - Insurance Declaration expiration * …" at bounding box center [393, 230] width 744 height 334
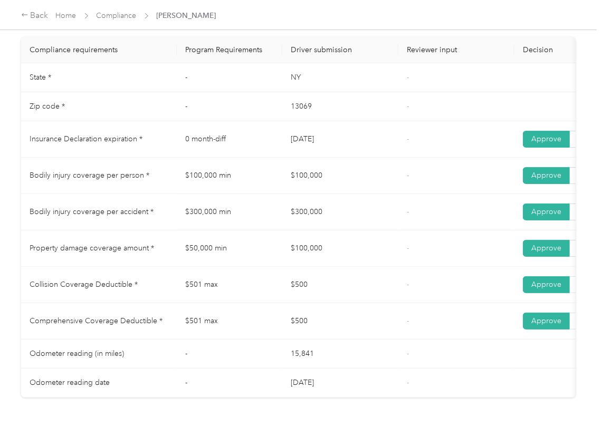
drag, startPoint x: 302, startPoint y: 235, endPoint x: 317, endPoint y: 245, distance: 17.8
click at [311, 230] on td "$300,000" at bounding box center [340, 212] width 116 height 36
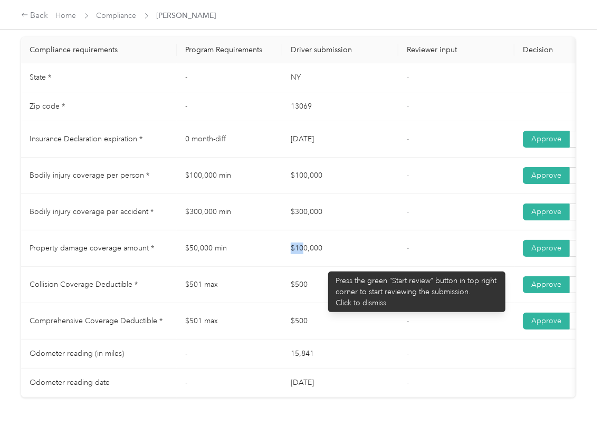
drag, startPoint x: 278, startPoint y: 264, endPoint x: 364, endPoint y: 267, distance: 85.5
click at [350, 266] on tr "Property damage coverage amount * $50,000 min $100,000 - Approve Reject" at bounding box center [393, 248] width 744 height 36
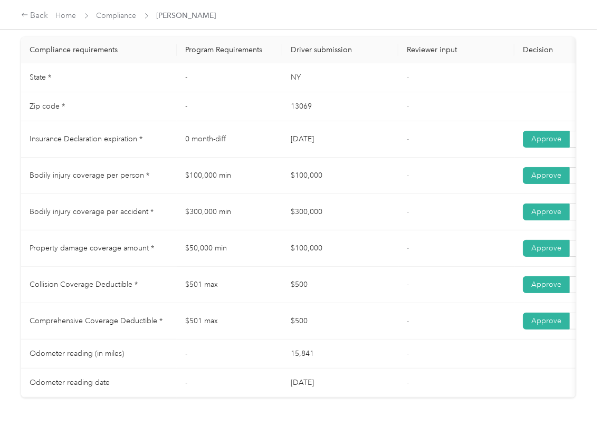
click at [317, 292] on td "$500" at bounding box center [340, 285] width 116 height 36
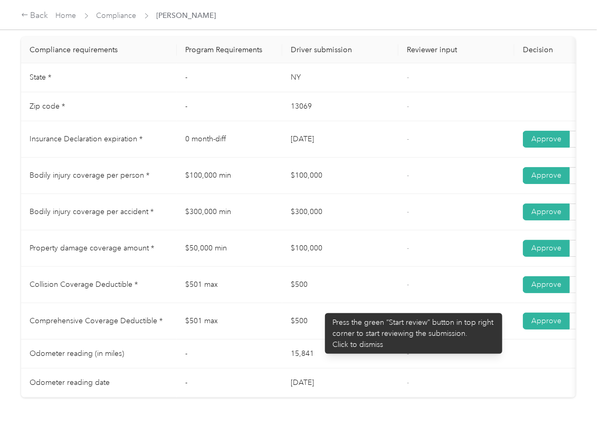
click at [320, 303] on td "$500" at bounding box center [340, 285] width 116 height 36
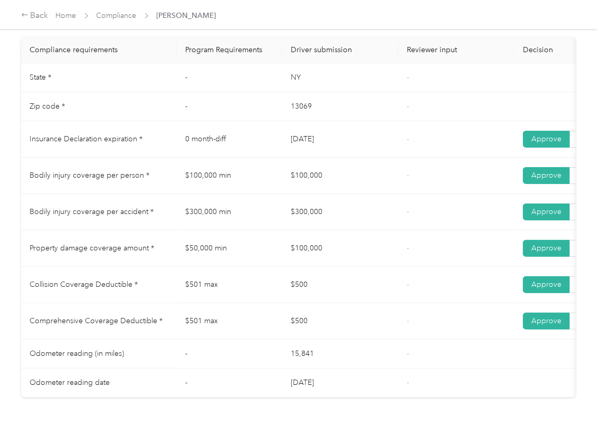
click at [345, 340] on td "$500" at bounding box center [340, 321] width 116 height 36
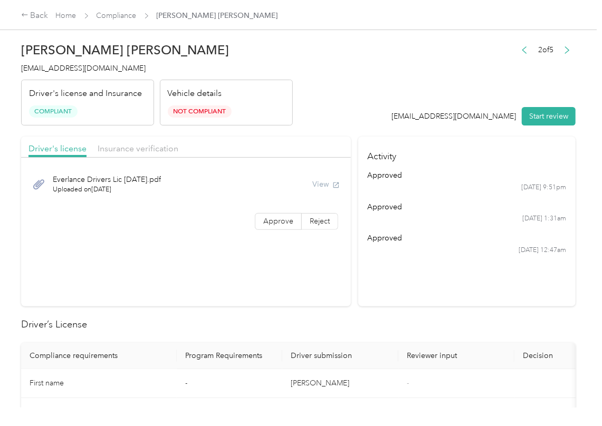
scroll to position [492, 0]
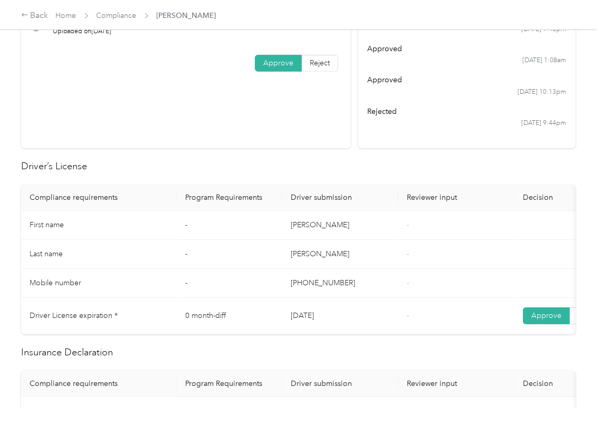
scroll to position [562, 0]
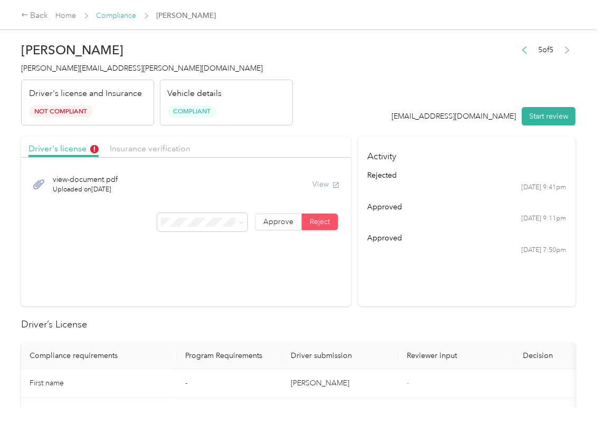
click at [126, 17] on link "Compliance" at bounding box center [117, 15] width 40 height 9
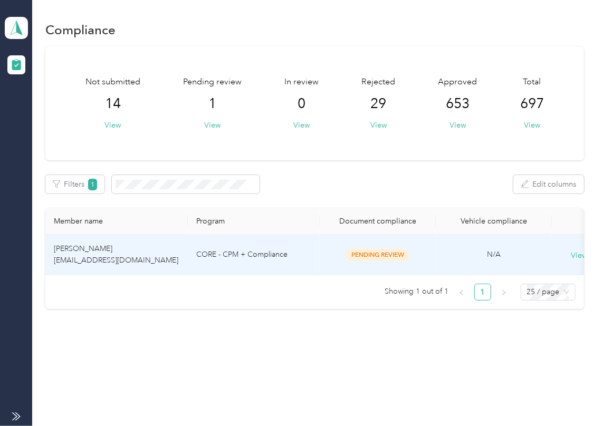
click at [108, 262] on span "[PERSON_NAME] [EMAIL_ADDRESS][DOMAIN_NAME]" at bounding box center [116, 254] width 124 height 21
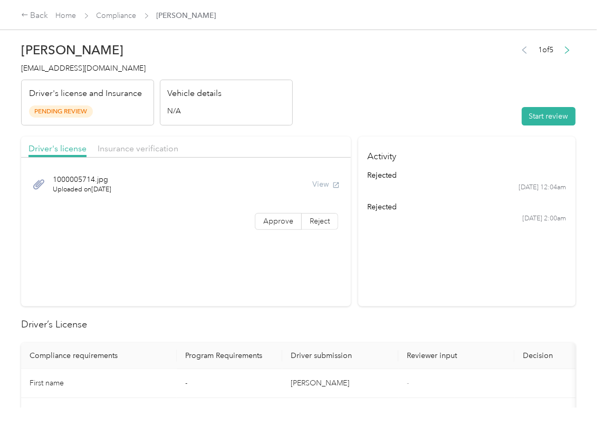
drag, startPoint x: 528, startPoint y: 114, endPoint x: 480, endPoint y: 104, distance: 49.4
click at [528, 114] on button "Start review" at bounding box center [549, 116] width 54 height 18
click at [437, 97] on header "[PERSON_NAME] [EMAIL_ADDRESS][DOMAIN_NAME] Driver's license and Insurance Pendi…" at bounding box center [298, 81] width 554 height 89
click at [290, 218] on label "Approve" at bounding box center [278, 221] width 47 height 17
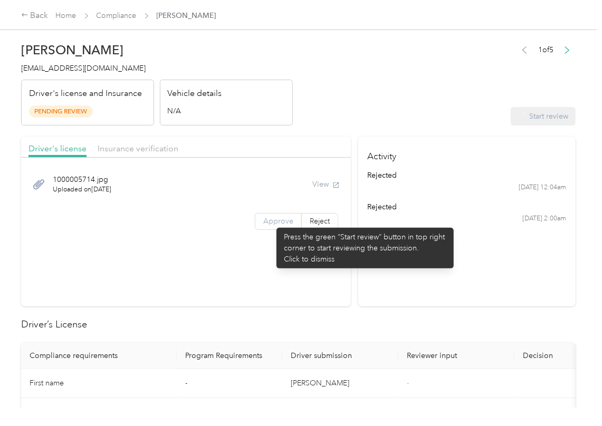
click at [263, 219] on span "Approve" at bounding box center [278, 221] width 30 height 9
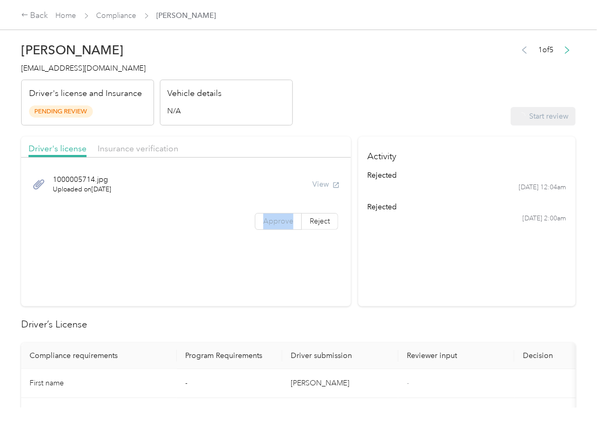
click at [263, 219] on span "Approve" at bounding box center [278, 221] width 30 height 9
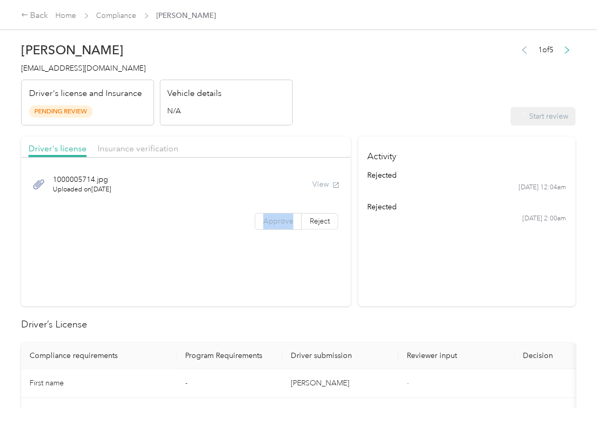
click at [263, 219] on span "Approve" at bounding box center [278, 221] width 30 height 9
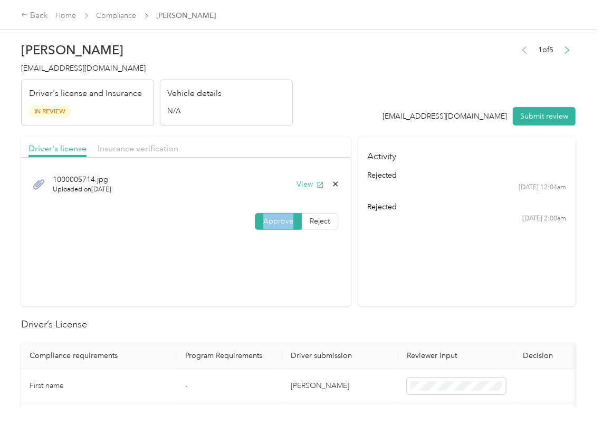
click at [263, 219] on span "Approve" at bounding box center [278, 221] width 30 height 9
click at [310, 181] on button "View" at bounding box center [309, 184] width 27 height 11
click at [323, 114] on header "[PERSON_NAME] [EMAIL_ADDRESS][DOMAIN_NAME] Driver's license and Insurance In Re…" at bounding box center [298, 81] width 554 height 89
click at [108, 141] on div "Driver's license Insurance verification" at bounding box center [186, 147] width 330 height 21
click at [115, 148] on span "Insurance verification" at bounding box center [138, 148] width 81 height 10
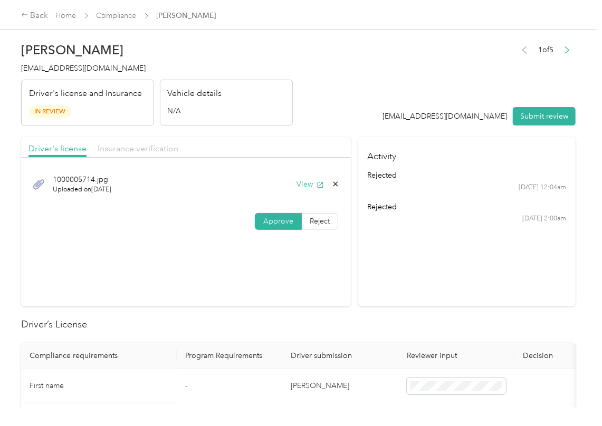
click at [115, 148] on span "Insurance verification" at bounding box center [138, 148] width 81 height 10
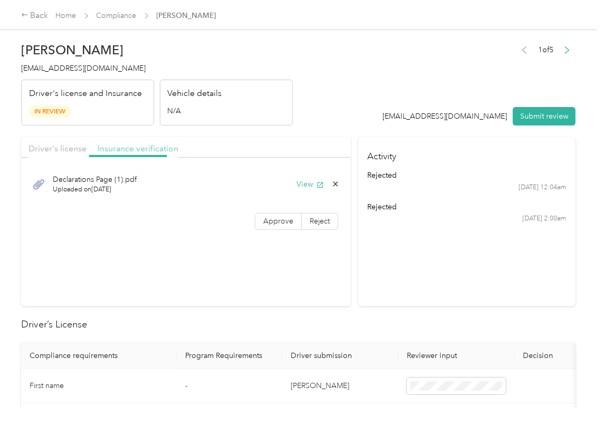
click at [115, 148] on span "Insurance verification" at bounding box center [138, 148] width 81 height 10
click at [304, 187] on button "View" at bounding box center [309, 184] width 27 height 11
click at [277, 210] on div "Declarations Page (1).pdf Uploaded on [DATE] View Approve Reject" at bounding box center [186, 200] width 330 height 74
drag, startPoint x: 269, startPoint y: 224, endPoint x: 121, endPoint y: 321, distance: 177.1
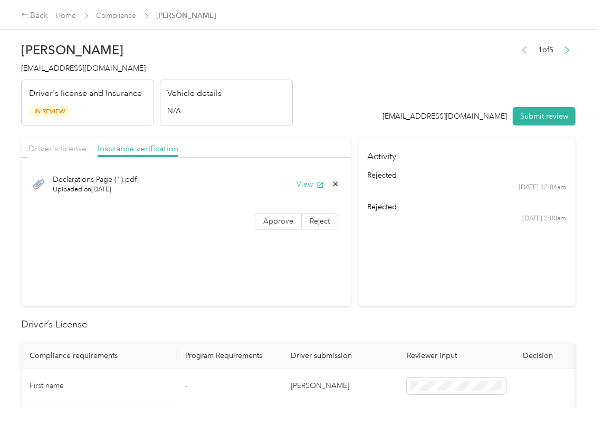
click at [269, 225] on span "Approve" at bounding box center [278, 221] width 30 height 9
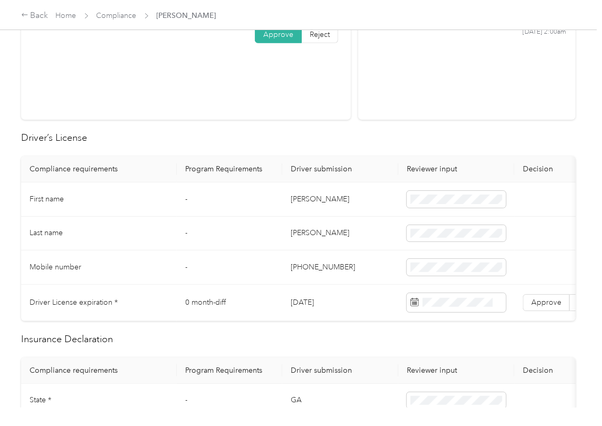
scroll to position [211, 0]
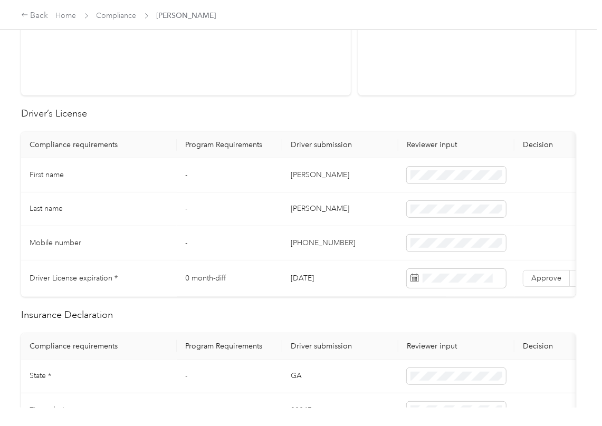
click at [303, 276] on td "[DATE]" at bounding box center [340, 279] width 116 height 36
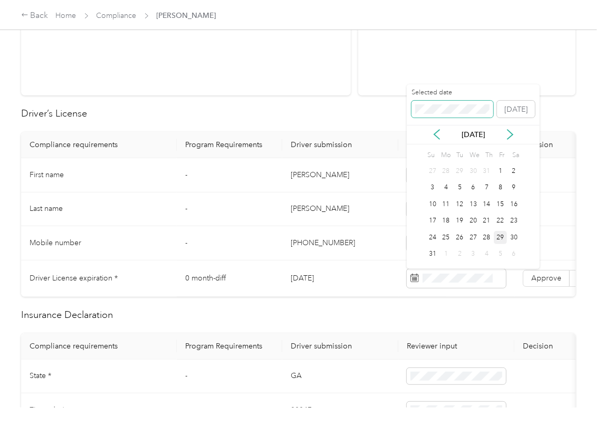
click at [434, 101] on span at bounding box center [452, 109] width 82 height 17
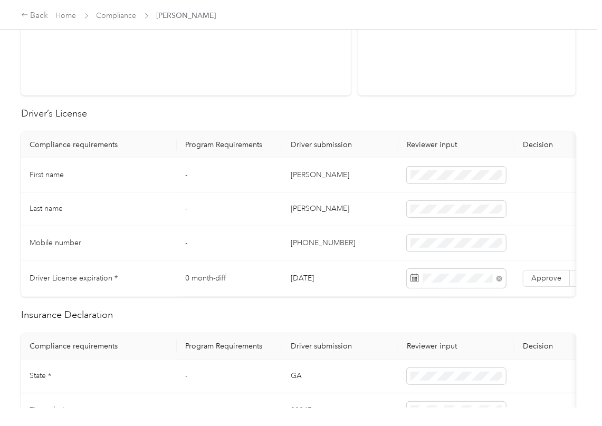
click at [536, 275] on span "Approve" at bounding box center [546, 278] width 30 height 9
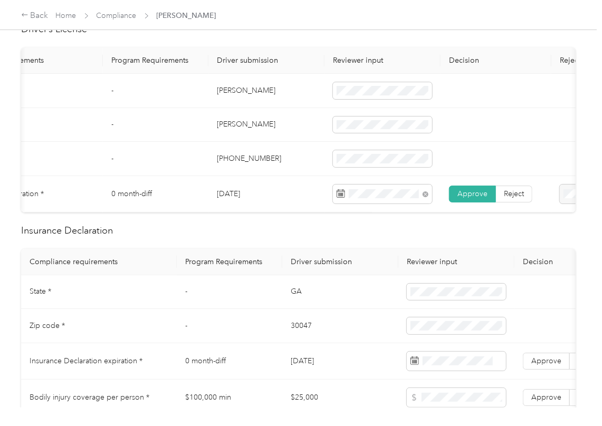
scroll to position [422, 0]
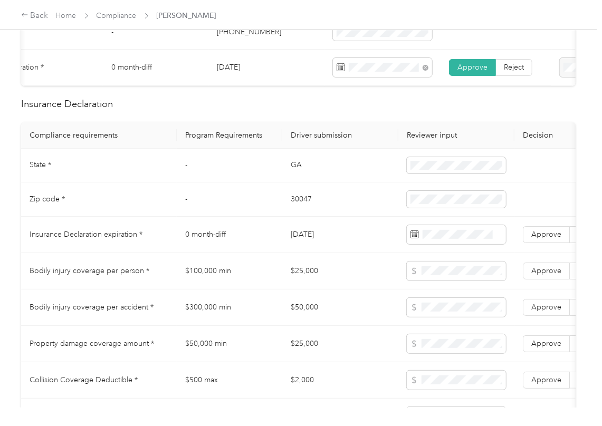
click at [291, 175] on td "GA" at bounding box center [340, 166] width 116 height 34
click at [440, 174] on span at bounding box center [456, 165] width 99 height 17
click at [306, 213] on td "30047" at bounding box center [340, 199] width 116 height 34
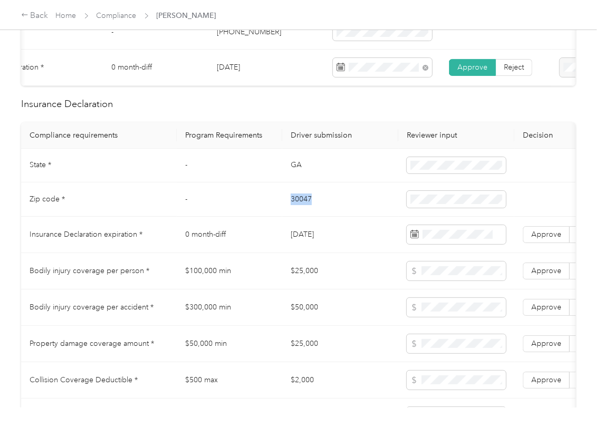
click at [306, 213] on td "30047" at bounding box center [340, 199] width 116 height 34
click at [182, 179] on td "-" at bounding box center [229, 166] width 105 height 34
click at [548, 239] on span "Approve" at bounding box center [546, 234] width 30 height 9
click at [252, 283] on td "$100,000 min" at bounding box center [229, 271] width 105 height 36
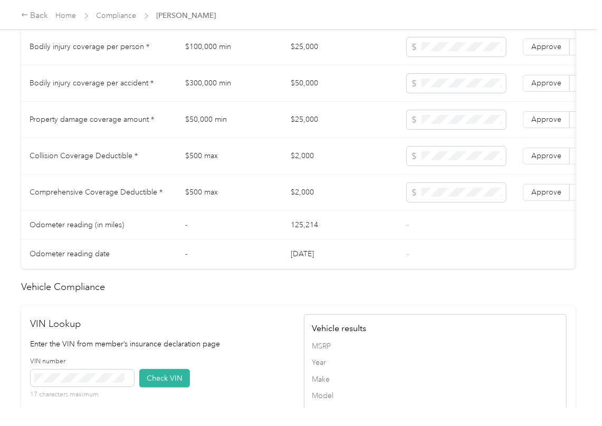
scroll to position [914, 0]
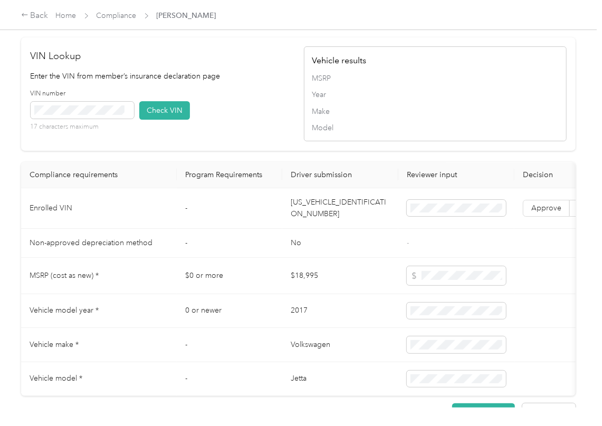
click at [332, 229] on td "[US_VEHICLE_IDENTIFICATION_NUMBER]" at bounding box center [340, 208] width 116 height 41
drag, startPoint x: 258, startPoint y: 130, endPoint x: 206, endPoint y: 138, distance: 52.8
click at [258, 130] on div "VIN number 17 characters maximum Check VIN" at bounding box center [162, 114] width 263 height 50
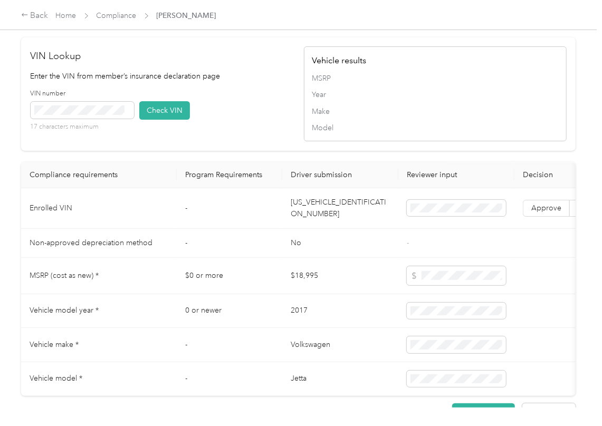
click at [123, 131] on div "17 characters maximum" at bounding box center [82, 117] width 103 height 30
click at [169, 120] on button "Check VIN" at bounding box center [164, 110] width 51 height 18
click at [553, 217] on label "Approve" at bounding box center [546, 208] width 47 height 17
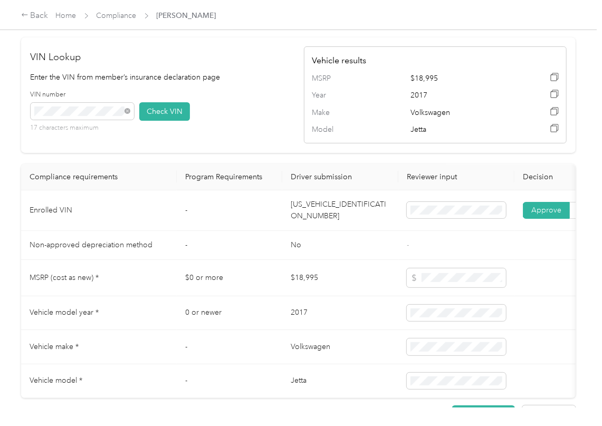
scroll to position [562, 0]
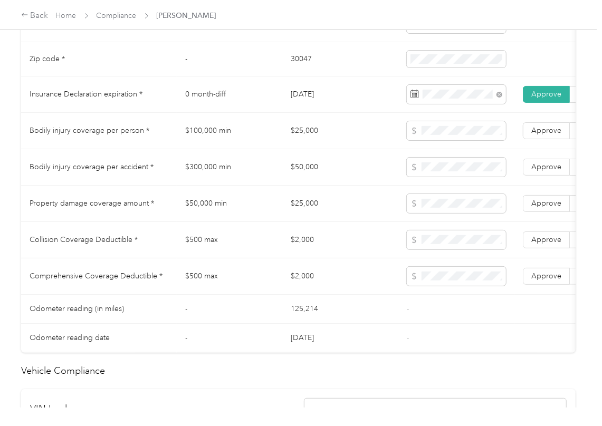
click at [230, 143] on td "$100,000 min" at bounding box center [229, 131] width 105 height 36
click at [260, 186] on td "$300,000 min" at bounding box center [229, 167] width 105 height 36
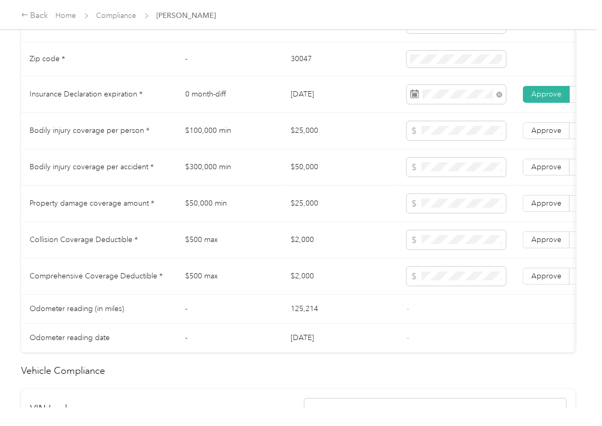
click at [260, 186] on td "$300,000 min" at bounding box center [229, 167] width 105 height 36
click at [195, 172] on td "$300,000 min" at bounding box center [229, 167] width 105 height 36
click at [261, 199] on td "$50,000 min" at bounding box center [229, 204] width 105 height 36
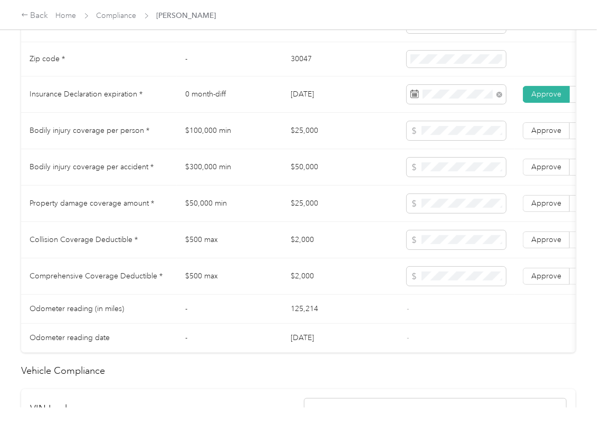
click at [214, 148] on td "$100,000 min" at bounding box center [229, 131] width 105 height 36
click at [547, 135] on span "Approve" at bounding box center [546, 130] width 30 height 9
click at [553, 171] on span "Approve" at bounding box center [546, 166] width 30 height 9
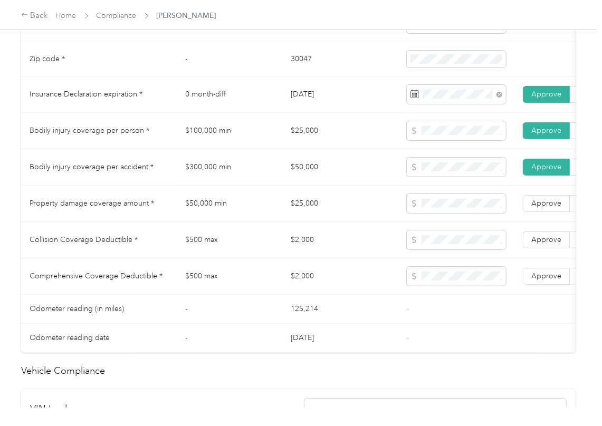
click at [242, 222] on td "$50,000 min" at bounding box center [229, 204] width 105 height 36
click at [216, 218] on td "$50,000 min" at bounding box center [229, 204] width 105 height 36
click at [458, 213] on span at bounding box center [456, 203] width 99 height 19
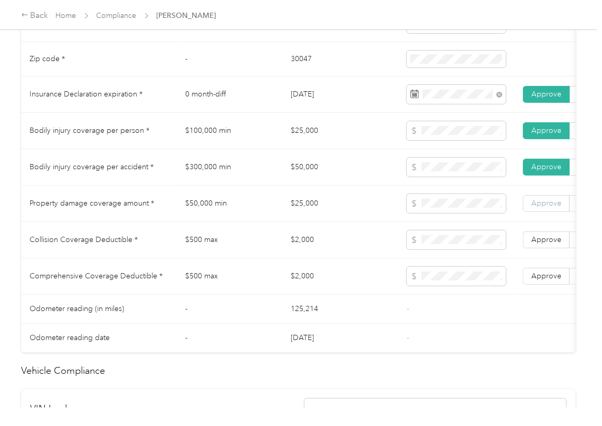
click at [553, 208] on span "Approve" at bounding box center [546, 203] width 30 height 9
click at [351, 281] on td "$2,000" at bounding box center [340, 276] width 116 height 36
click at [196, 249] on td "$500 max" at bounding box center [229, 240] width 105 height 36
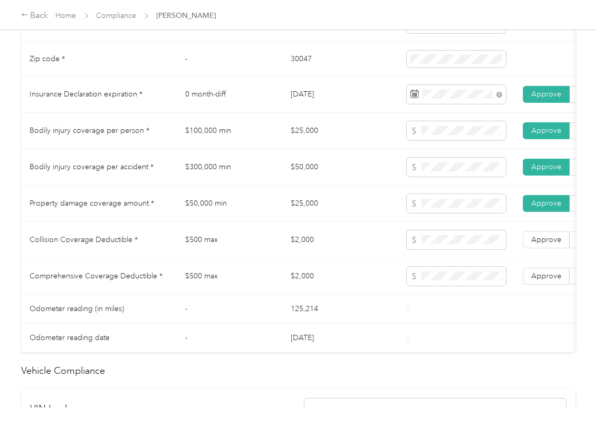
click at [334, 282] on td "$2,000" at bounding box center [340, 276] width 116 height 36
click at [535, 258] on td "Approve Reject" at bounding box center [569, 240] width 111 height 36
click at [541, 281] on span "Approve" at bounding box center [546, 276] width 30 height 9
click at [545, 247] on label "Approve" at bounding box center [546, 240] width 47 height 17
click at [305, 281] on td "$2,000" at bounding box center [340, 276] width 116 height 36
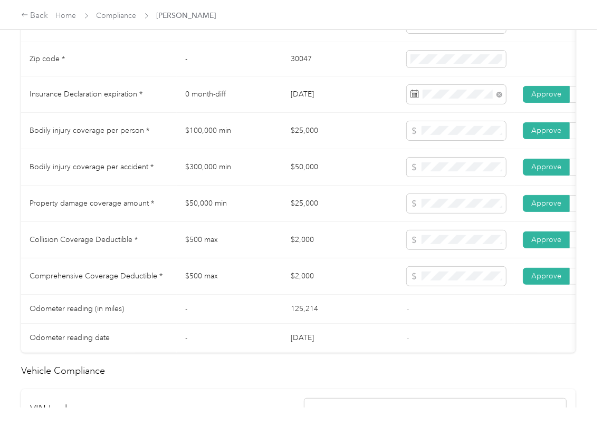
click at [269, 215] on td "$50,000 min" at bounding box center [229, 204] width 105 height 36
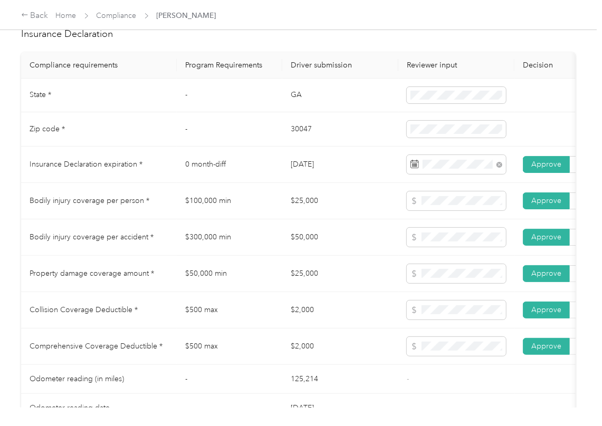
click at [269, 216] on td "$100,000 min" at bounding box center [229, 201] width 105 height 36
click at [268, 178] on td "0 month-diff" at bounding box center [229, 165] width 105 height 36
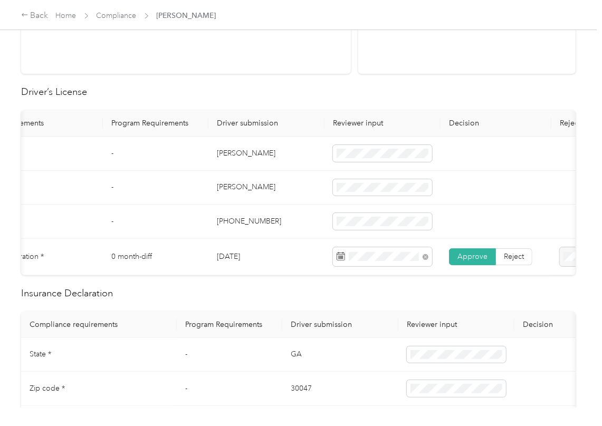
scroll to position [0, 0]
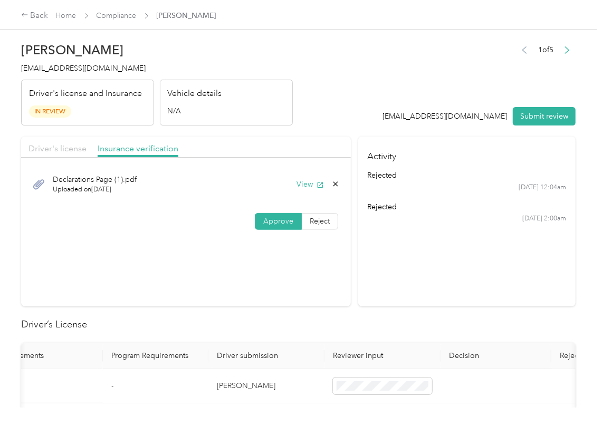
click at [76, 153] on span "Driver's license" at bounding box center [57, 148] width 58 height 10
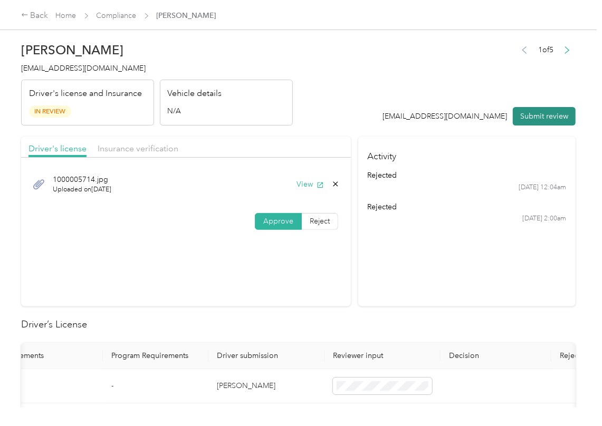
click at [532, 112] on button "Submit review" at bounding box center [544, 116] width 63 height 18
click at [85, 74] on div "[PERSON_NAME] [EMAIL_ADDRESS][DOMAIN_NAME] Driver's license and Insurance In Re…" at bounding box center [157, 81] width 272 height 89
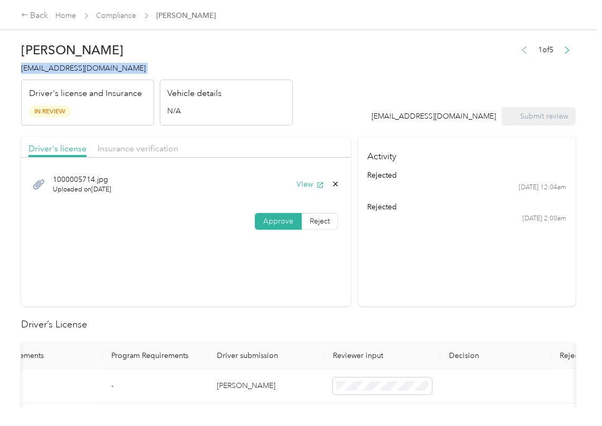
click at [85, 74] on div "[PERSON_NAME] [EMAIL_ADDRESS][DOMAIN_NAME] Driver's license and Insurance In Re…" at bounding box center [157, 81] width 272 height 89
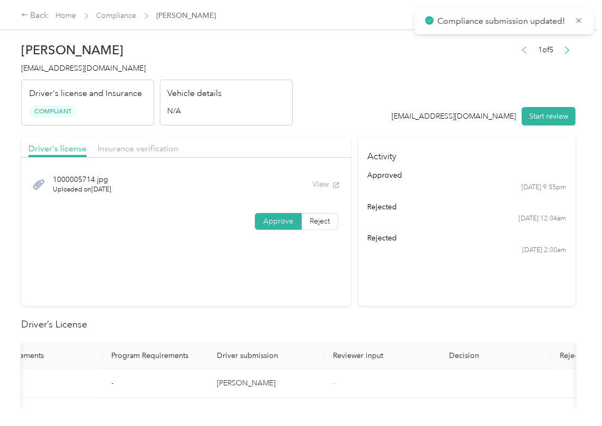
click at [325, 306] on section "Driver's license Insurance verification [DRIVERS_LICENSE_NUMBER].jpg Uploaded o…" at bounding box center [186, 222] width 330 height 170
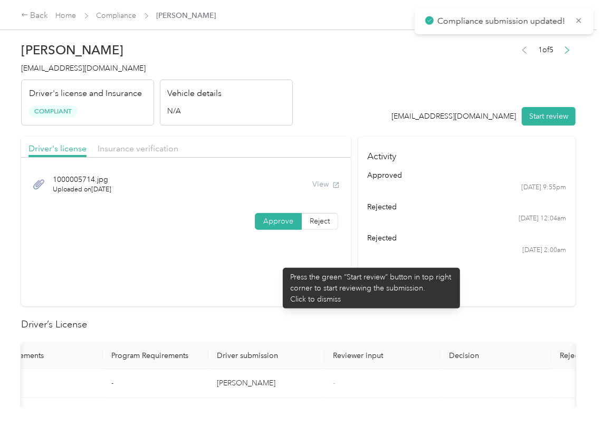
scroll to position [562, 0]
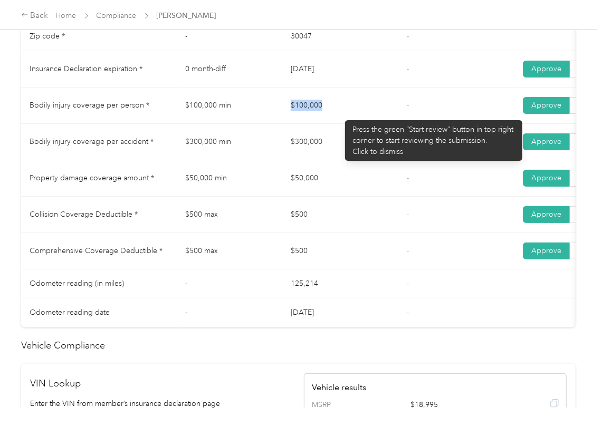
drag, startPoint x: 285, startPoint y: 116, endPoint x: 325, endPoint y: 127, distance: 41.4
click at [340, 116] on td "$100,000" at bounding box center [340, 106] width 116 height 36
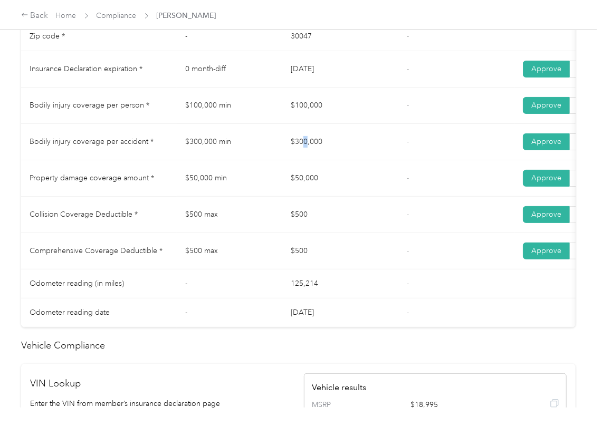
drag, startPoint x: 306, startPoint y: 144, endPoint x: 315, endPoint y: 170, distance: 27.2
click at [331, 148] on td "$300,000" at bounding box center [340, 142] width 116 height 36
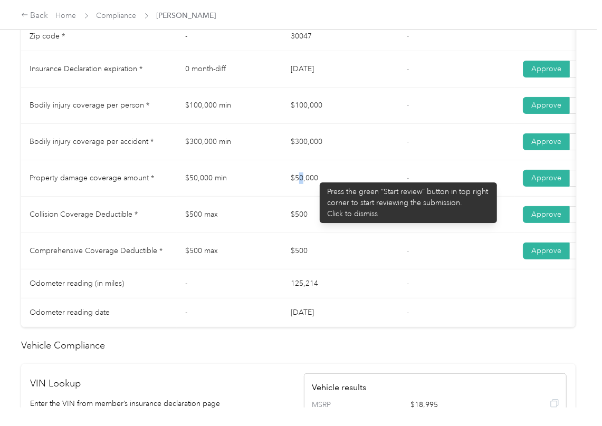
drag, startPoint x: 314, startPoint y: 177, endPoint x: 360, endPoint y: 184, distance: 45.9
click at [360, 184] on td "$50,000" at bounding box center [340, 178] width 116 height 36
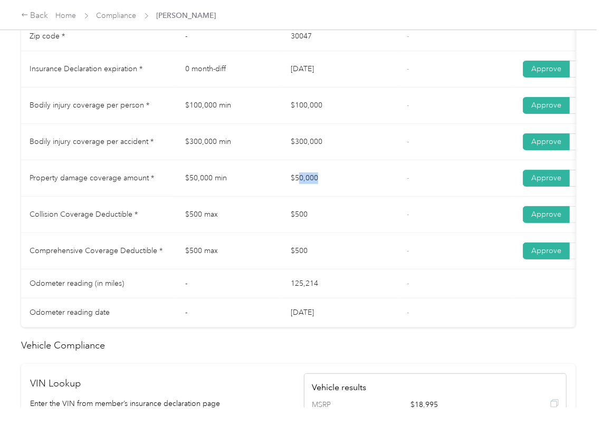
drag, startPoint x: 386, startPoint y: 189, endPoint x: 285, endPoint y: 230, distance: 108.8
click at [386, 190] on td "$50,000" at bounding box center [340, 178] width 116 height 36
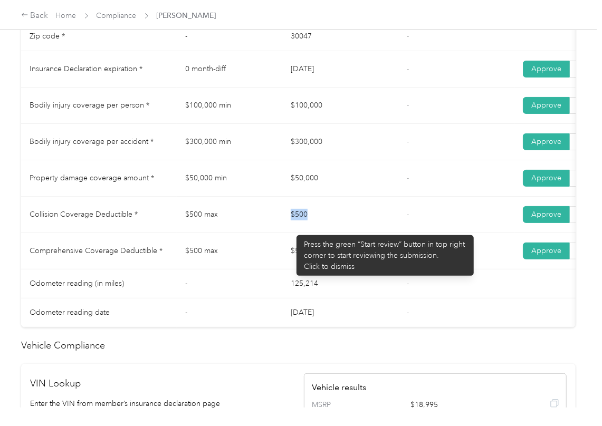
drag, startPoint x: 285, startPoint y: 230, endPoint x: 314, endPoint y: 255, distance: 38.5
click at [341, 233] on td "$500" at bounding box center [340, 215] width 116 height 36
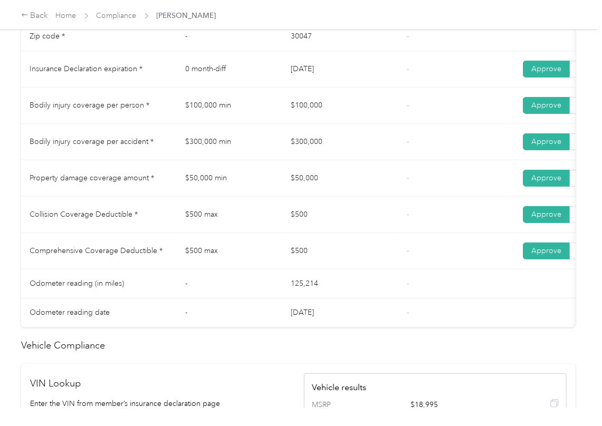
drag, startPoint x: 292, startPoint y: 266, endPoint x: 313, endPoint y: 271, distance: 21.6
click at [313, 269] on td "$500" at bounding box center [340, 251] width 116 height 36
click at [399, 269] on tr "Comprehensive Coverage Deductible * $500 max $500 - Approve Reject" at bounding box center [393, 251] width 744 height 36
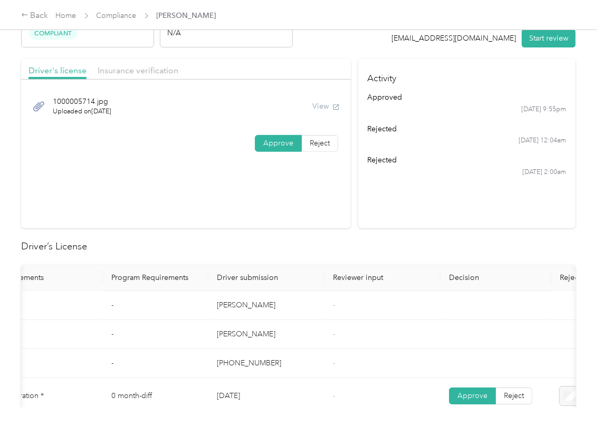
scroll to position [0, 0]
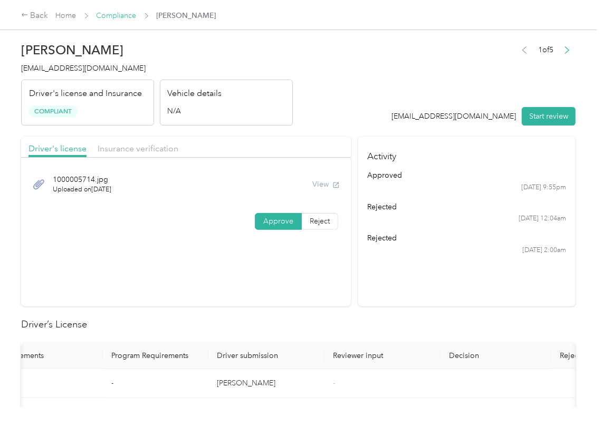
click at [116, 15] on link "Compliance" at bounding box center [117, 15] width 40 height 9
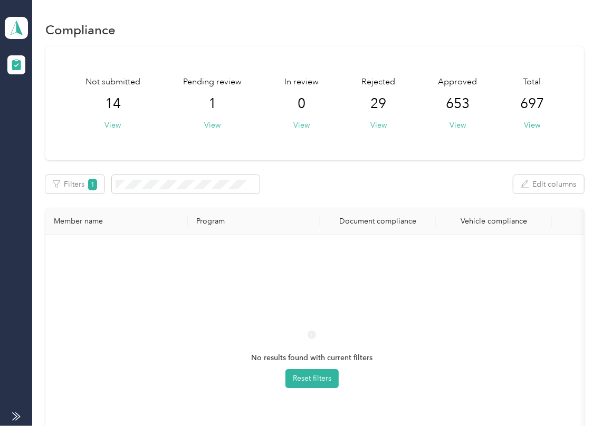
click at [1, 27] on aside "CORE Foodservice (Main) Team dashboard" at bounding box center [16, 213] width 32 height 426
click at [17, 27] on polygon at bounding box center [19, 28] width 6 height 14
click at [37, 110] on div "Log out" at bounding box center [34, 110] width 41 height 11
